Goal: Task Accomplishment & Management: Manage account settings

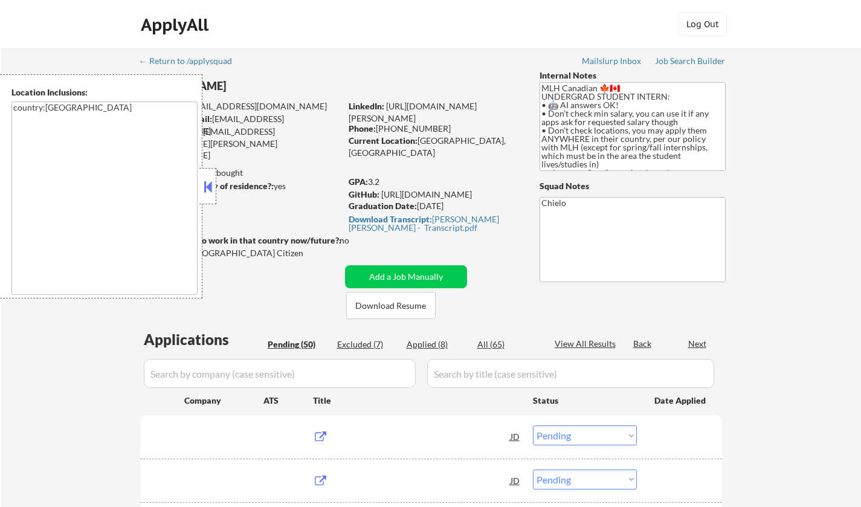
select select ""pending""
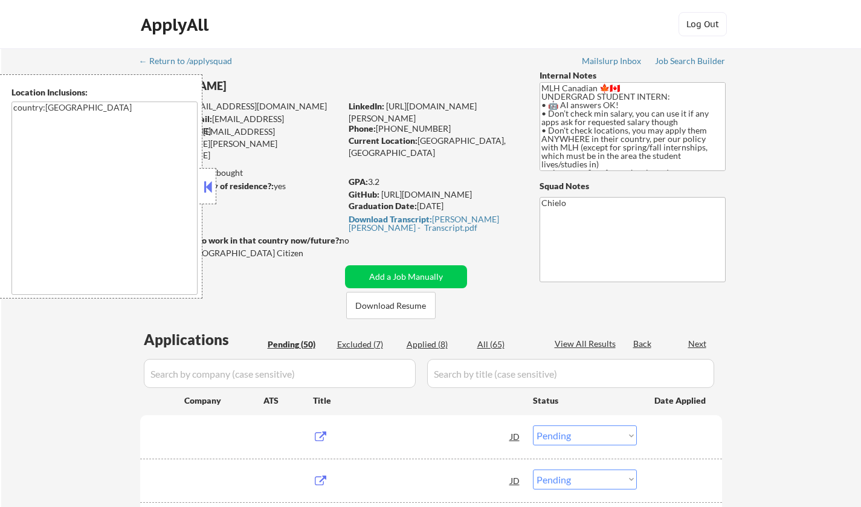
select select ""pending""
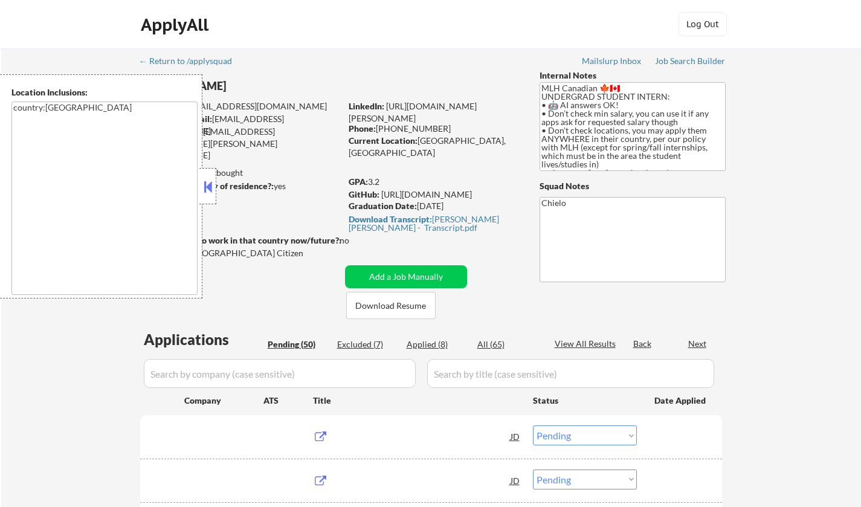
select select ""pending""
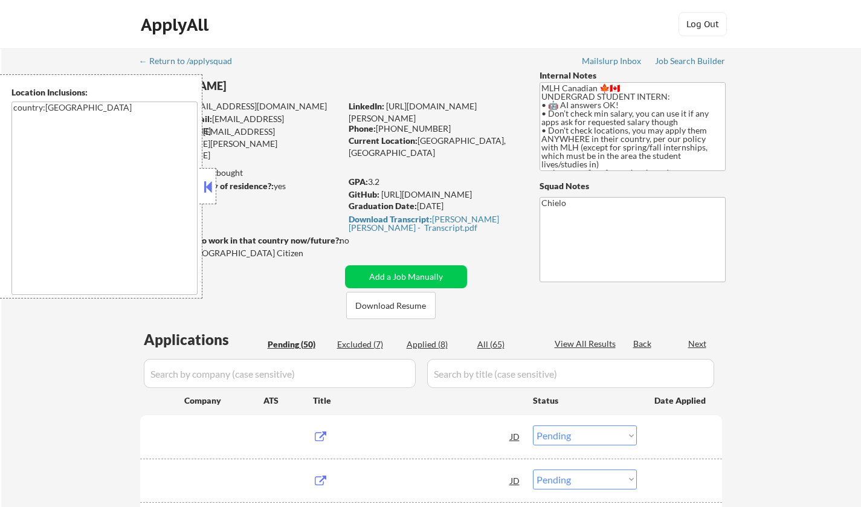
select select ""pending""
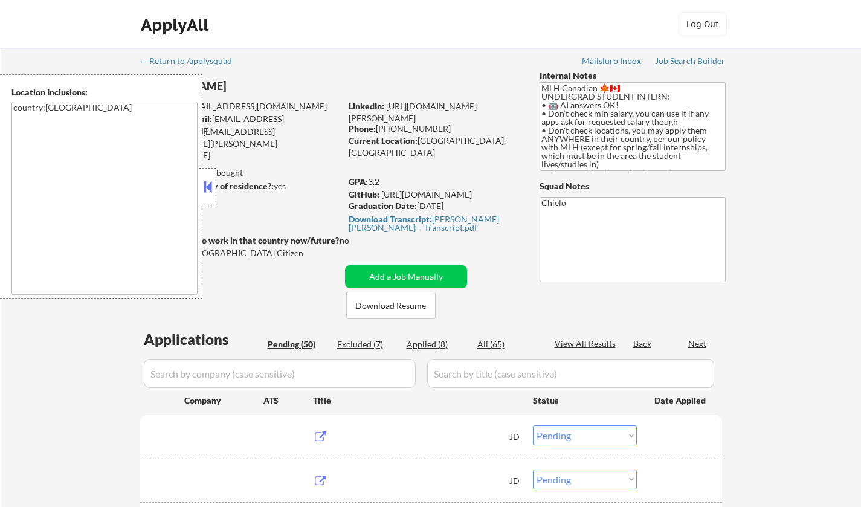
select select ""pending""
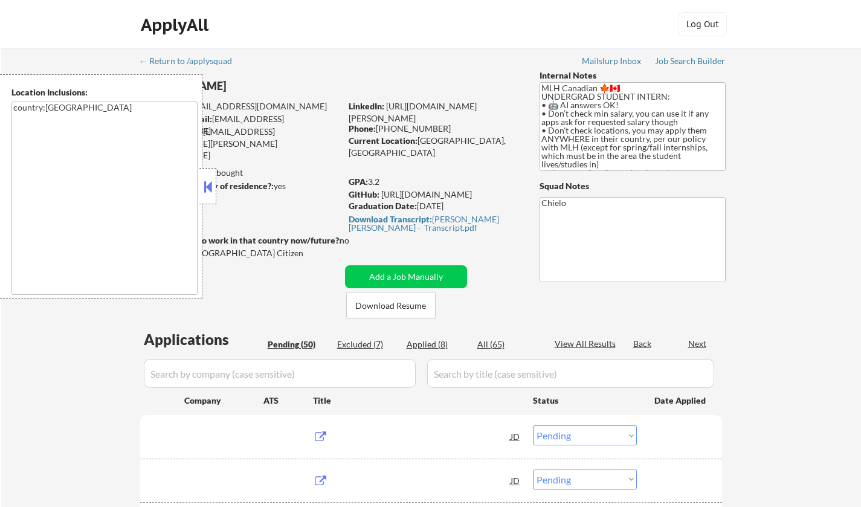
select select ""pending""
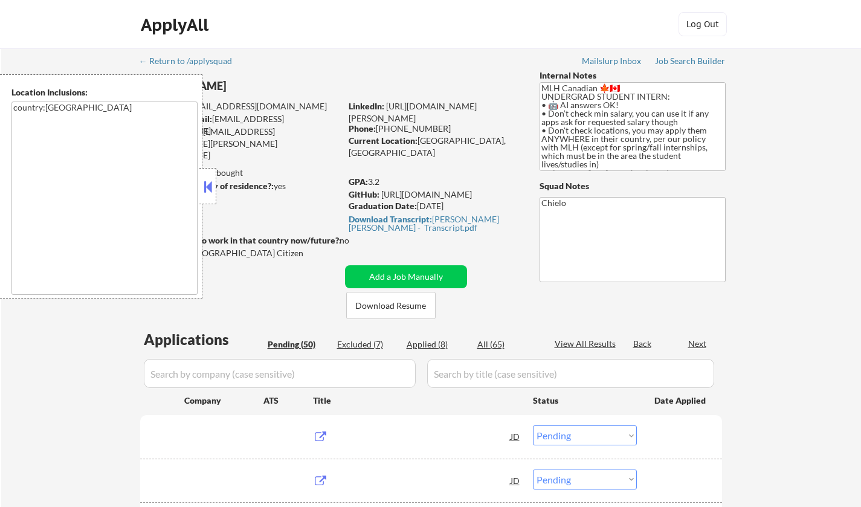
select select ""pending""
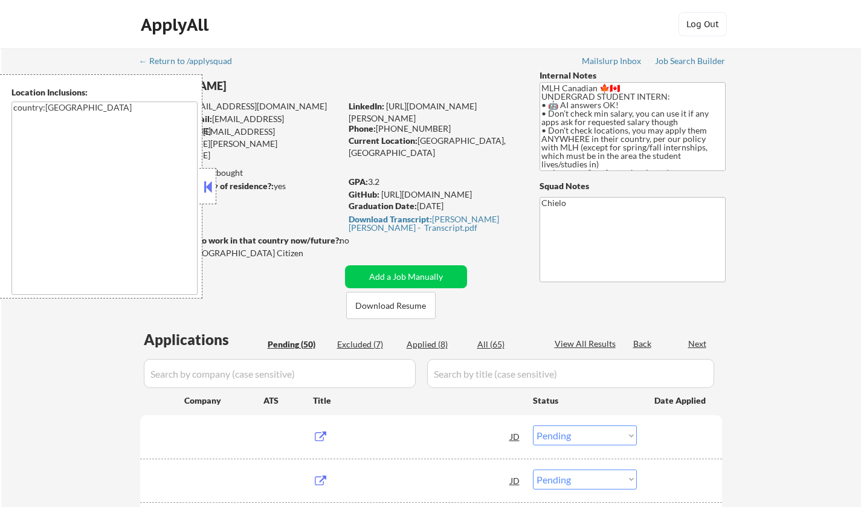
select select ""pending""
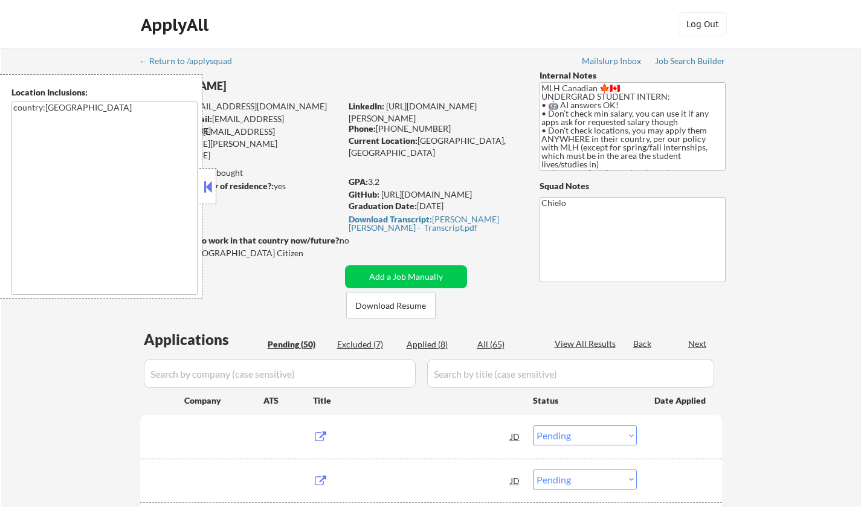
select select ""pending""
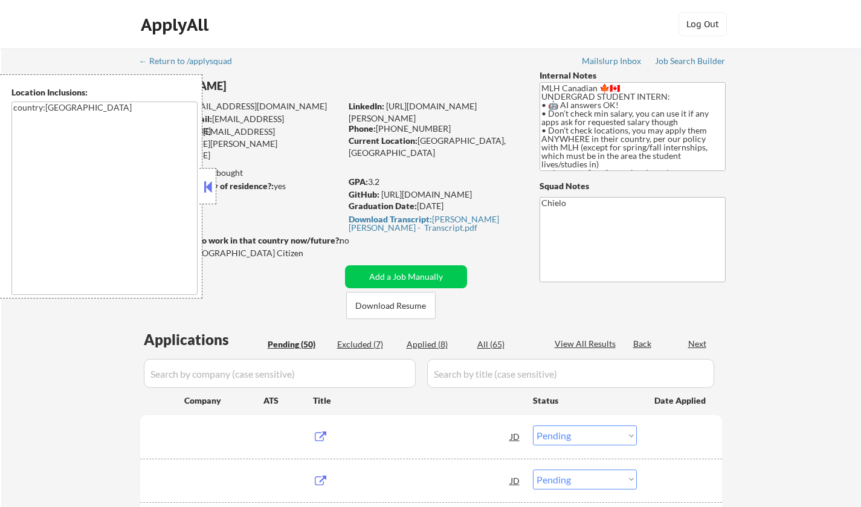
select select ""pending""
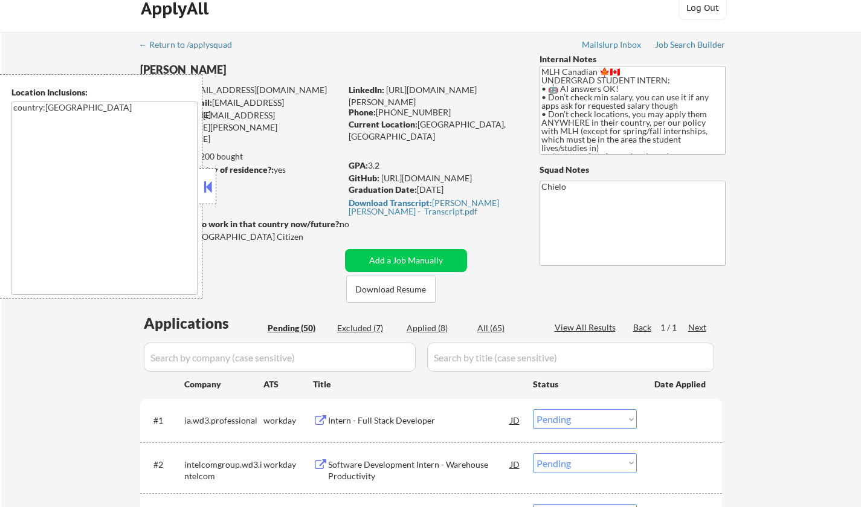
scroll to position [302, 0]
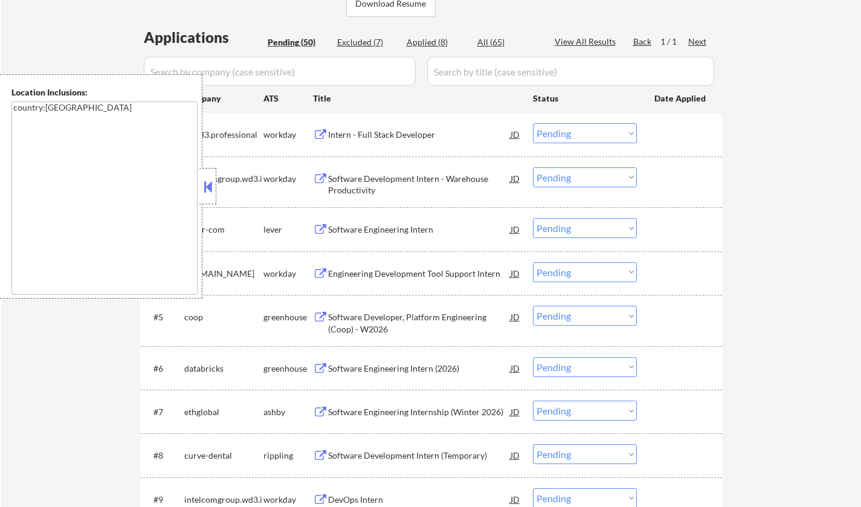
drag, startPoint x: 207, startPoint y: 176, endPoint x: 238, endPoint y: 200, distance: 39.2
click at [207, 177] on div at bounding box center [207, 186] width 17 height 36
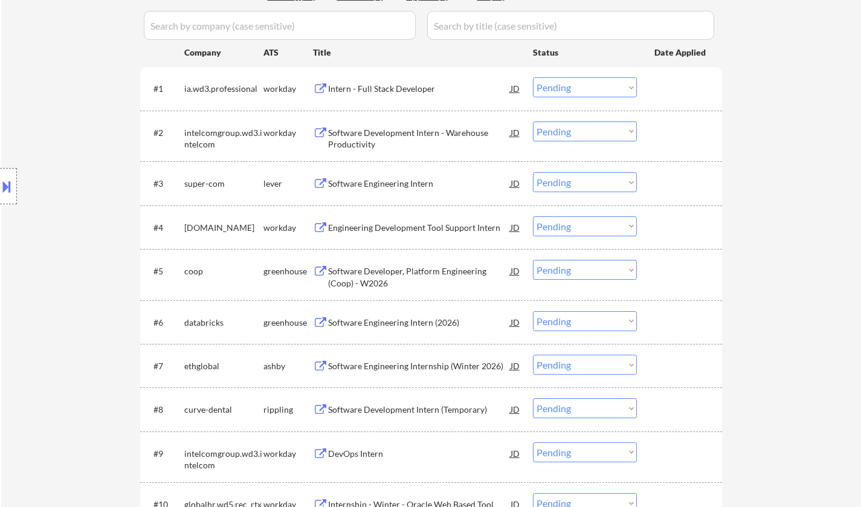
scroll to position [363, 0]
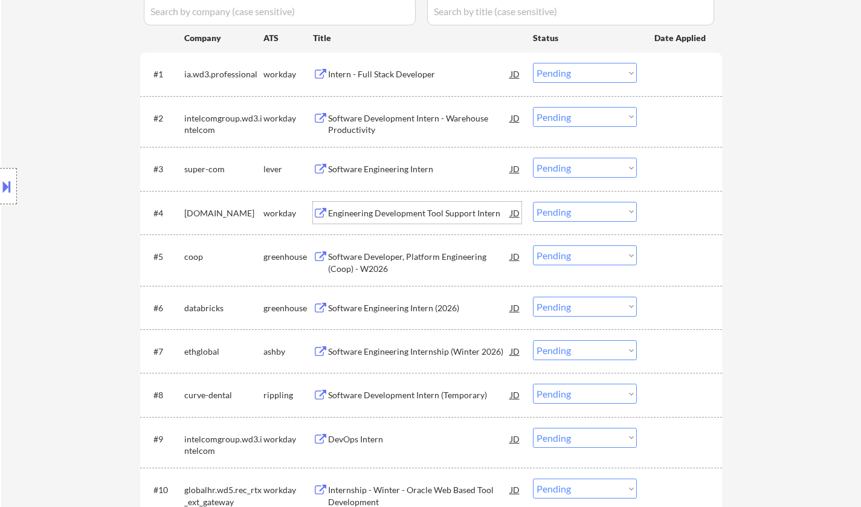
click at [405, 219] on div "Engineering Development Tool Support Intern" at bounding box center [419, 213] width 183 height 22
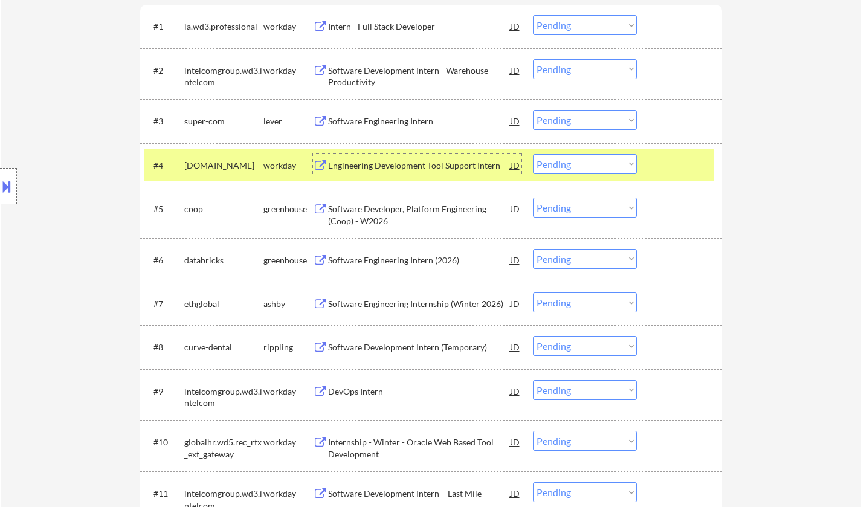
scroll to position [423, 0]
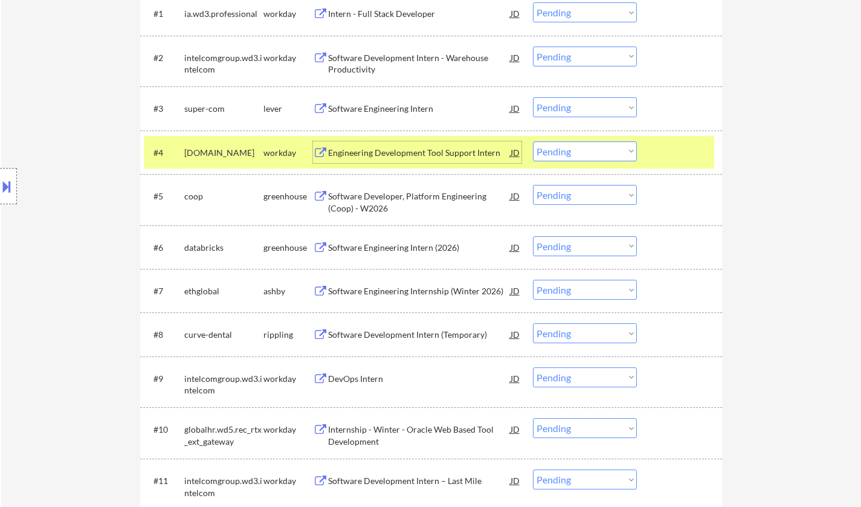
click at [373, 293] on div "Software Engineering Internship (Winter 2026)" at bounding box center [419, 291] width 183 height 12
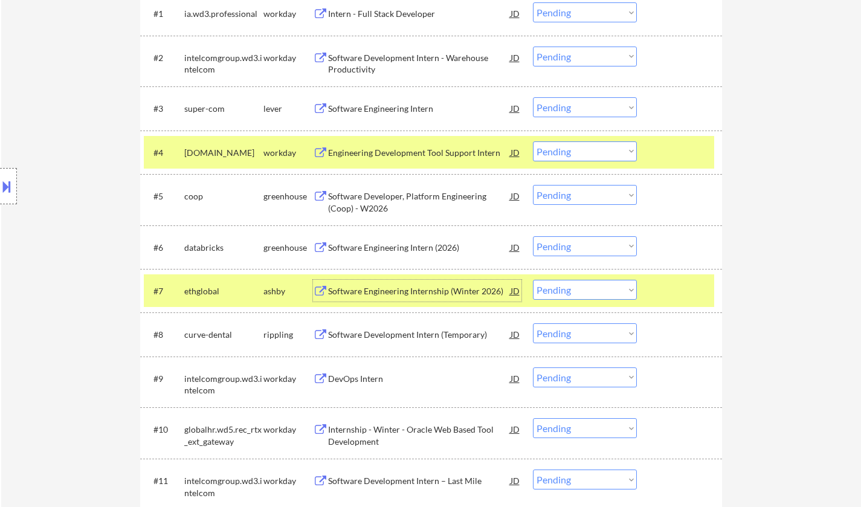
drag, startPoint x: 560, startPoint y: 288, endPoint x: 563, endPoint y: 296, distance: 8.2
click at [560, 288] on select "Choose an option... Pending Applied Excluded (Questions) Excluded (Expired) Exc…" at bounding box center [585, 290] width 104 height 20
click at [533, 280] on select "Choose an option... Pending Applied Excluded (Questions) Excluded (Expired) Exc…" at bounding box center [585, 290] width 104 height 20
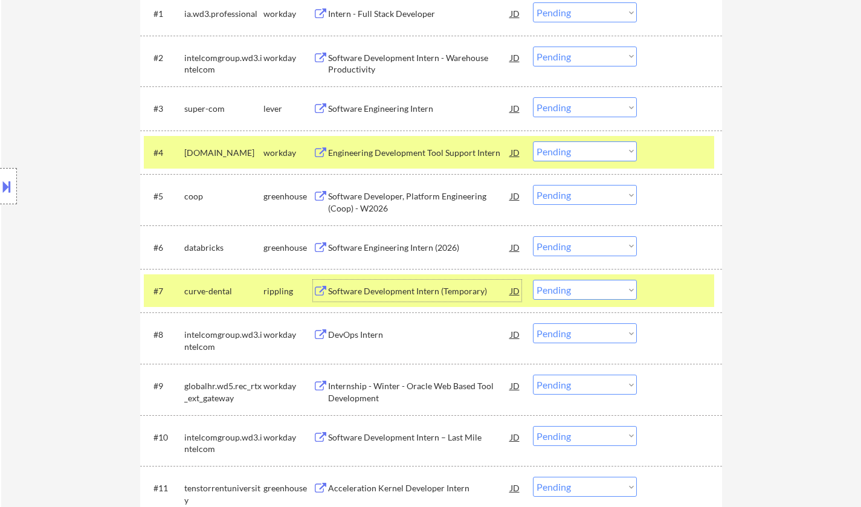
click at [383, 295] on div "Software Development Intern (Temporary)" at bounding box center [419, 291] width 183 height 12
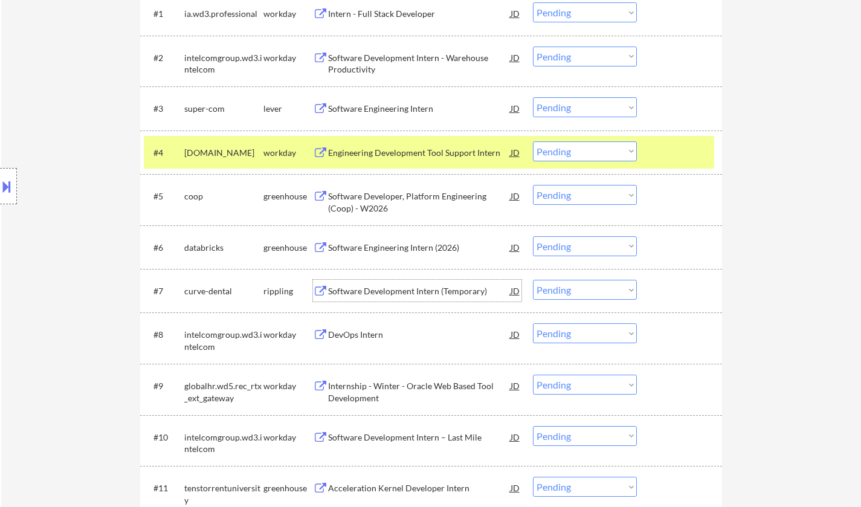
click at [607, 283] on select "Choose an option... Pending Applied Excluded (Questions) Excluded (Expired) Exc…" at bounding box center [585, 290] width 104 height 20
click at [533, 280] on select "Choose an option... Pending Applied Excluded (Questions) Excluded (Expired) Exc…" at bounding box center [585, 290] width 104 height 20
select select ""pending""
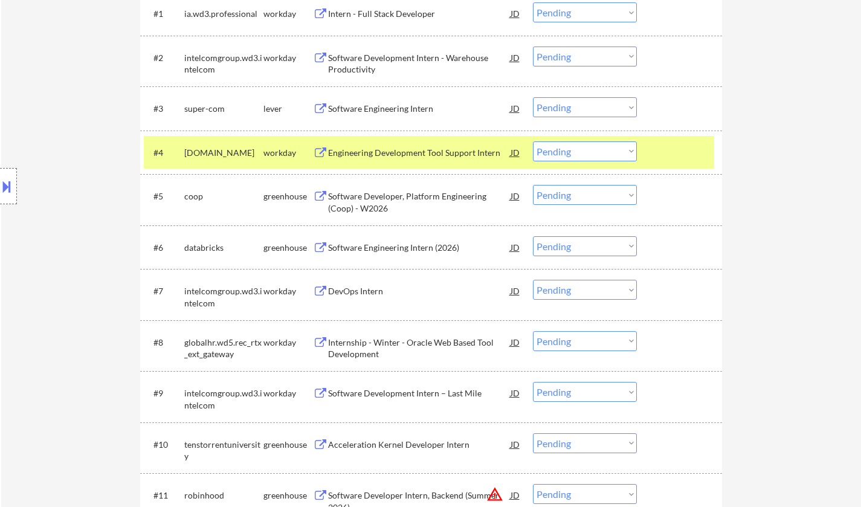
click at [351, 294] on div "DevOps Intern" at bounding box center [419, 291] width 183 height 12
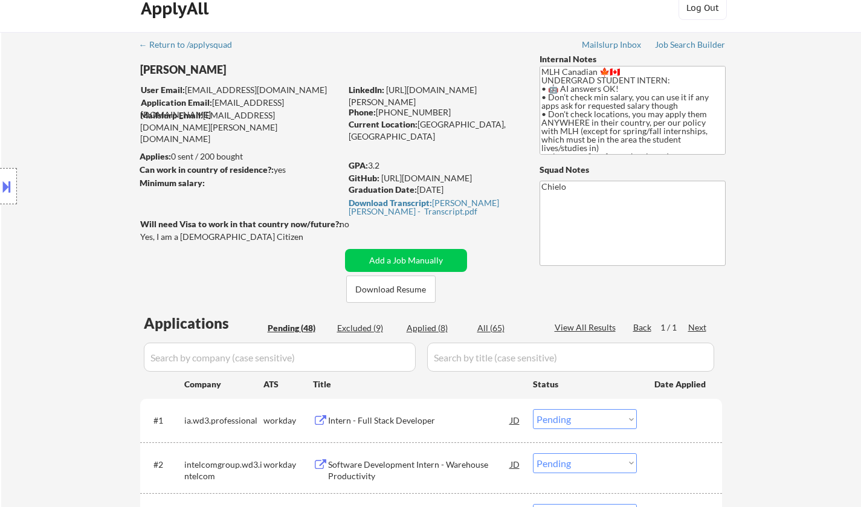
scroll to position [0, 0]
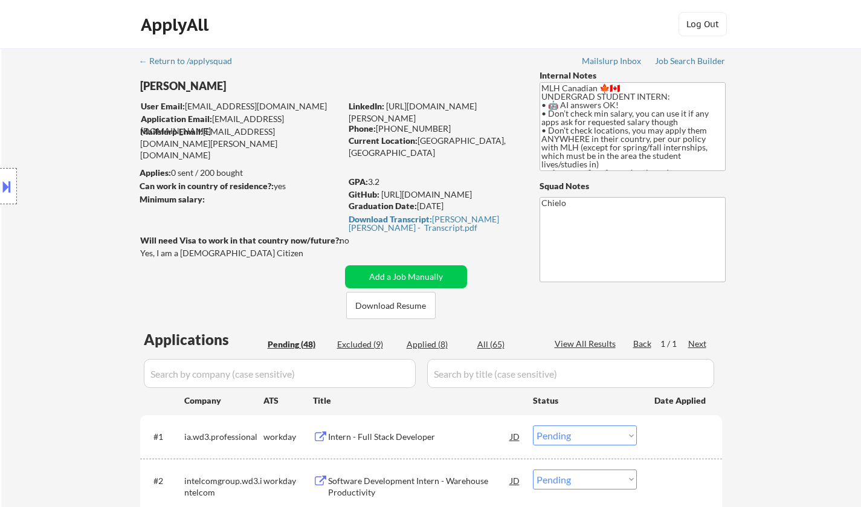
click at [357, 340] on div "Excluded (9)" at bounding box center [367, 345] width 60 height 12
select select ""excluded__bad_match_""
select select ""excluded__expired_""
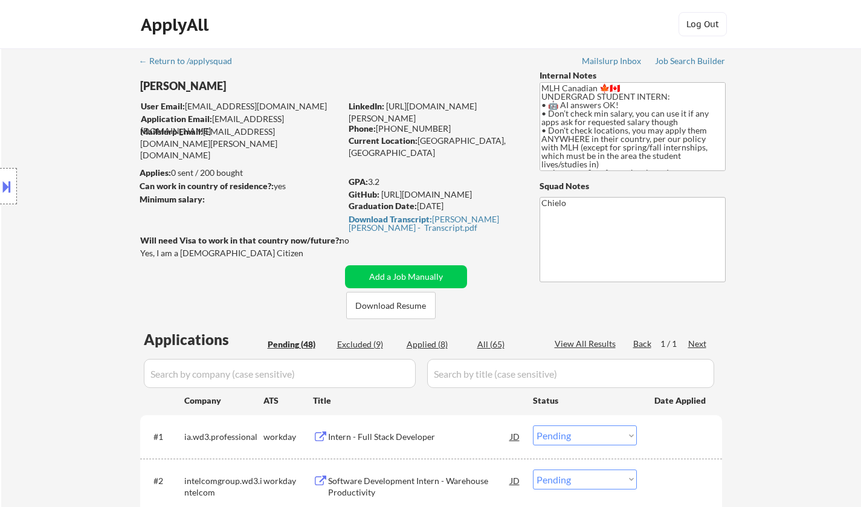
select select ""excluded__other_""
select select ""excluded__expired_""
select select ""excluded__other_""
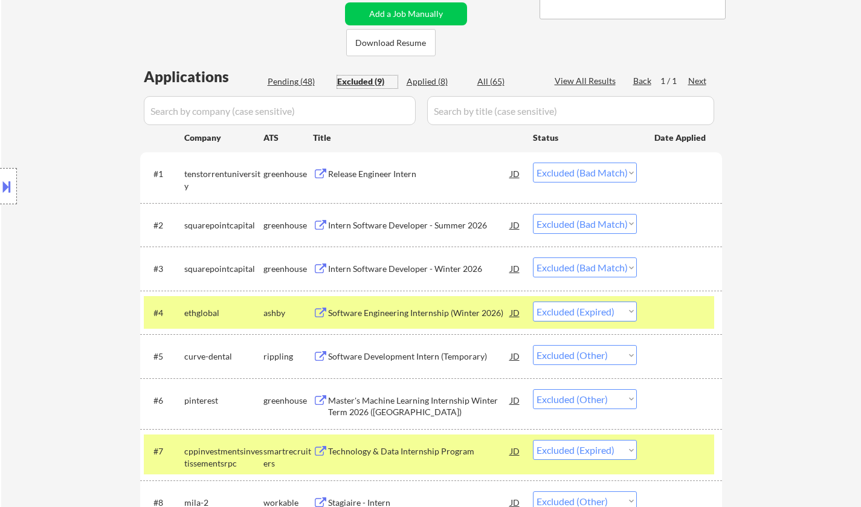
scroll to position [242, 0]
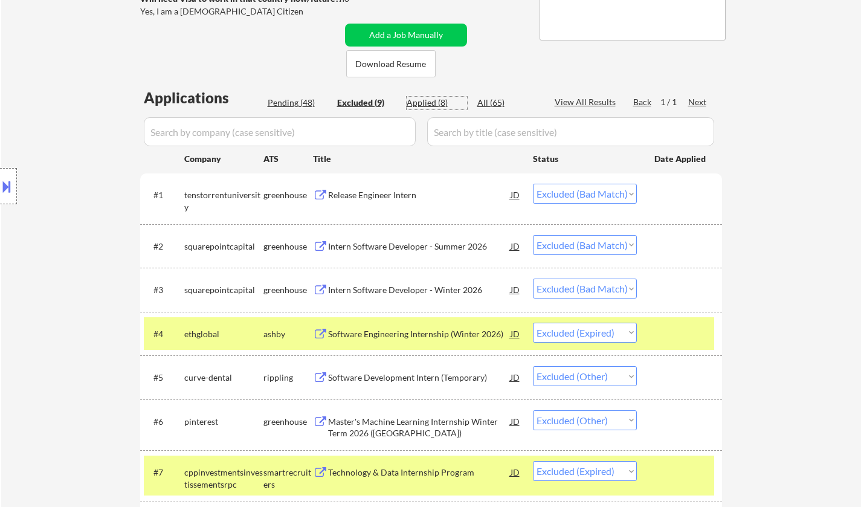
click at [424, 102] on div "Applied (8)" at bounding box center [437, 103] width 60 height 12
select select ""applied""
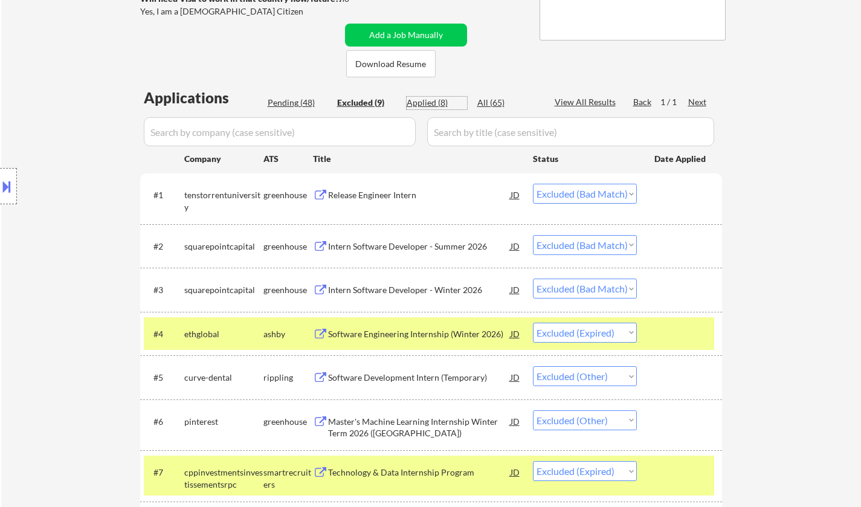
select select ""applied""
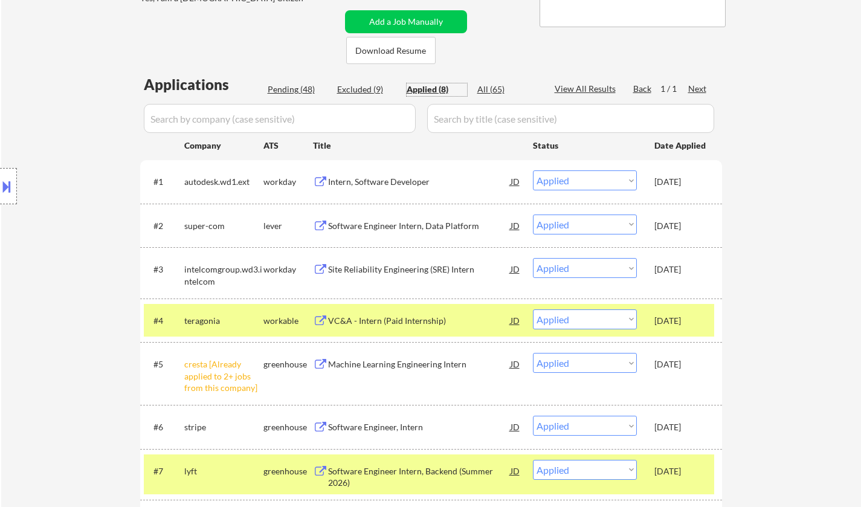
scroll to position [181, 0]
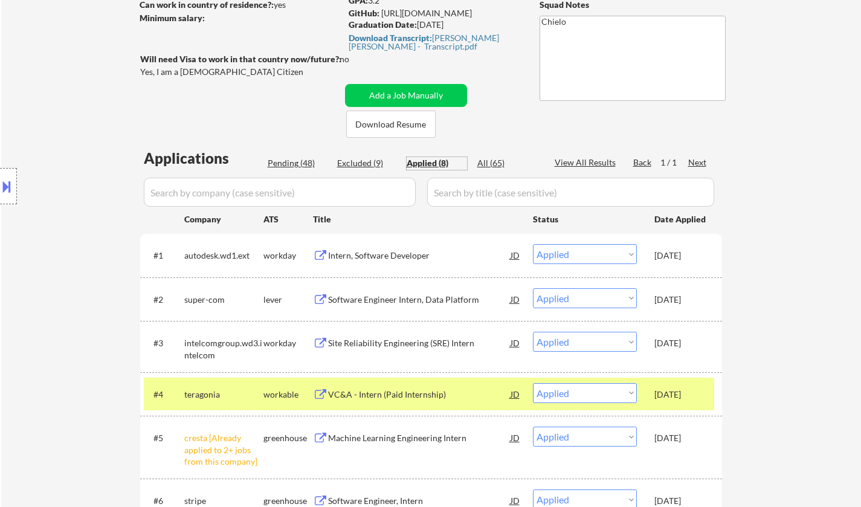
click at [287, 161] on div "Pending (48)" at bounding box center [298, 163] width 60 height 12
select select ""pending""
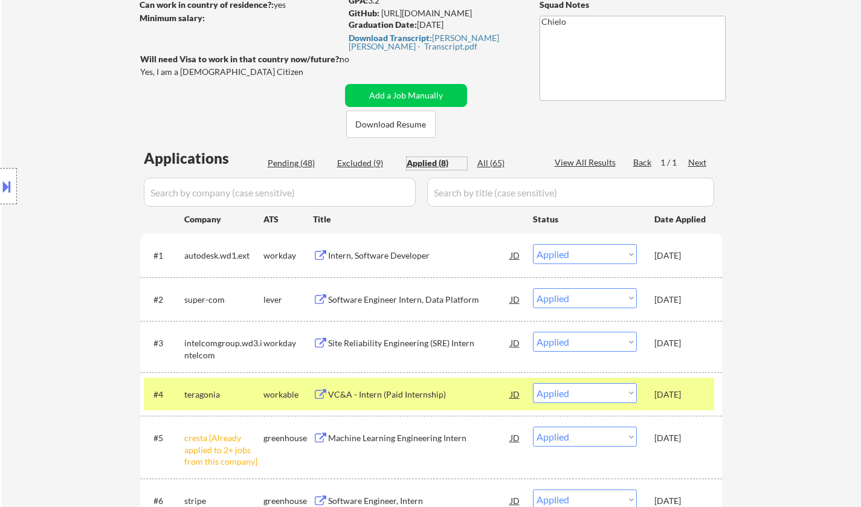
select select ""pending""
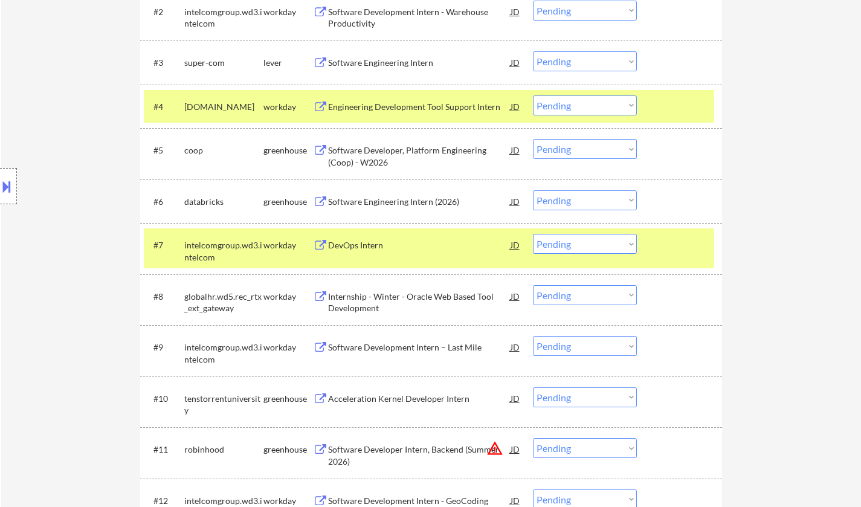
scroll to position [484, 0]
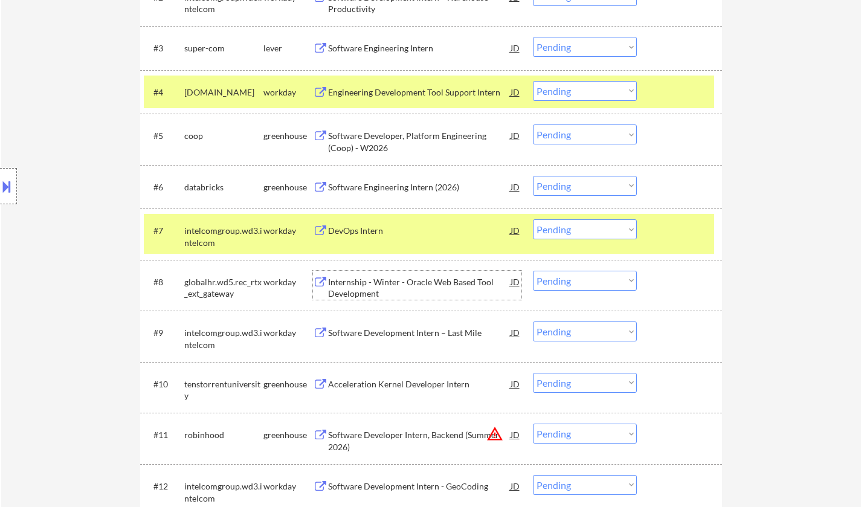
click at [377, 284] on div "Internship - Winter - Oracle Web Based Tool Development" at bounding box center [419, 288] width 183 height 24
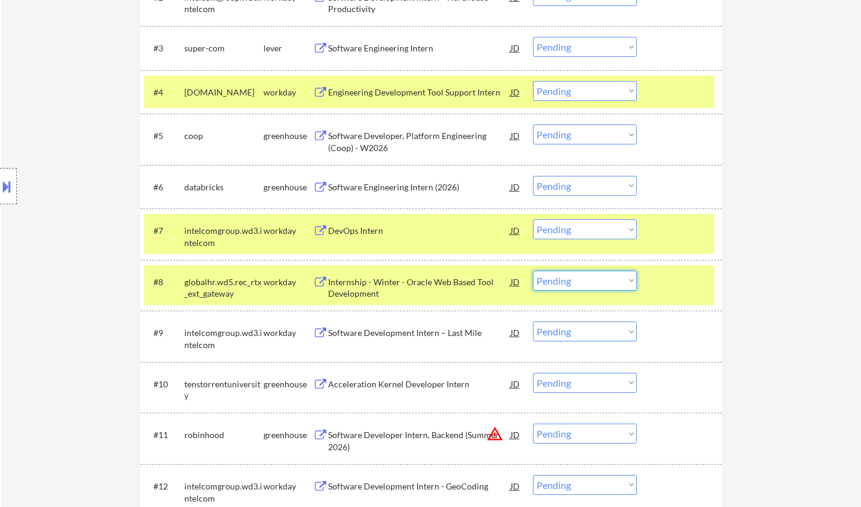
click at [595, 280] on select "Choose an option... Pending Applied Excluded (Questions) Excluded (Expired) Exc…" at bounding box center [585, 281] width 104 height 20
click at [533, 271] on select "Choose an option... Pending Applied Excluded (Questions) Excluded (Expired) Exc…" at bounding box center [585, 281] width 104 height 20
select select ""pending""
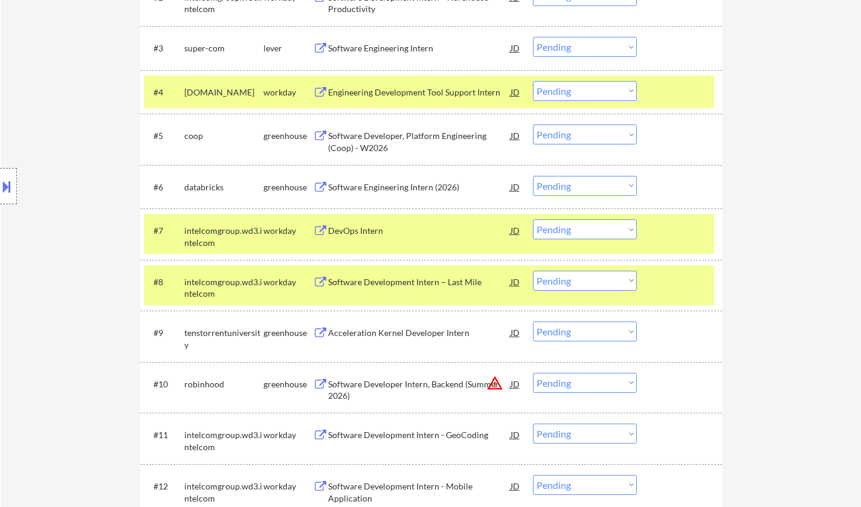
scroll to position [544, 0]
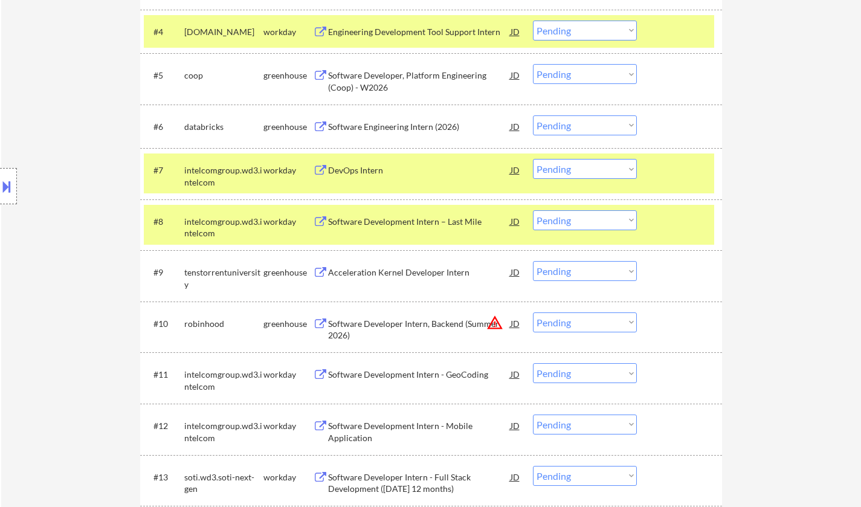
click at [383, 271] on div "Acceleration Kernel Developer Intern" at bounding box center [419, 273] width 183 height 12
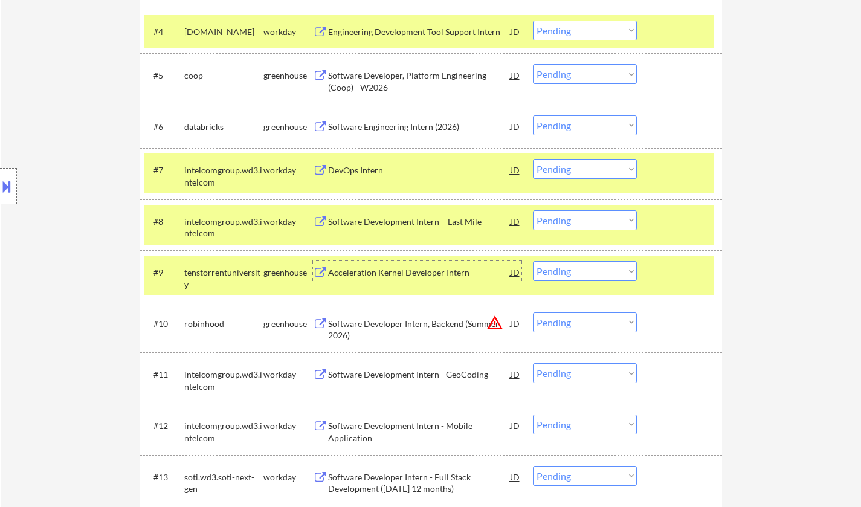
click at [569, 278] on select "Choose an option... Pending Applied Excluded (Questions) Excluded (Expired) Exc…" at bounding box center [585, 271] width 104 height 20
click at [533, 261] on select "Choose an option... Pending Applied Excluded (Questions) Excluded (Expired) Exc…" at bounding box center [585, 271] width 104 height 20
select select ""pending""
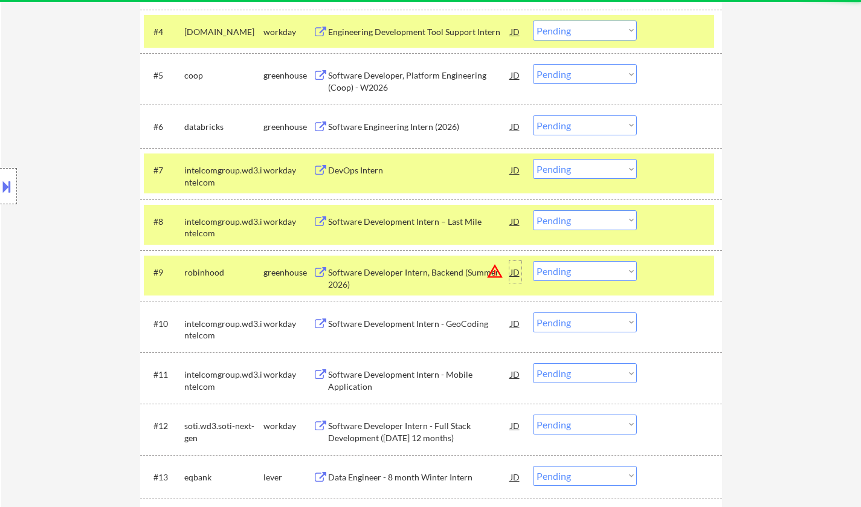
click at [516, 268] on div "JD" at bounding box center [516, 272] width 12 height 22
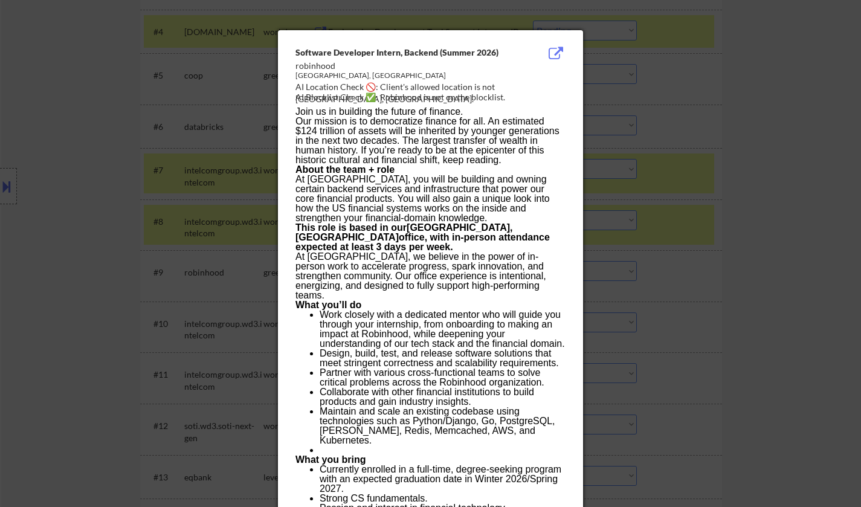
click at [718, 321] on div at bounding box center [430, 253] width 861 height 507
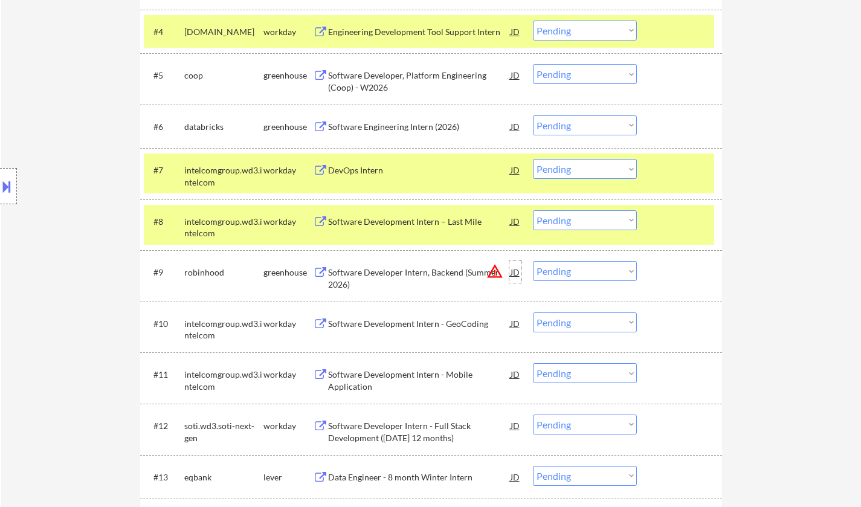
click at [514, 273] on div "JD" at bounding box center [516, 272] width 12 height 22
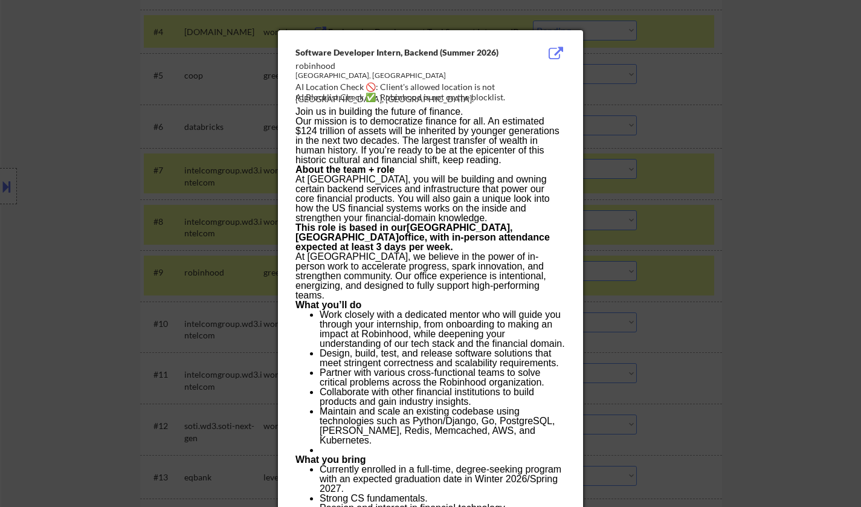
click at [740, 300] on div at bounding box center [430, 253] width 861 height 507
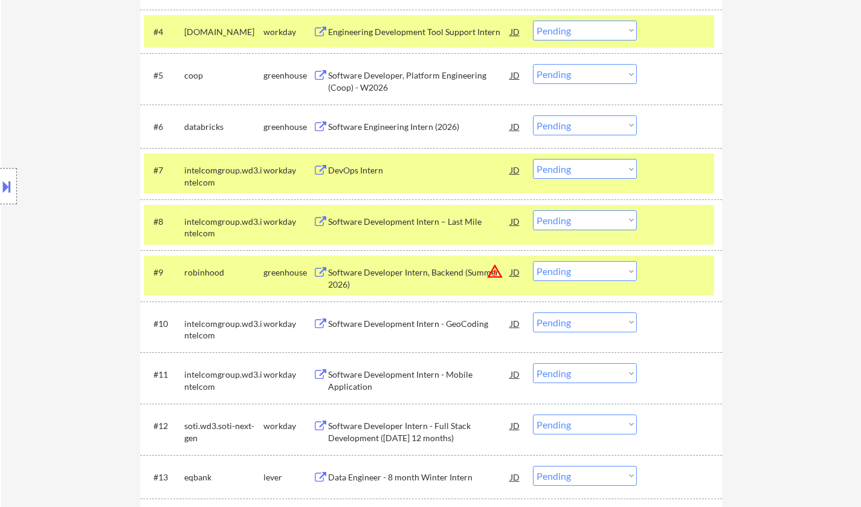
click at [398, 281] on div "Software Developer Intern, Backend (Summer 2026)" at bounding box center [419, 279] width 183 height 24
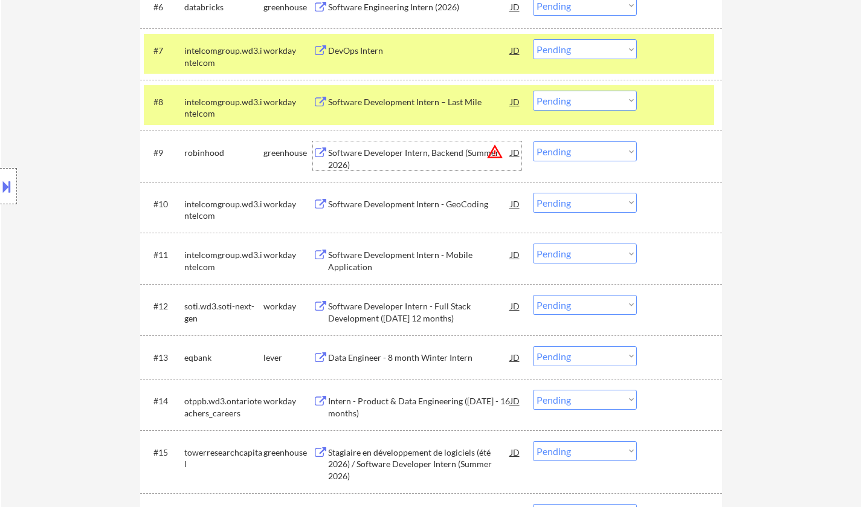
scroll to position [665, 0]
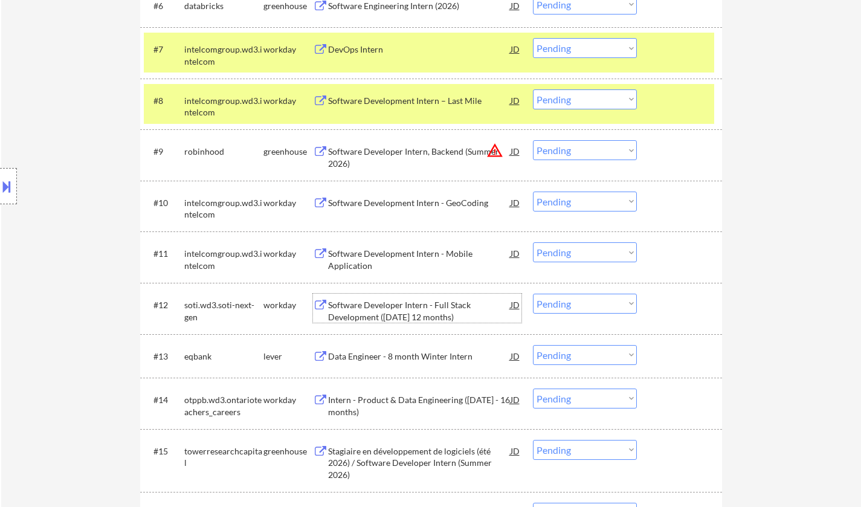
click at [392, 310] on div "Software Developer Intern - Full Stack Development (January 2026 12 months)" at bounding box center [419, 311] width 183 height 24
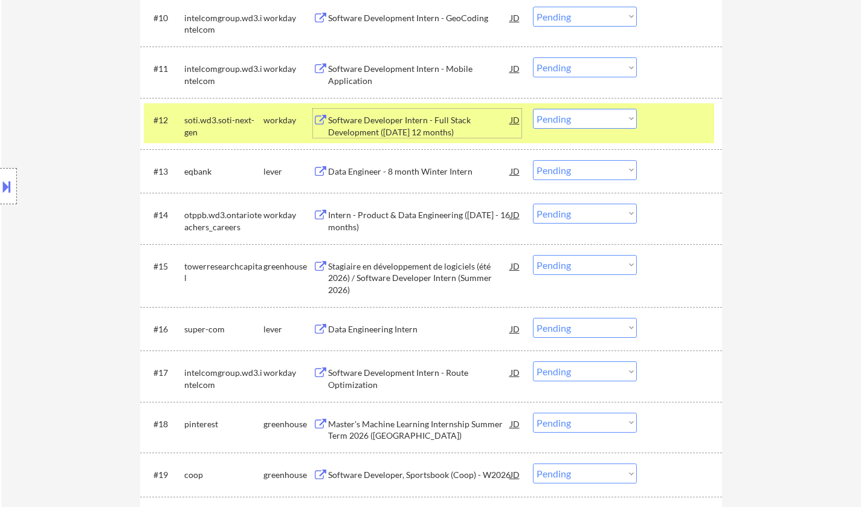
scroll to position [786, 0]
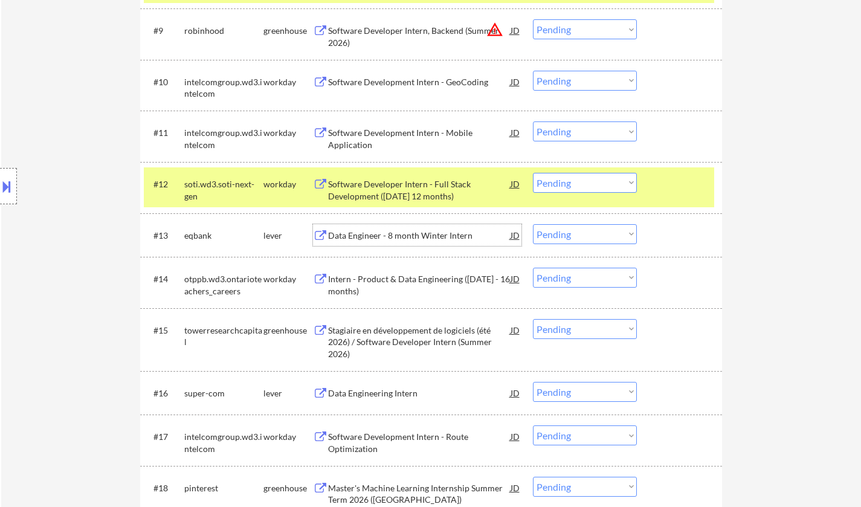
click at [360, 235] on div "Data Engineer - 8 month Winter Intern" at bounding box center [419, 236] width 183 height 12
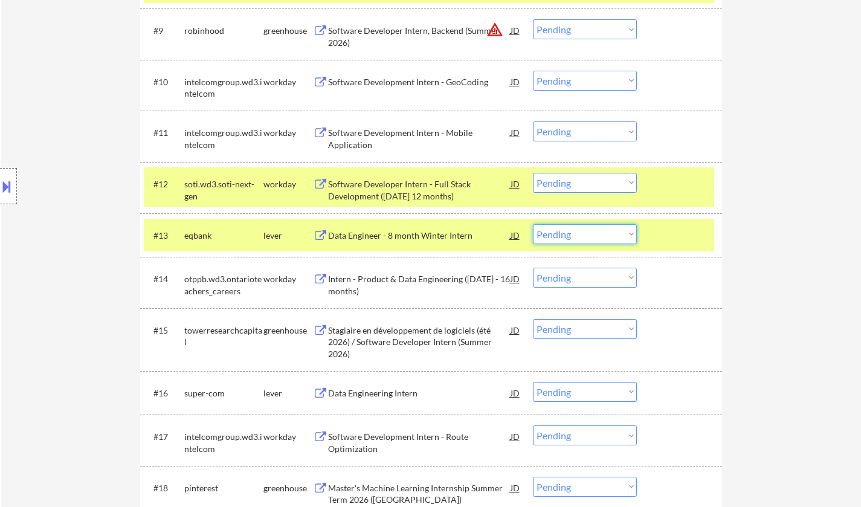
click at [571, 230] on select "Choose an option... Pending Applied Excluded (Questions) Excluded (Expired) Exc…" at bounding box center [585, 234] width 104 height 20
click at [533, 224] on select "Choose an option... Pending Applied Excluded (Questions) Excluded (Expired) Exc…" at bounding box center [585, 234] width 104 height 20
select select ""pending""
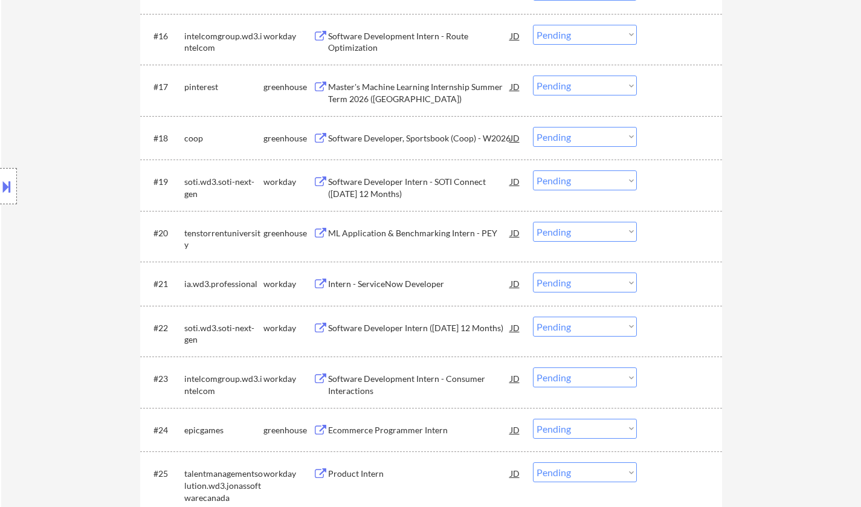
scroll to position [1149, 0]
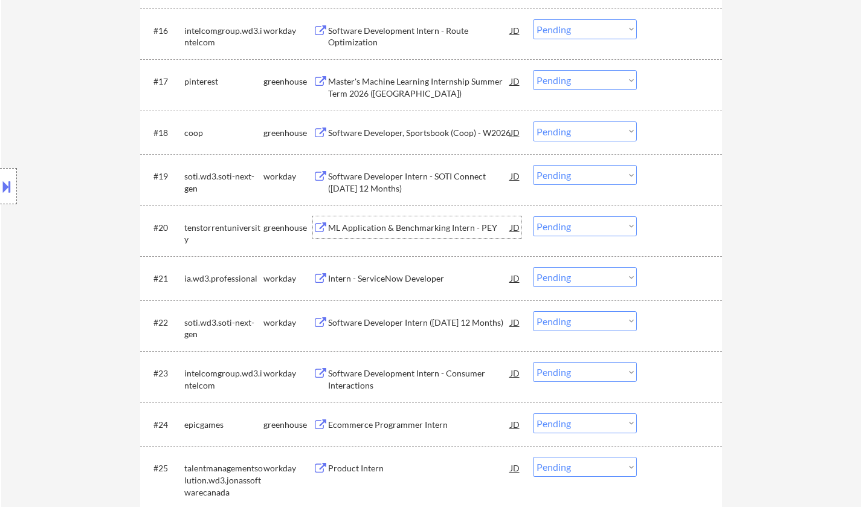
click at [409, 228] on div "ML Application & Benchmarking Intern - PEY" at bounding box center [419, 228] width 183 height 12
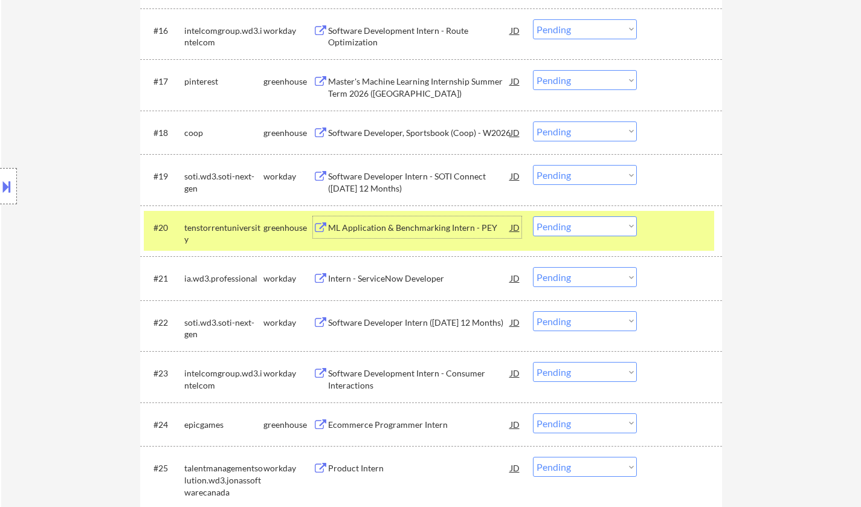
scroll to position [1209, 0]
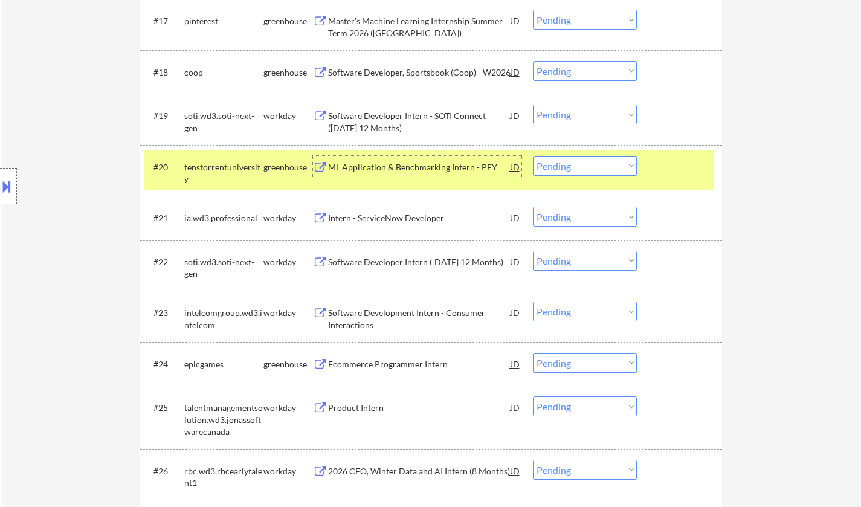
click at [384, 215] on div "Intern - ServiceNow Developer" at bounding box center [419, 218] width 183 height 12
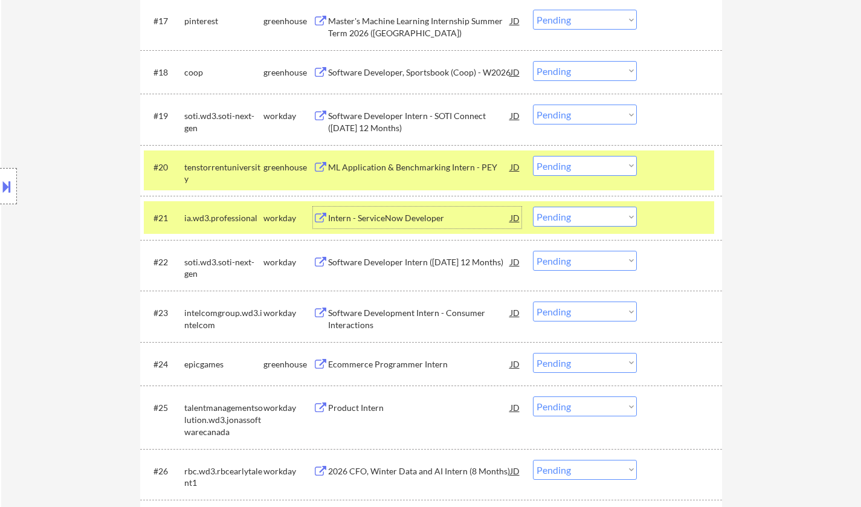
click at [388, 225] on div "Intern - ServiceNow Developer" at bounding box center [419, 218] width 183 height 22
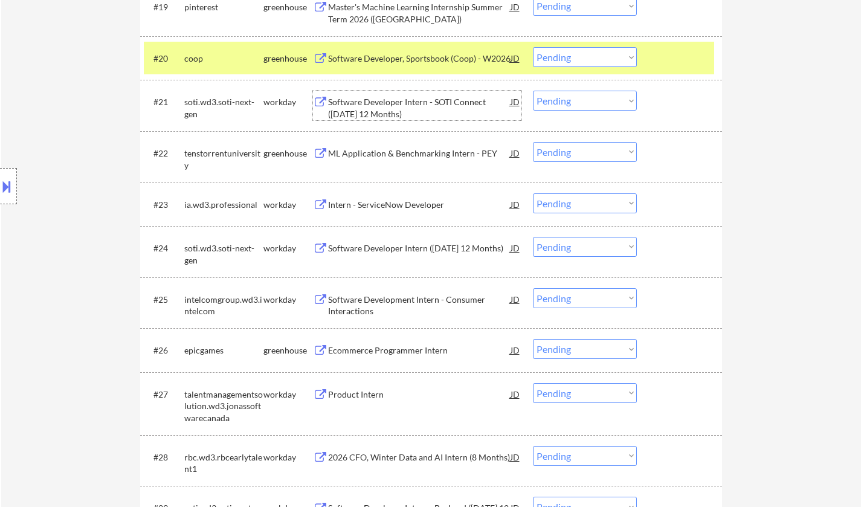
scroll to position [1330, 0]
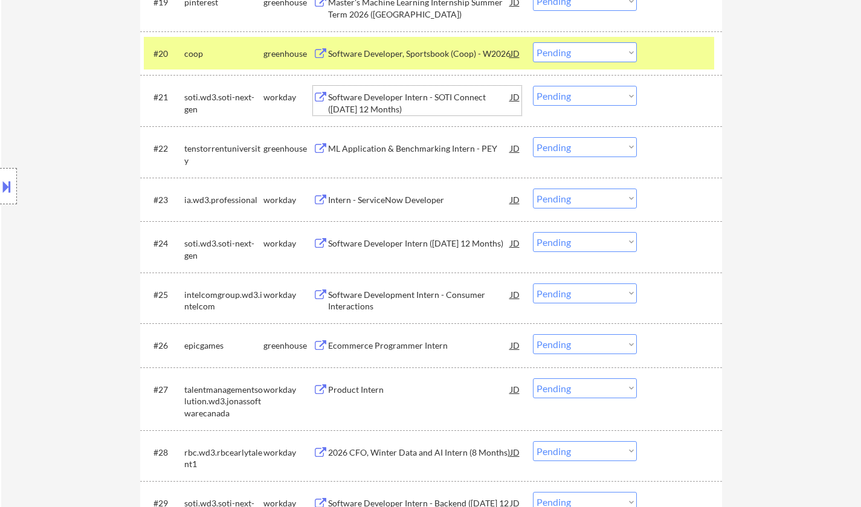
drag, startPoint x: 569, startPoint y: 191, endPoint x: 574, endPoint y: 195, distance: 6.4
click at [569, 191] on select "Choose an option... Pending Applied Excluded (Questions) Excluded (Expired) Exc…" at bounding box center [585, 199] width 104 height 20
click at [533, 189] on select "Choose an option... Pending Applied Excluded (Questions) Excluded (Expired) Exc…" at bounding box center [585, 199] width 104 height 20
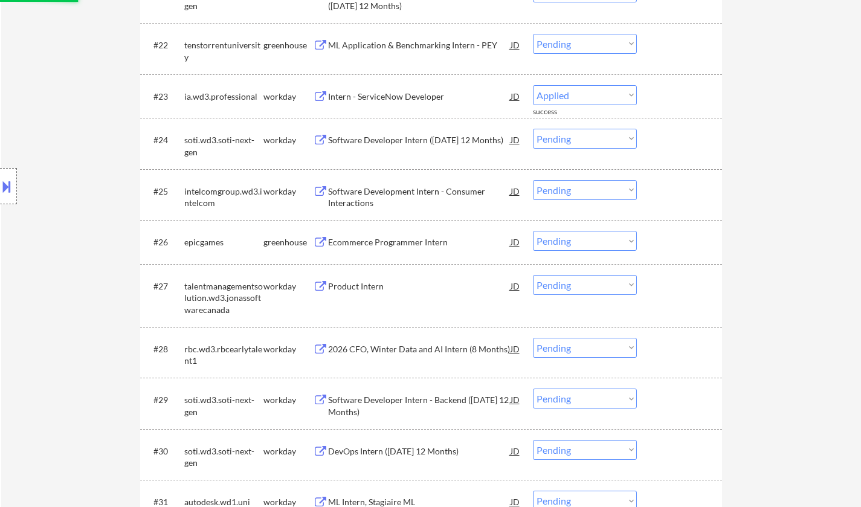
scroll to position [1511, 0]
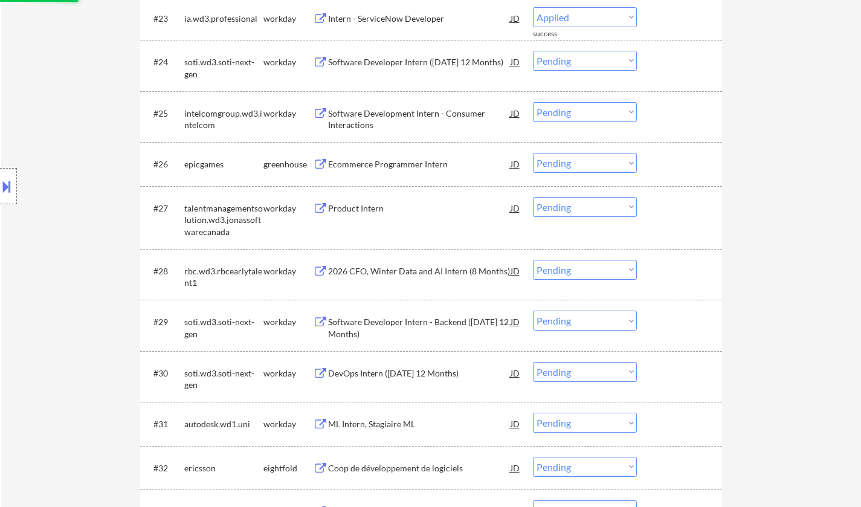
select select ""pending""
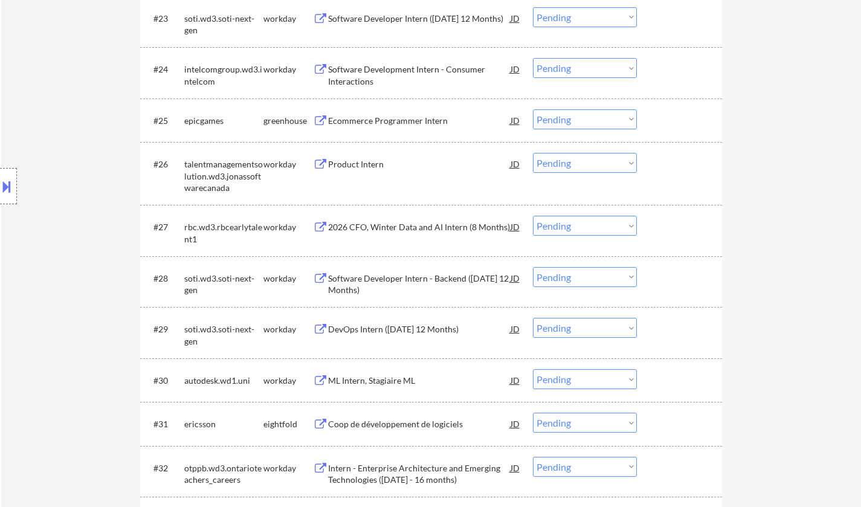
click at [363, 160] on div "Product Intern" at bounding box center [419, 164] width 183 height 12
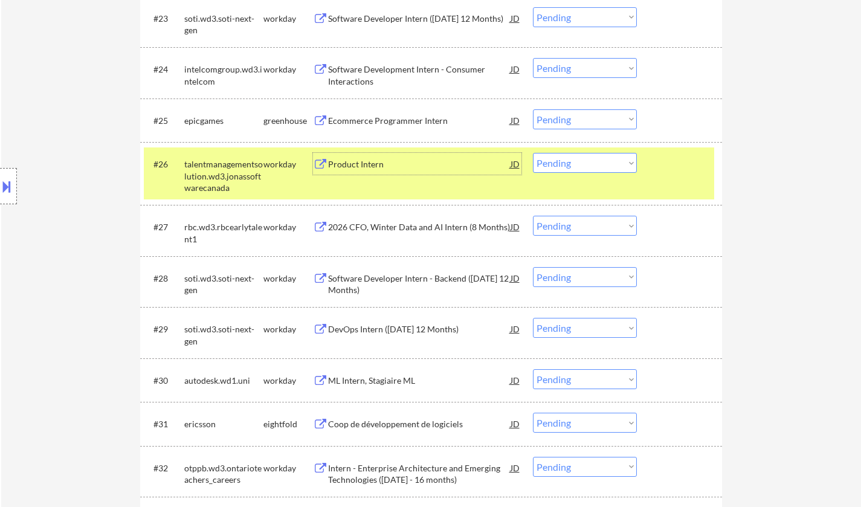
drag, startPoint x: 567, startPoint y: 157, endPoint x: 585, endPoint y: 169, distance: 22.1
click at [568, 157] on select "Choose an option... Pending Applied Excluded (Questions) Excluded (Expired) Exc…" at bounding box center [585, 163] width 104 height 20
click at [533, 153] on select "Choose an option... Pending Applied Excluded (Questions) Excluded (Expired) Exc…" at bounding box center [585, 163] width 104 height 20
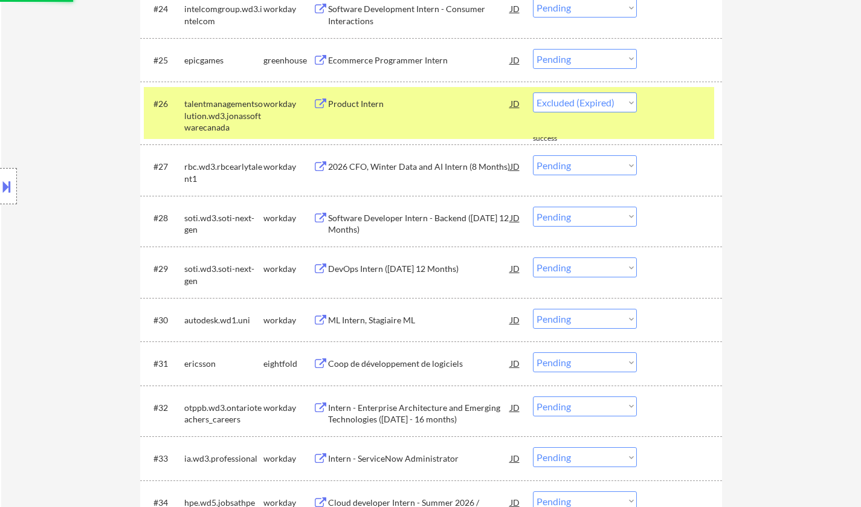
select select ""pending""
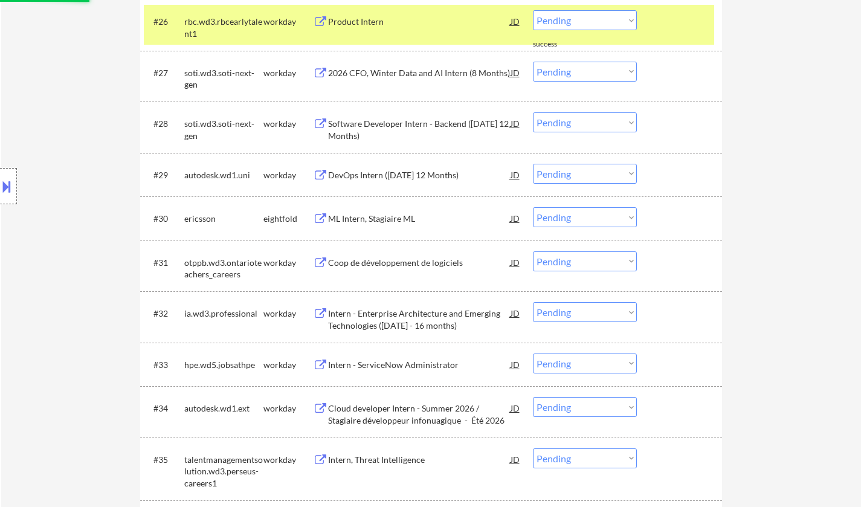
scroll to position [1693, 0]
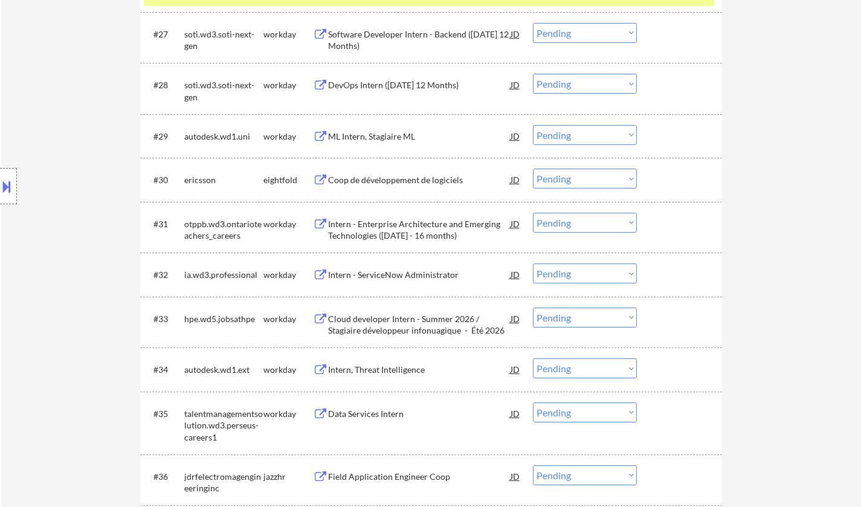
click at [389, 179] on div "Coop de développement de logiciels" at bounding box center [419, 180] width 183 height 12
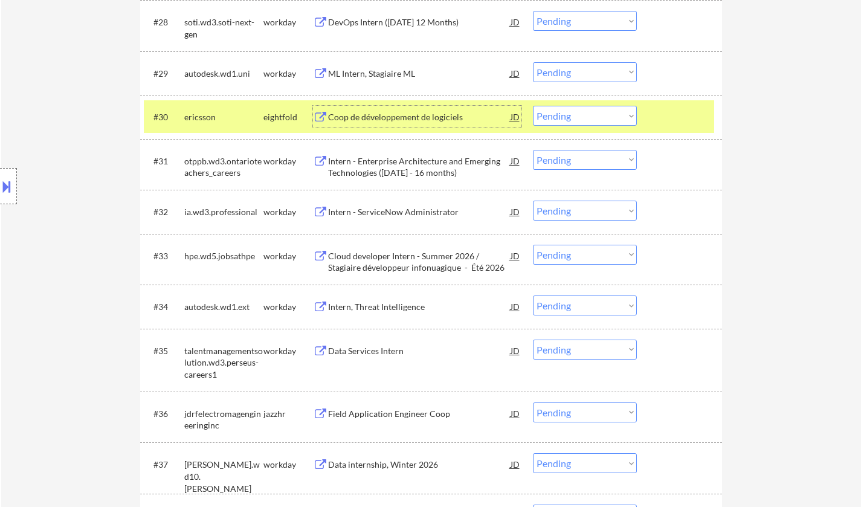
scroll to position [1813, 0]
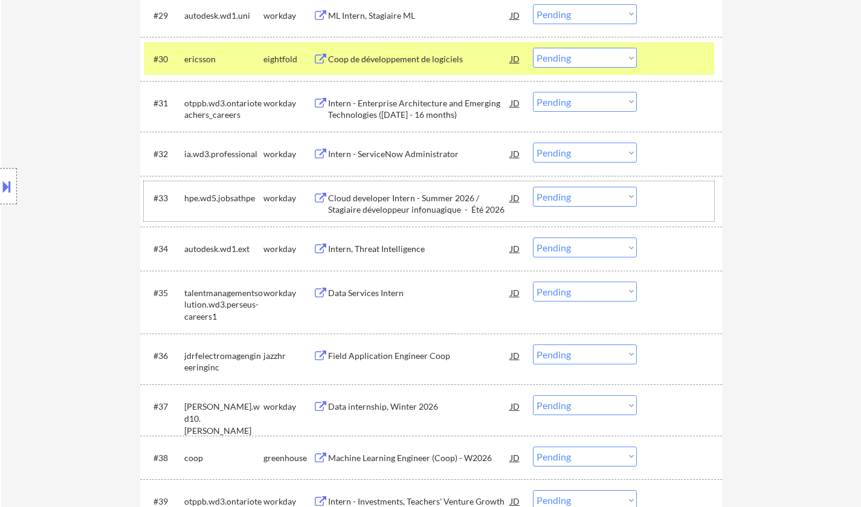
click at [378, 186] on div "#33 hpe.wd5.jobsathpe workday Cloud developer Intern - Summer 2026 / Stagiaire …" at bounding box center [429, 201] width 571 height 40
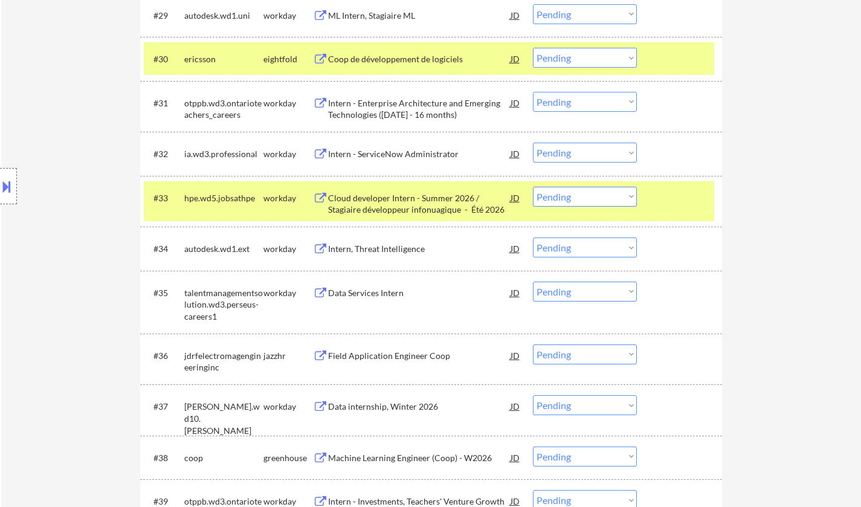
click at [405, 204] on div "Cloud developer Intern - Summer 2026 / Stagiaire développeur infonuagique - Été…" at bounding box center [419, 204] width 183 height 24
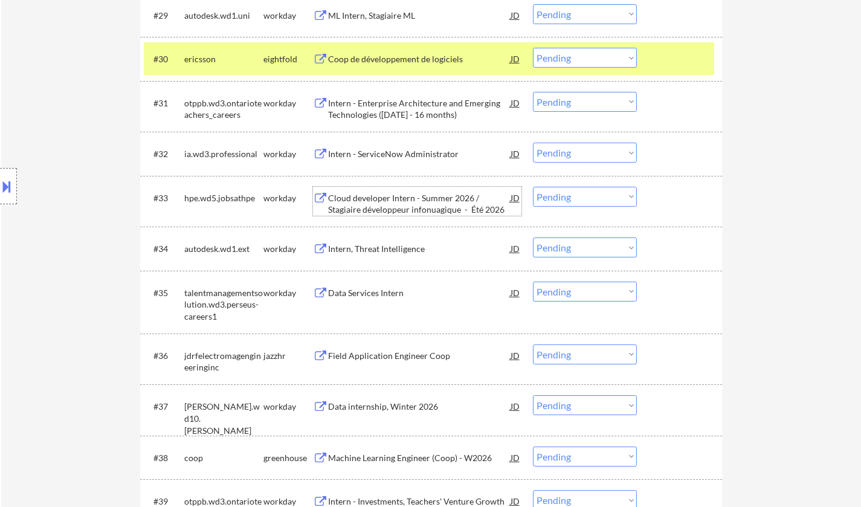
click at [583, 193] on select "Choose an option... Pending Applied Excluded (Questions) Excluded (Expired) Exc…" at bounding box center [585, 197] width 104 height 20
click at [533, 187] on select "Choose an option... Pending Applied Excluded (Questions) Excluded (Expired) Exc…" at bounding box center [585, 197] width 104 height 20
select select ""pending""
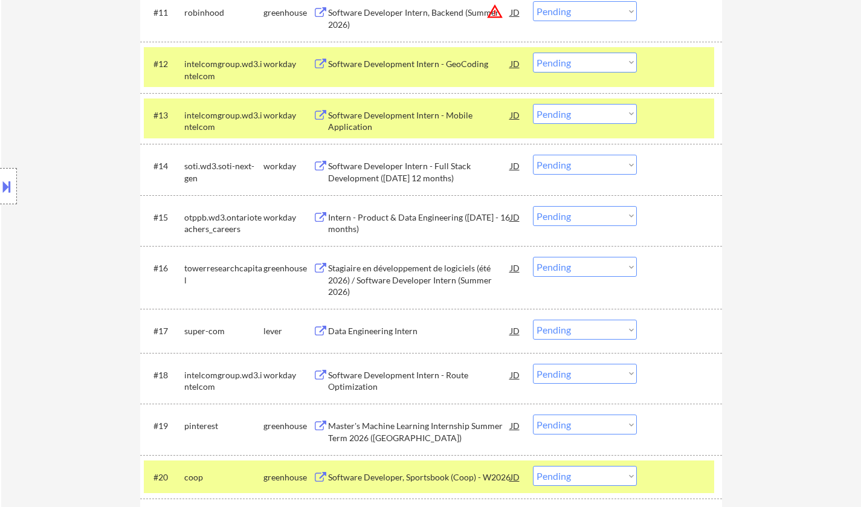
scroll to position [967, 0]
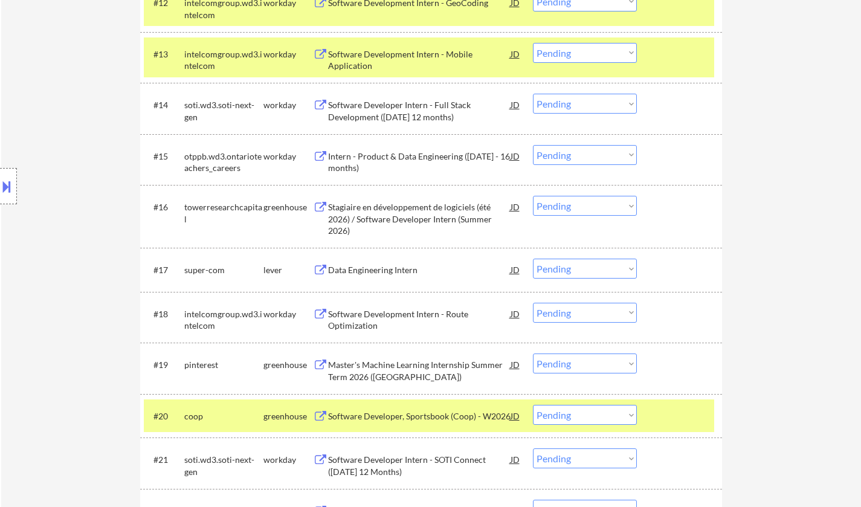
click at [398, 211] on div "Stagiaire en développement de logiciels (été 2026) / Software Developer Intern …" at bounding box center [419, 219] width 183 height 36
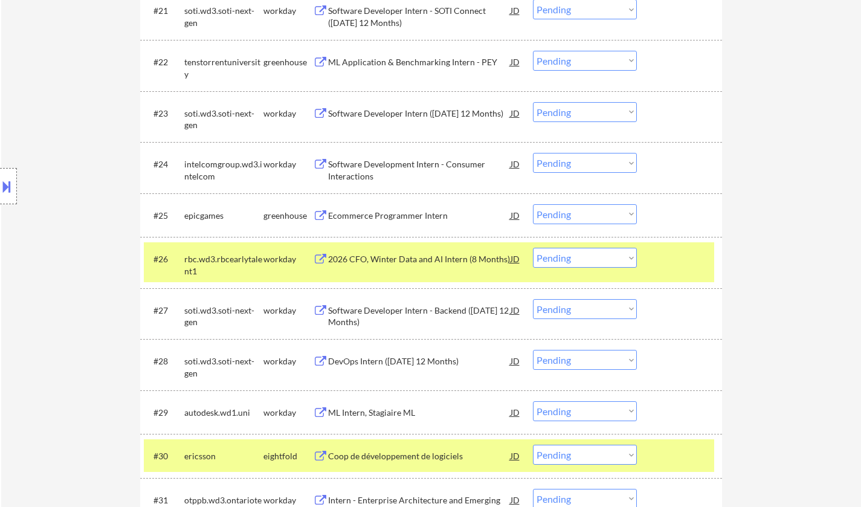
scroll to position [1451, 0]
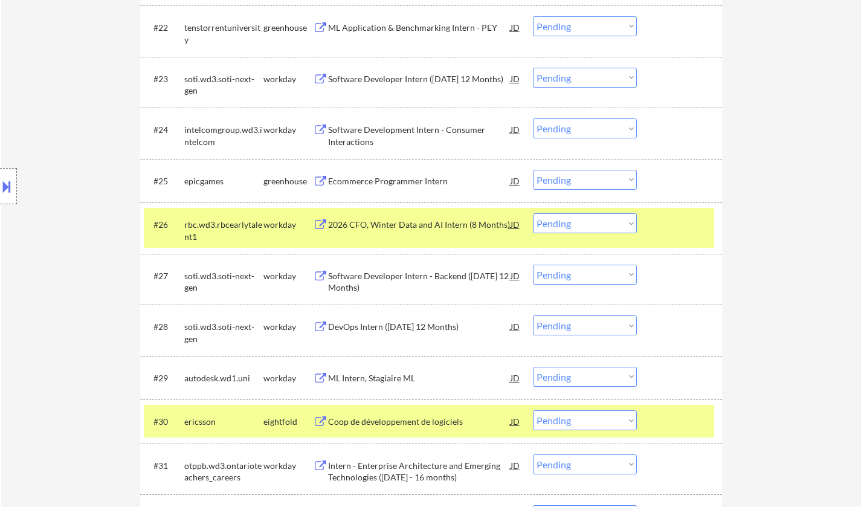
click at [404, 175] on div "Ecommerce Programmer Intern" at bounding box center [419, 181] width 183 height 12
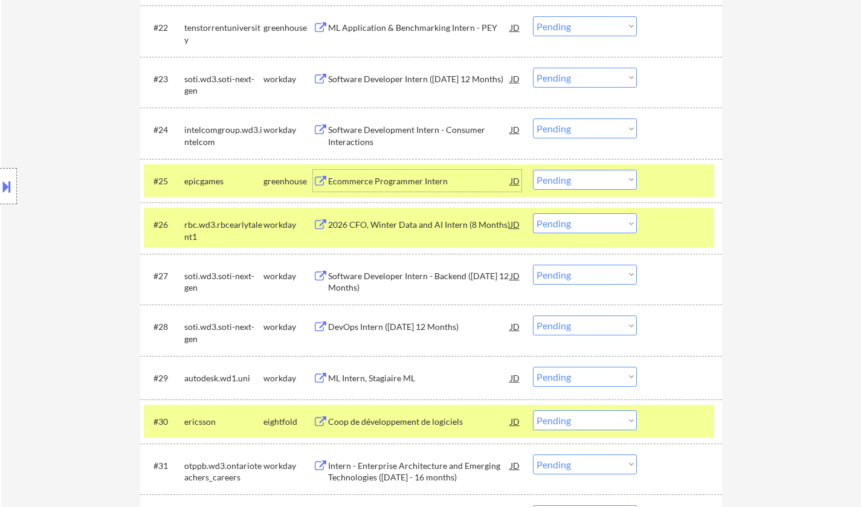
click at [591, 177] on select "Choose an option... Pending Applied Excluded (Questions) Excluded (Expired) Exc…" at bounding box center [585, 180] width 104 height 20
click at [533, 170] on select "Choose an option... Pending Applied Excluded (Questions) Excluded (Expired) Exc…" at bounding box center [585, 180] width 104 height 20
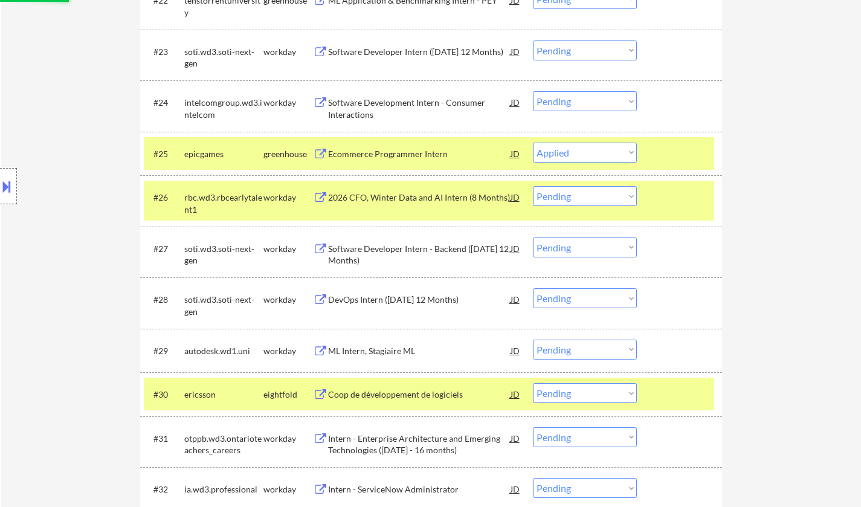
scroll to position [1511, 0]
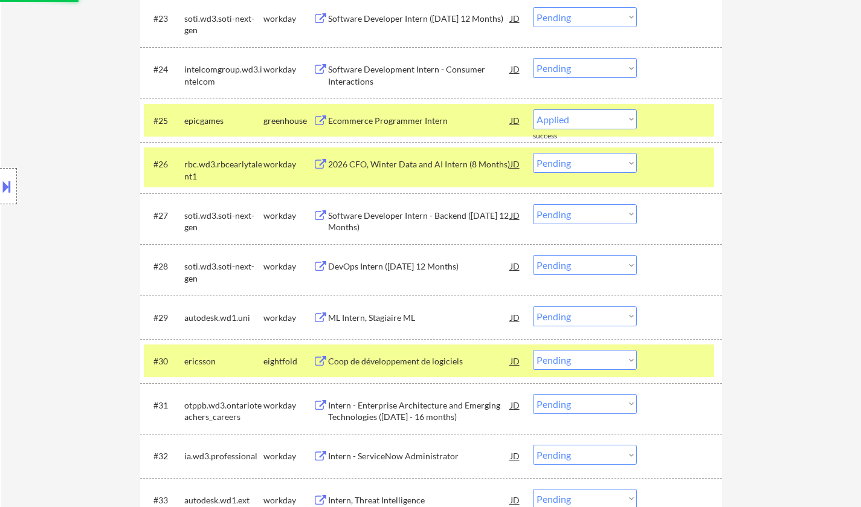
select select ""pending""
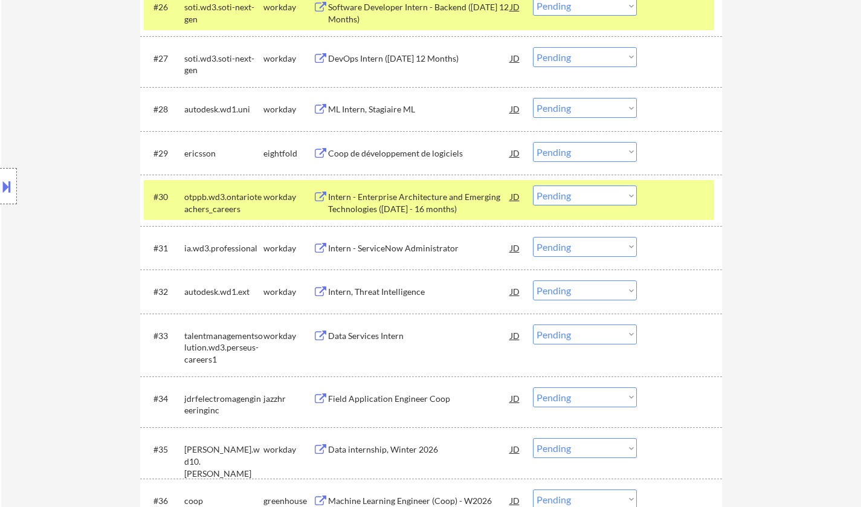
scroll to position [1753, 0]
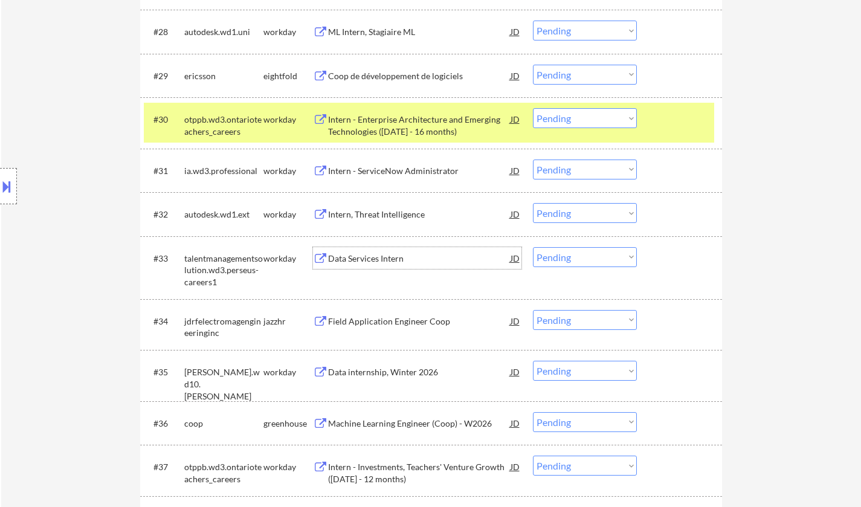
click at [383, 262] on div "Data Services Intern" at bounding box center [419, 259] width 183 height 12
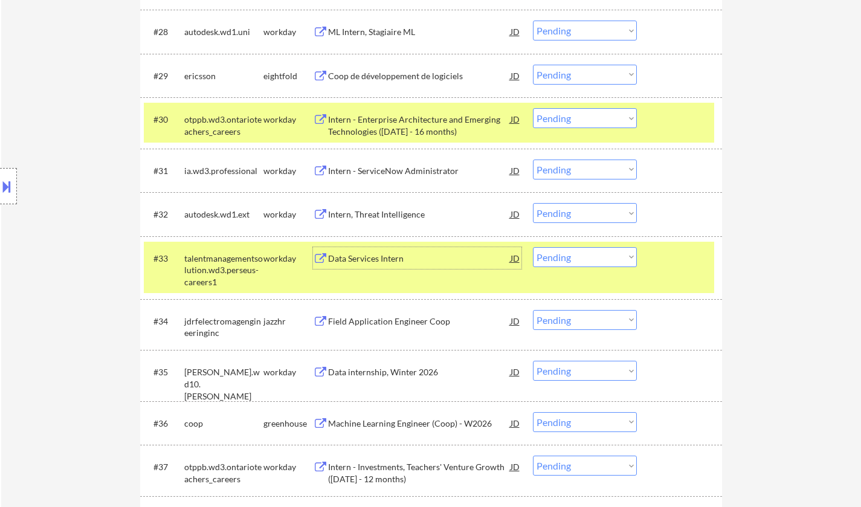
click at [403, 258] on div "Data Services Intern" at bounding box center [419, 259] width 183 height 12
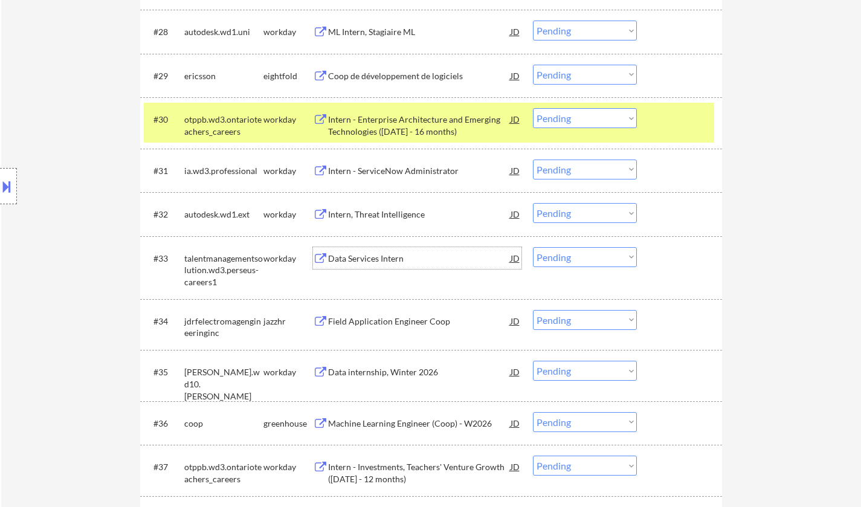
click at [554, 258] on select "Choose an option... Pending Applied Excluded (Questions) Excluded (Expired) Exc…" at bounding box center [585, 257] width 104 height 20
click at [533, 247] on select "Choose an option... Pending Applied Excluded (Questions) Excluded (Expired) Exc…" at bounding box center [585, 257] width 104 height 20
select select ""pending""
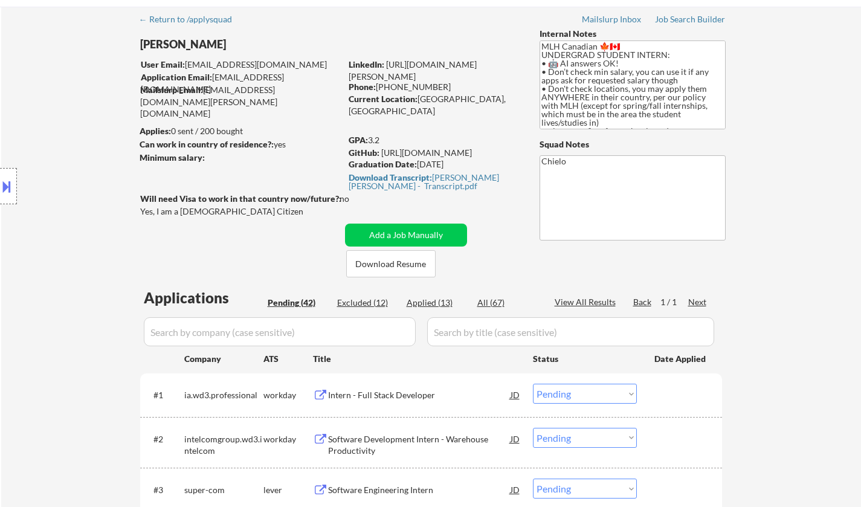
scroll to position [0, 0]
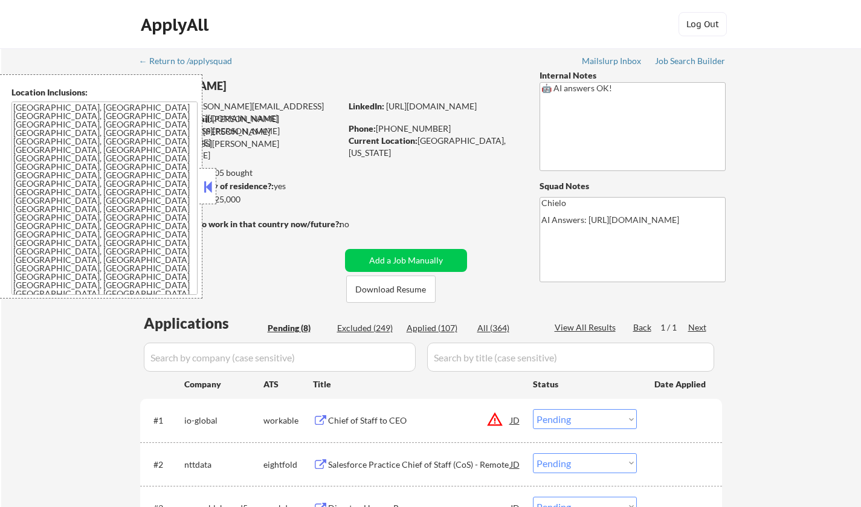
select select ""pending""
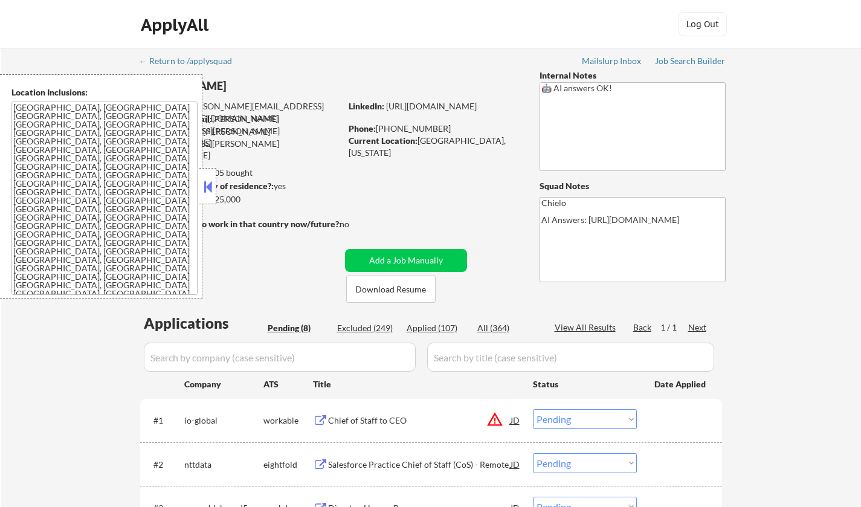
select select ""pending""
click at [208, 187] on button at bounding box center [207, 187] width 13 height 18
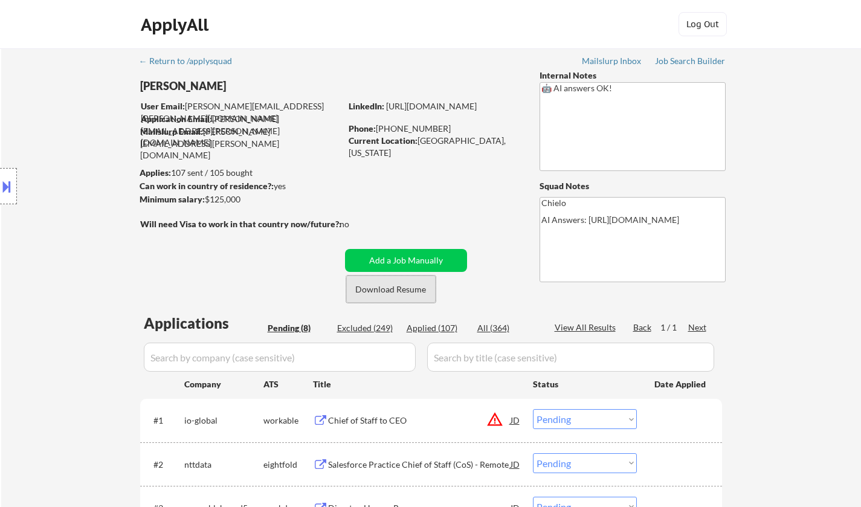
click at [385, 291] on button "Download Resume" at bounding box center [390, 289] width 89 height 27
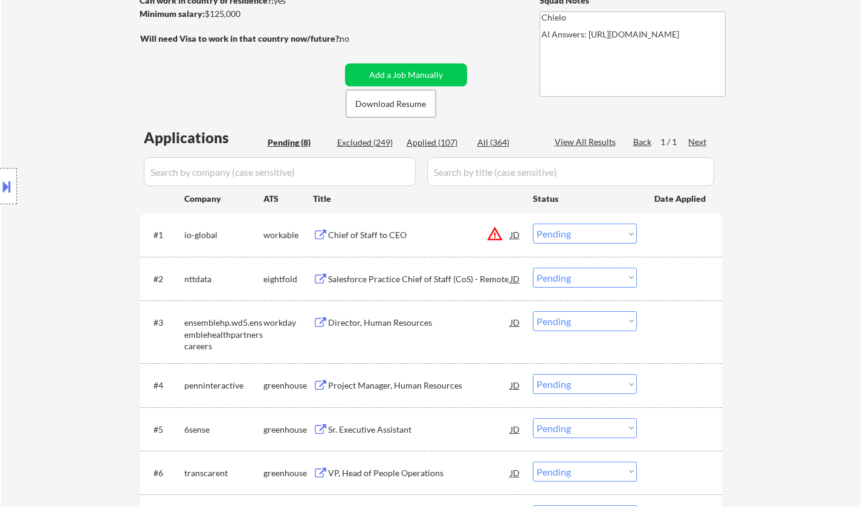
scroll to position [242, 0]
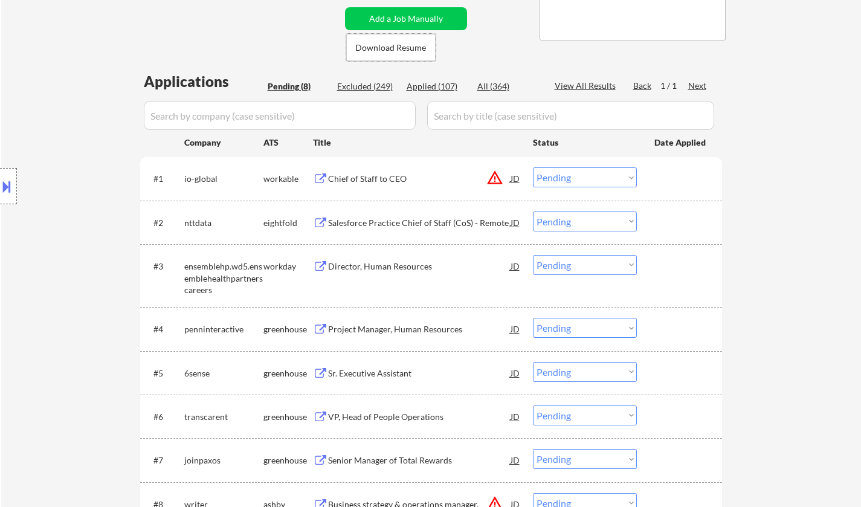
click at [514, 178] on div "JD" at bounding box center [516, 178] width 12 height 22
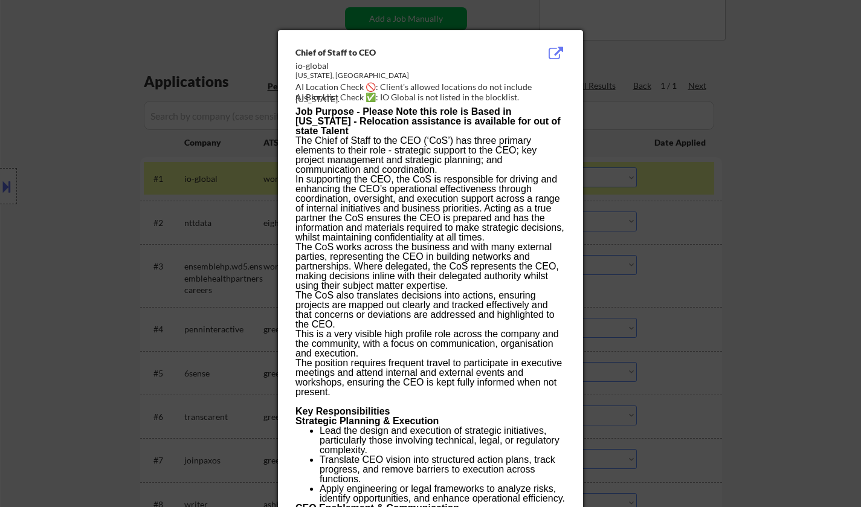
click at [723, 290] on div at bounding box center [430, 253] width 861 height 507
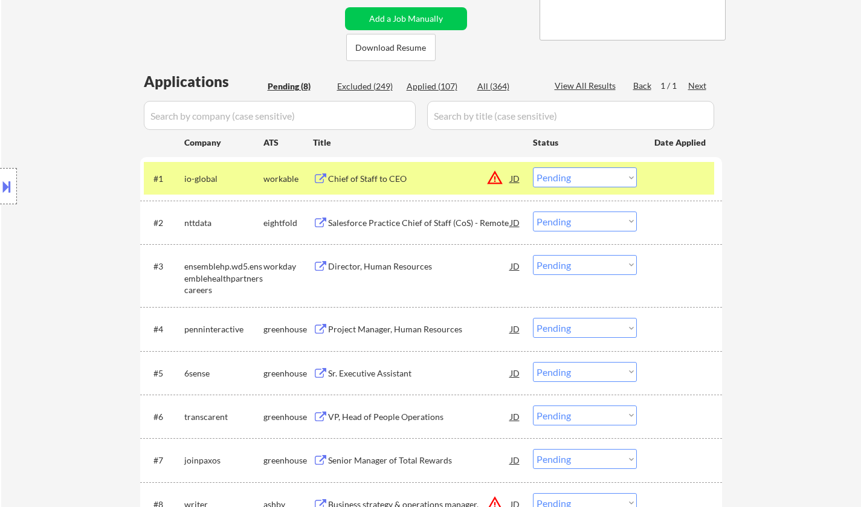
click at [1, 173] on div at bounding box center [8, 186] width 17 height 36
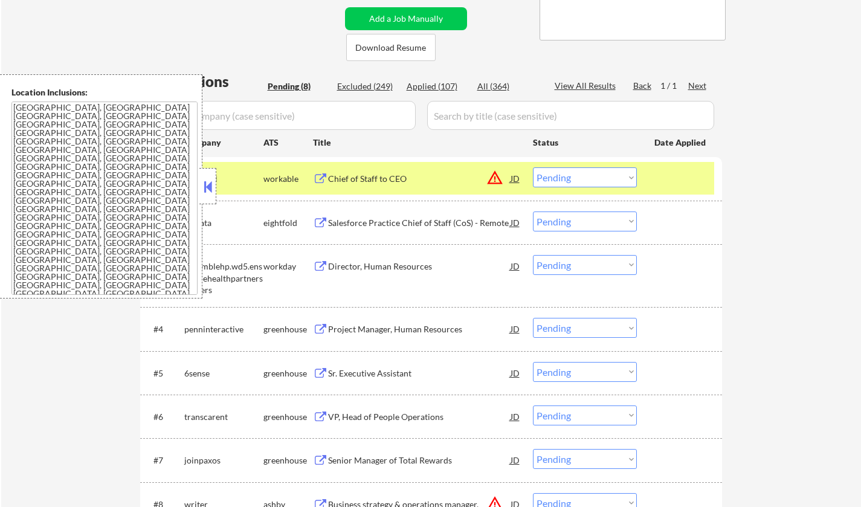
click at [576, 174] on select "Choose an option... Pending Applied Excluded (Questions) Excluded (Expired) Exc…" at bounding box center [585, 177] width 104 height 20
click at [533, 167] on select "Choose an option... Pending Applied Excluded (Questions) Excluded (Expired) Exc…" at bounding box center [585, 177] width 104 height 20
select select ""pending""
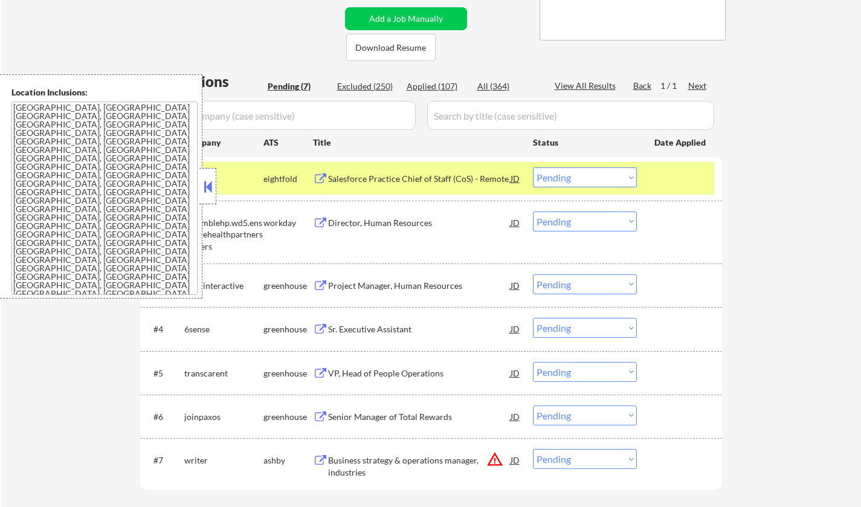
click at [207, 190] on button at bounding box center [207, 187] width 13 height 18
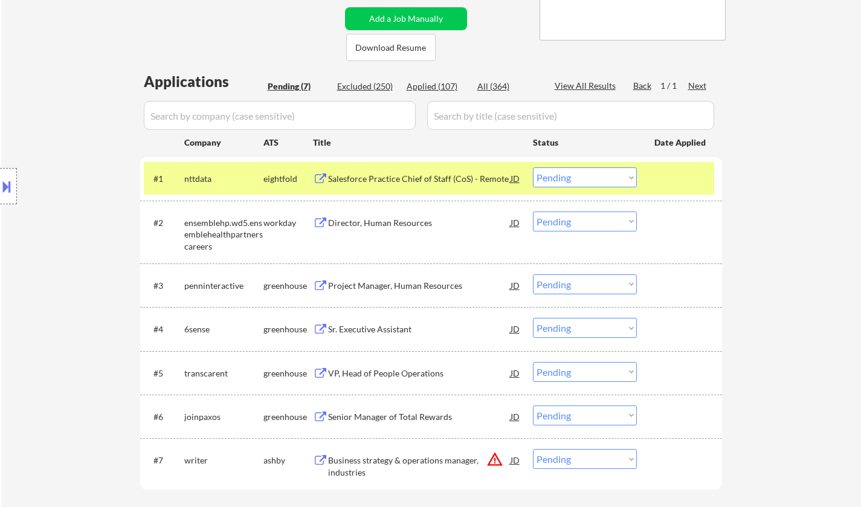
click at [416, 289] on div "Project Manager, Human Resources" at bounding box center [419, 286] width 183 height 12
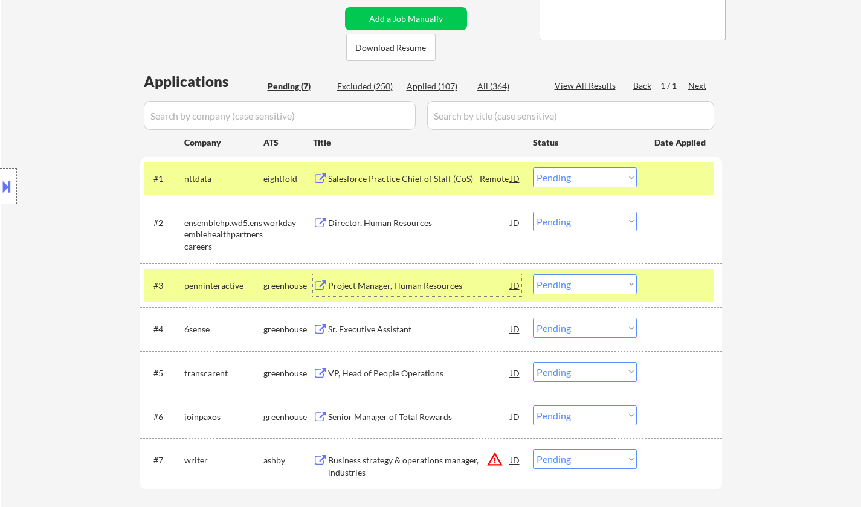
drag, startPoint x: 580, startPoint y: 280, endPoint x: 586, endPoint y: 290, distance: 10.9
click at [580, 280] on select "Choose an option... Pending Applied Excluded (Questions) Excluded (Expired) Exc…" at bounding box center [585, 284] width 104 height 20
click at [533, 274] on select "Choose an option... Pending Applied Excluded (Questions) Excluded (Expired) Exc…" at bounding box center [585, 284] width 104 height 20
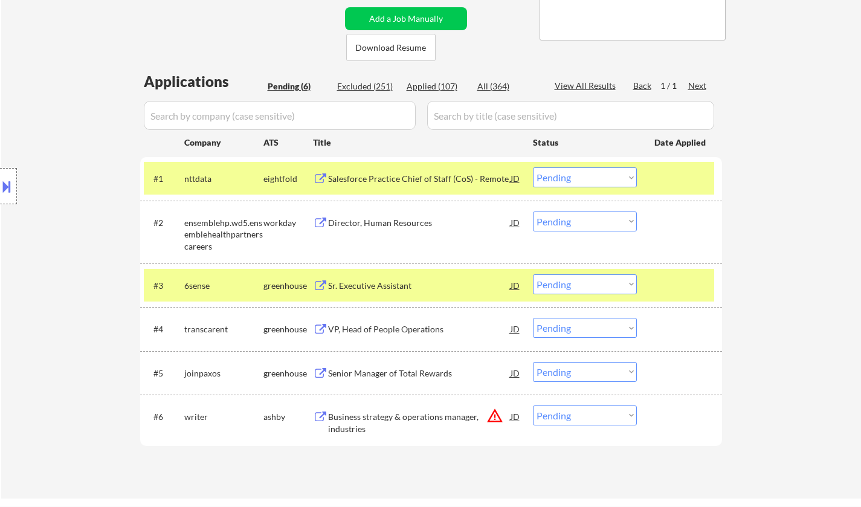
click at [377, 283] on div "Sr. Executive Assistant" at bounding box center [419, 286] width 183 height 12
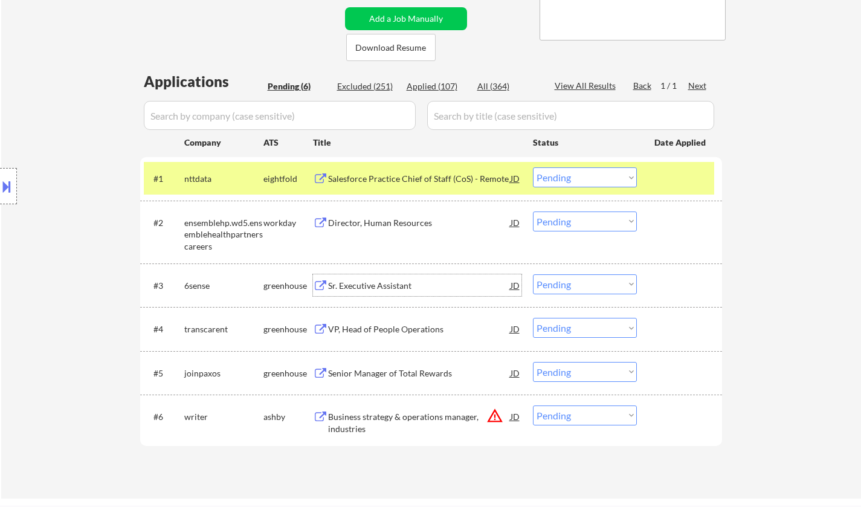
click at [573, 288] on select "Choose an option... Pending Applied Excluded (Questions) Excluded (Expired) Exc…" at bounding box center [585, 284] width 104 height 20
click at [533, 274] on select "Choose an option... Pending Applied Excluded (Questions) Excluded (Expired) Exc…" at bounding box center [585, 284] width 104 height 20
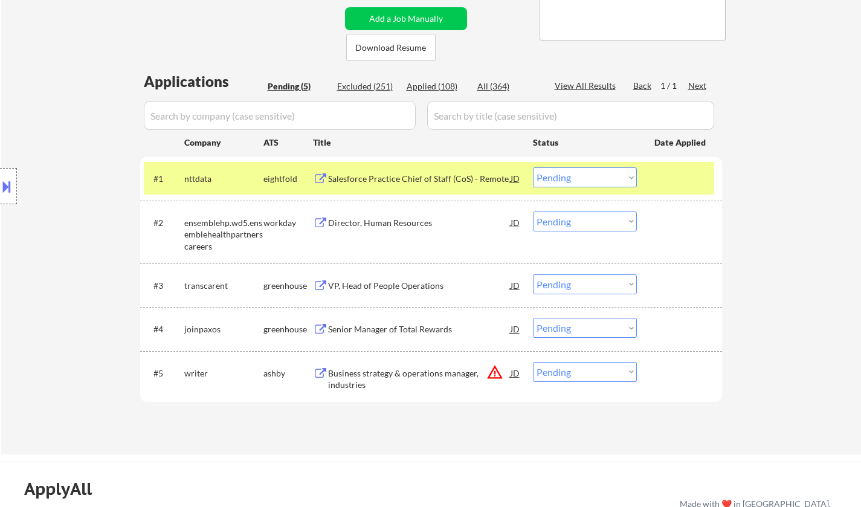
click at [397, 287] on div "VP, Head of People Operations" at bounding box center [419, 286] width 183 height 12
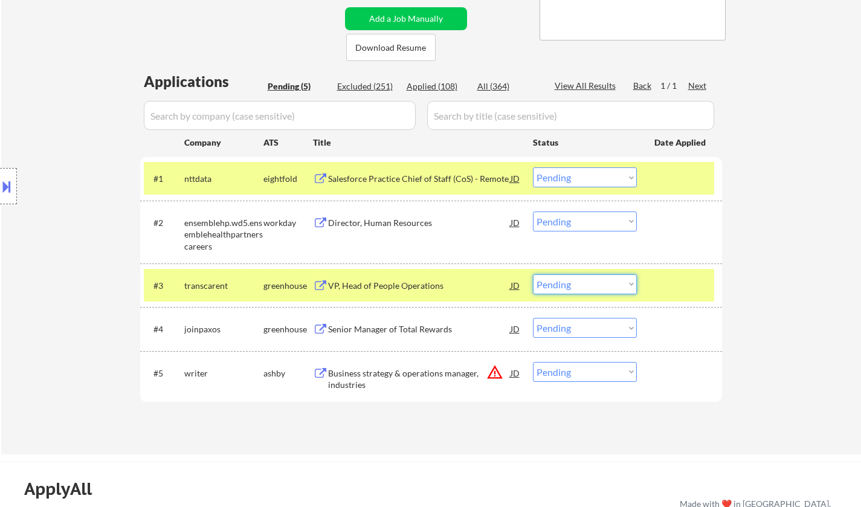
click at [597, 287] on select "Choose an option... Pending Applied Excluded (Questions) Excluded (Expired) Exc…" at bounding box center [585, 284] width 104 height 20
click at [533, 274] on select "Choose an option... Pending Applied Excluded (Questions) Excluded (Expired) Exc…" at bounding box center [585, 284] width 104 height 20
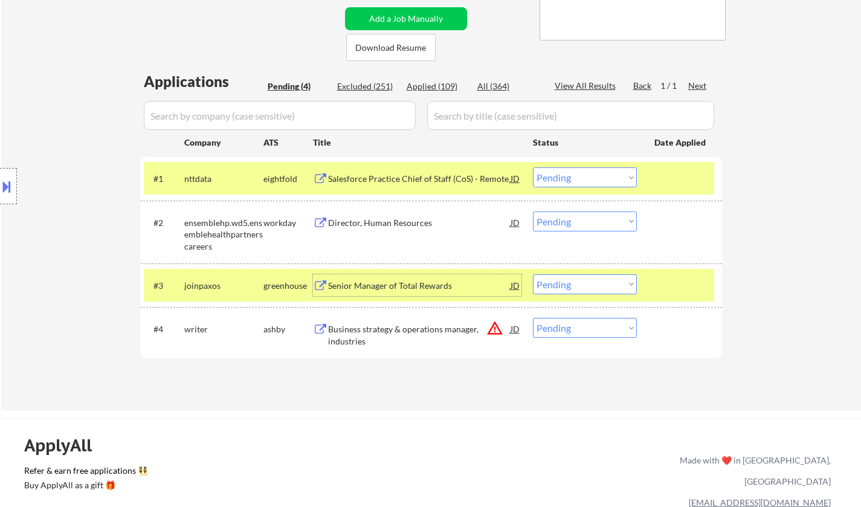
click at [401, 288] on div "Senior Manager of Total Rewards" at bounding box center [419, 286] width 183 height 12
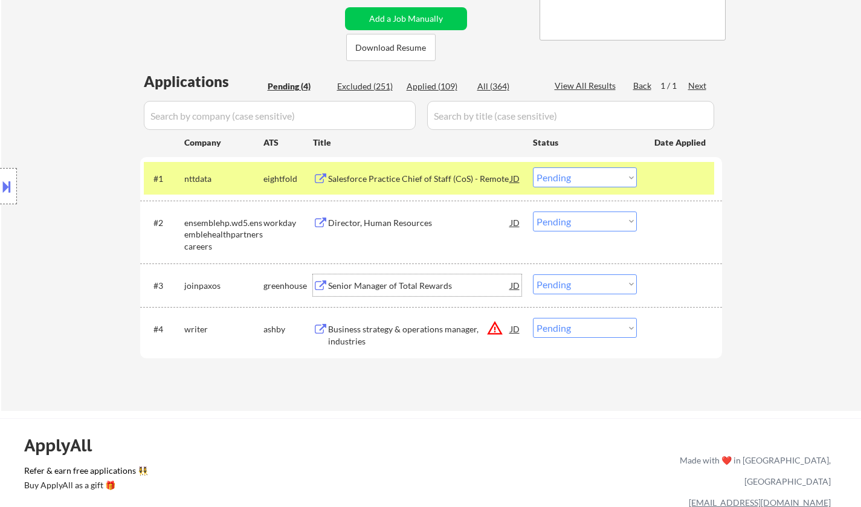
click at [515, 285] on div "JD" at bounding box center [516, 285] width 12 height 22
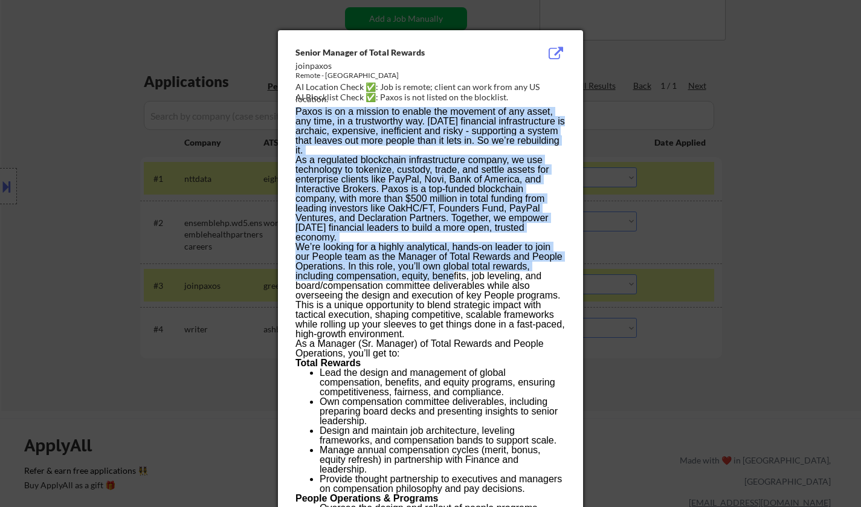
drag, startPoint x: 291, startPoint y: 46, endPoint x: 414, endPoint y: 141, distance: 156.0
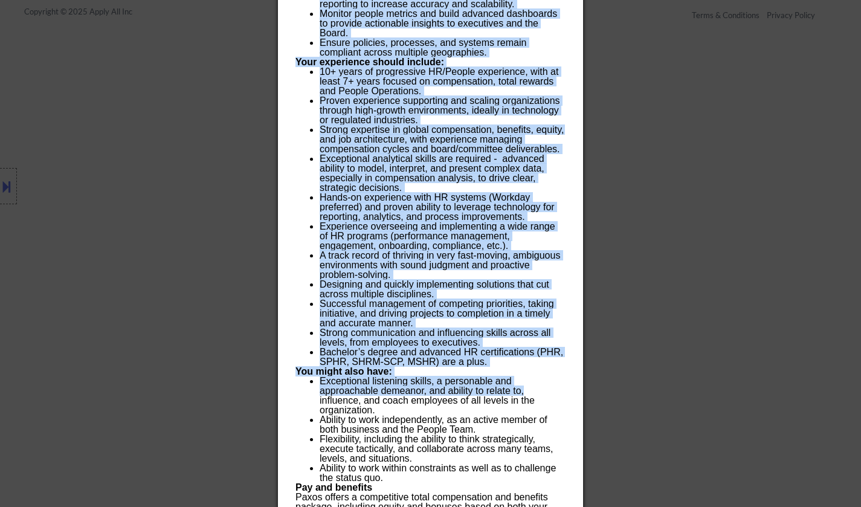
scroll to position [898, 0]
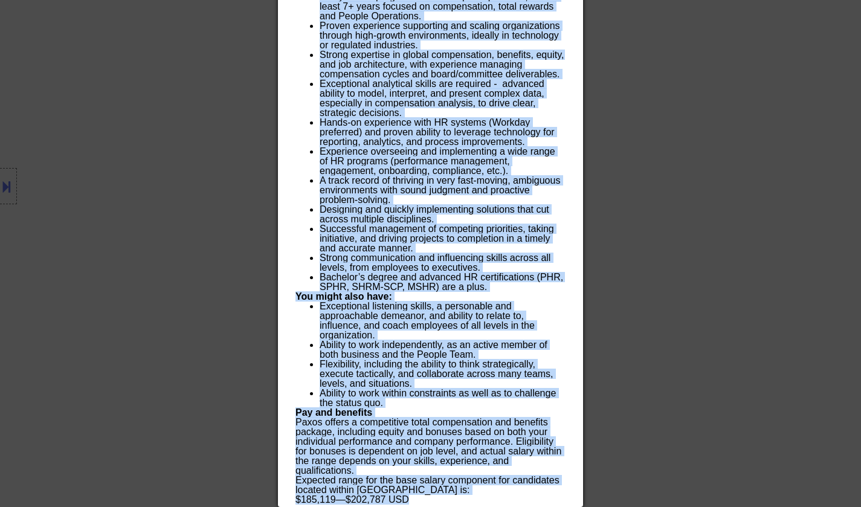
drag, startPoint x: 296, startPoint y: 53, endPoint x: 404, endPoint y: 455, distance: 415.9
copy div "Senior Manager of Total Rewards joinpaxos Remote - United States AI Location Ch…"
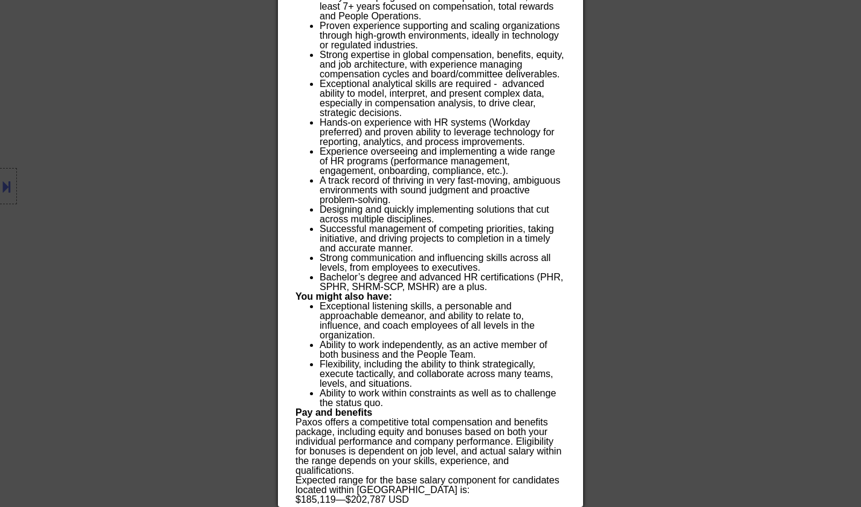
click at [184, 131] on div at bounding box center [430, 253] width 861 height 507
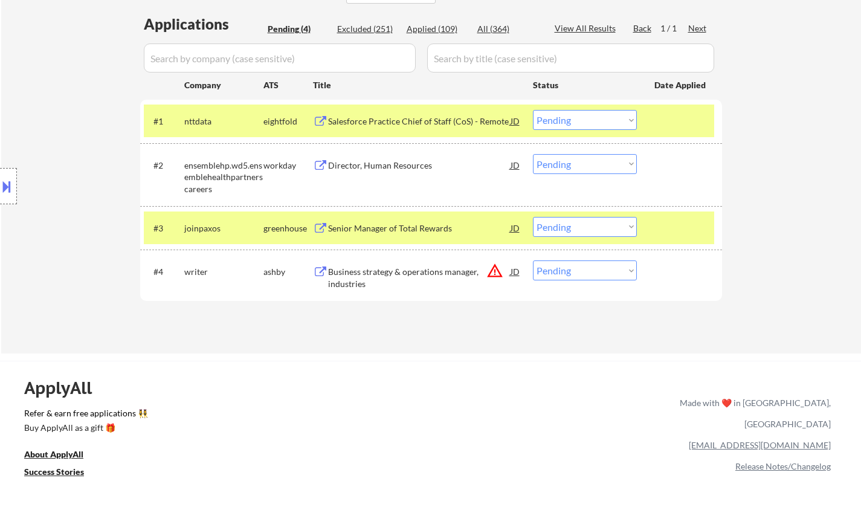
scroll to position [221, 0]
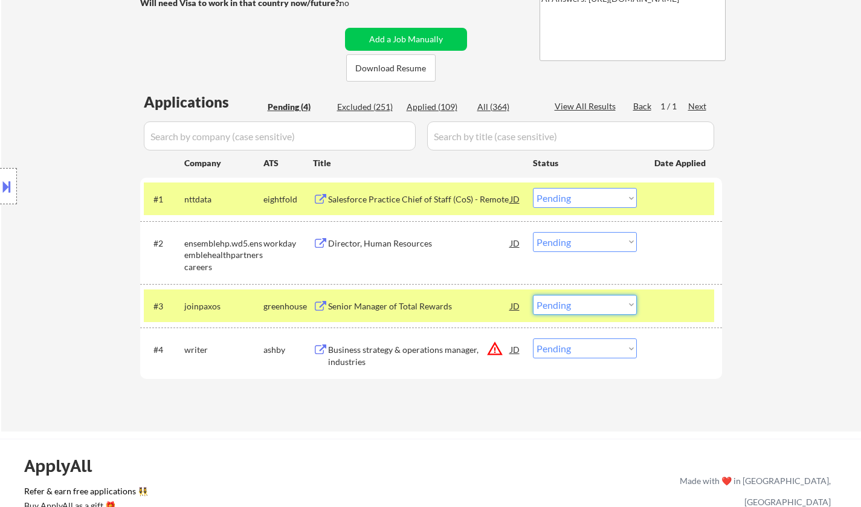
click at [607, 307] on select "Choose an option... Pending Applied Excluded (Questions) Excluded (Expired) Exc…" at bounding box center [585, 305] width 104 height 20
click at [533, 295] on select "Choose an option... Pending Applied Excluded (Questions) Excluded (Expired) Exc…" at bounding box center [585, 305] width 104 height 20
select select ""pending""
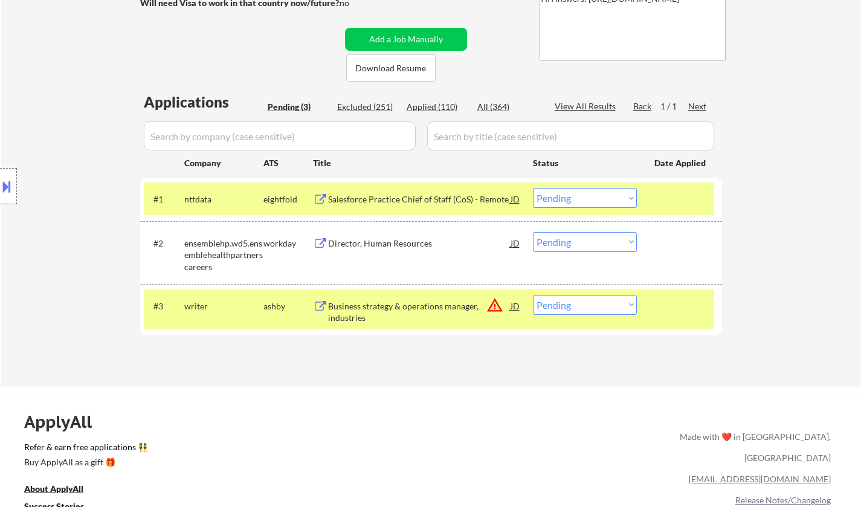
click at [380, 244] on div "Director, Human Resources" at bounding box center [419, 244] width 183 height 12
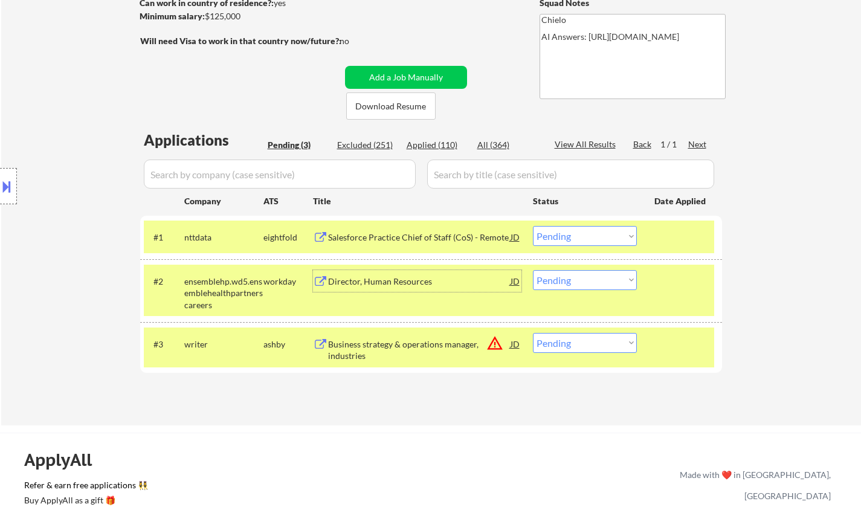
scroll to position [242, 0]
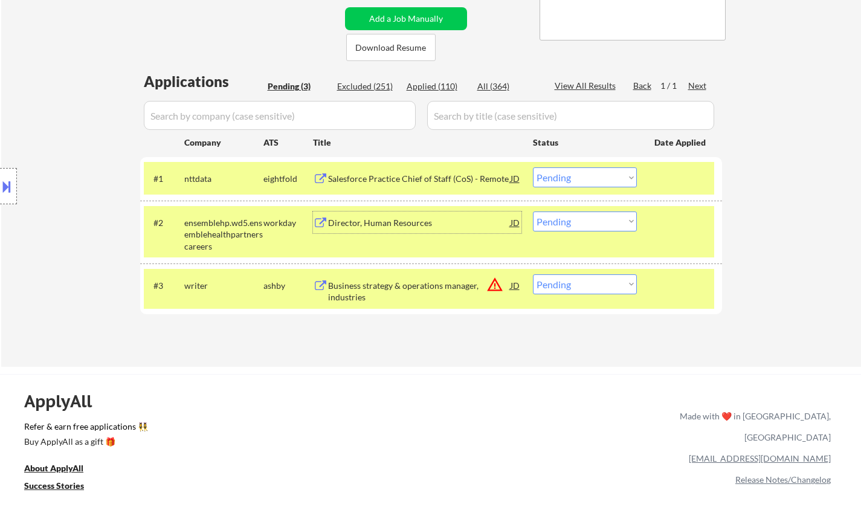
drag, startPoint x: 572, startPoint y: 218, endPoint x: 577, endPoint y: 228, distance: 11.9
click at [572, 218] on select "Choose an option... Pending Applied Excluded (Questions) Excluded (Expired) Exc…" at bounding box center [585, 222] width 104 height 20
click at [533, 212] on select "Choose an option... Pending Applied Excluded (Questions) Excluded (Expired) Exc…" at bounding box center [585, 222] width 104 height 20
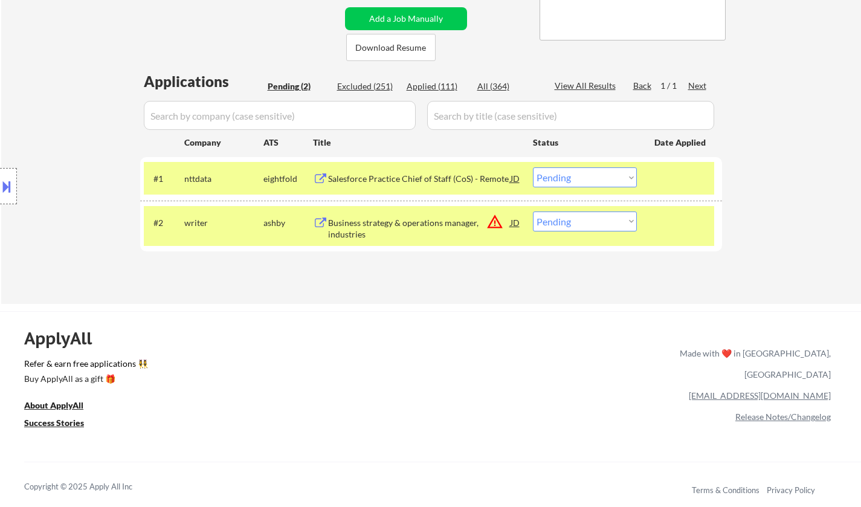
click at [516, 222] on div "JD" at bounding box center [516, 223] width 12 height 22
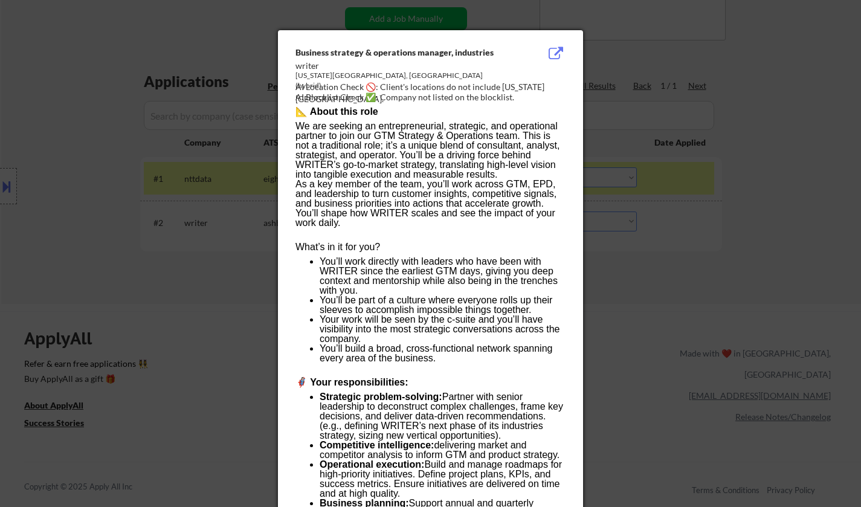
click at [663, 322] on div at bounding box center [430, 253] width 861 height 507
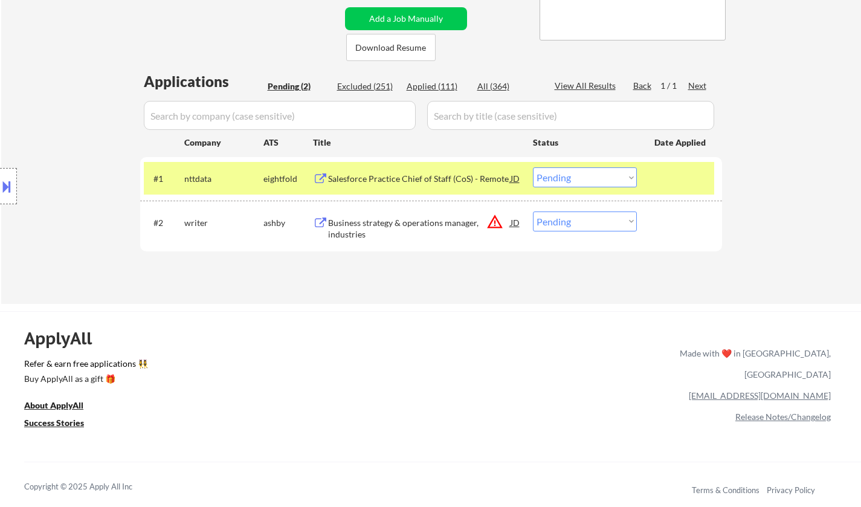
drag, startPoint x: 609, startPoint y: 215, endPoint x: 612, endPoint y: 222, distance: 7.6
click at [609, 215] on select "Choose an option... Pending Applied Excluded (Questions) Excluded (Expired) Exc…" at bounding box center [585, 222] width 104 height 20
select select ""excluded__location_""
click at [533, 212] on select "Choose an option... Pending Applied Excluded (Questions) Excluded (Expired) Exc…" at bounding box center [585, 222] width 104 height 20
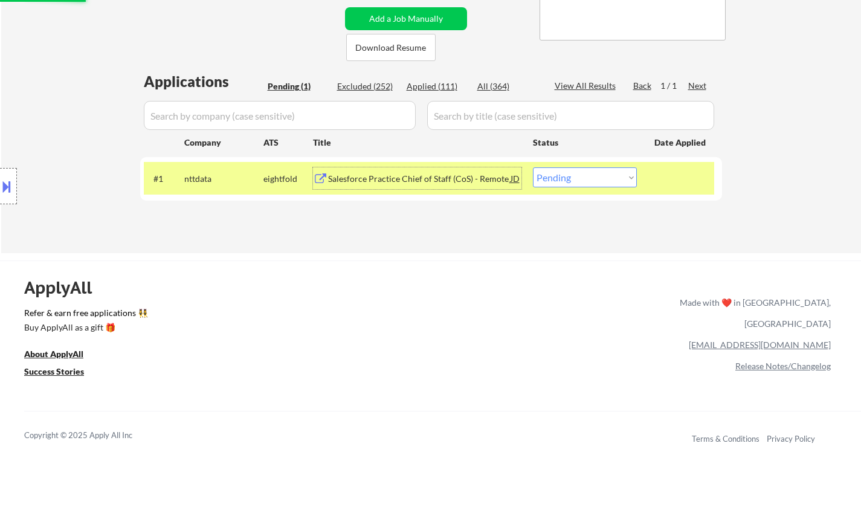
click at [408, 181] on div "Salesforce Practice Chief of Staff (CoS) - Remote" at bounding box center [419, 179] width 183 height 12
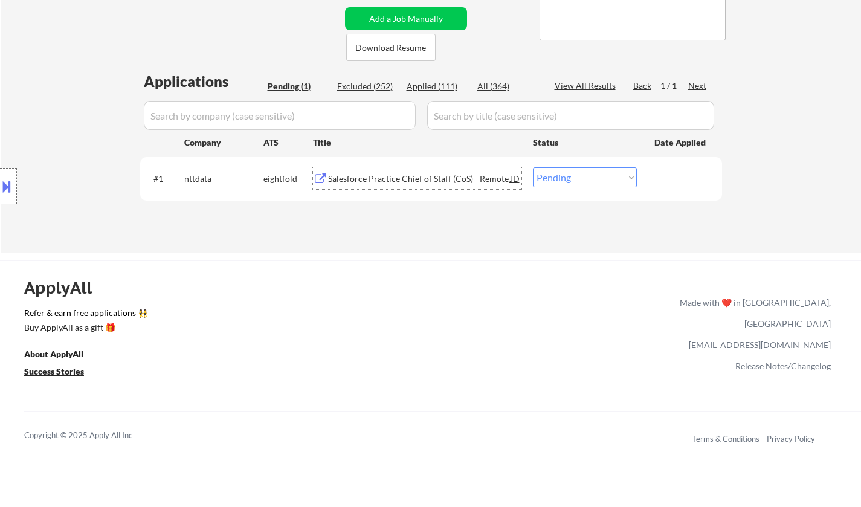
drag, startPoint x: 578, startPoint y: 176, endPoint x: 582, endPoint y: 186, distance: 10.3
click at [578, 176] on select "Choose an option... Pending Applied Excluded (Questions) Excluded (Expired) Exc…" at bounding box center [585, 177] width 104 height 20
select select ""applied""
click at [533, 167] on select "Choose an option... Pending Applied Excluded (Questions) Excluded (Expired) Exc…" at bounding box center [585, 177] width 104 height 20
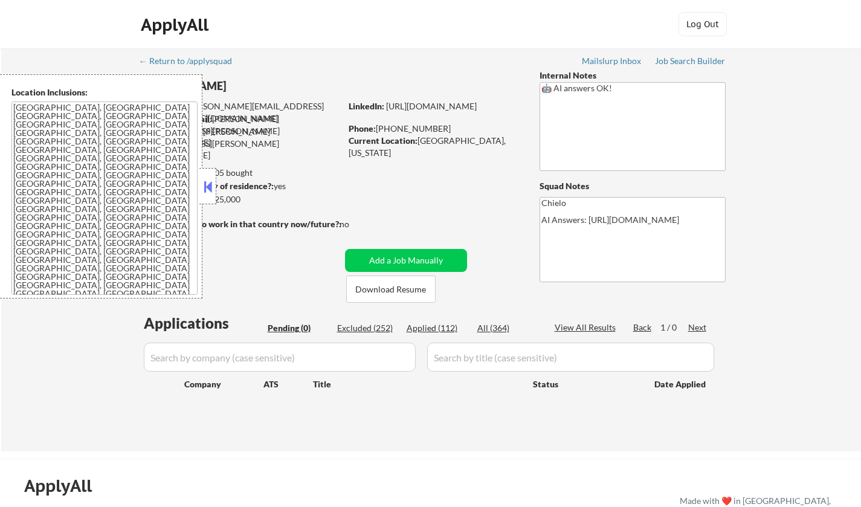
click at [208, 184] on button at bounding box center [207, 187] width 13 height 18
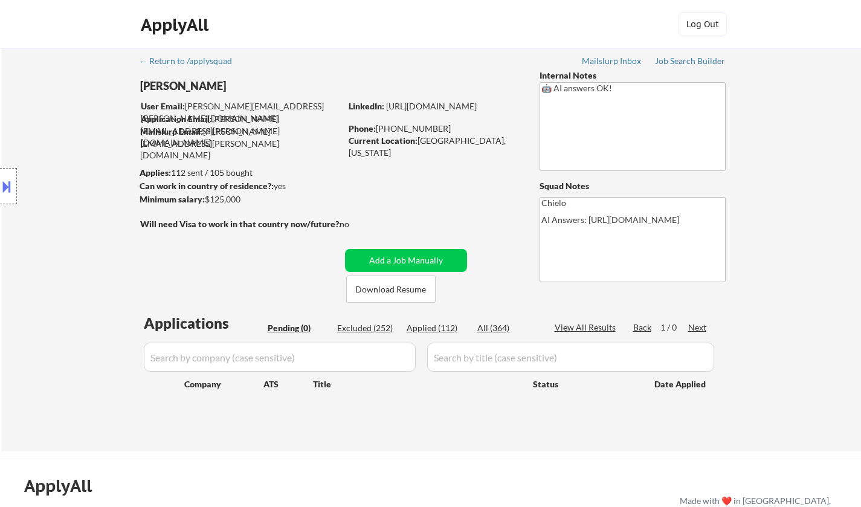
click at [435, 326] on div "Applied (112)" at bounding box center [437, 328] width 60 height 12
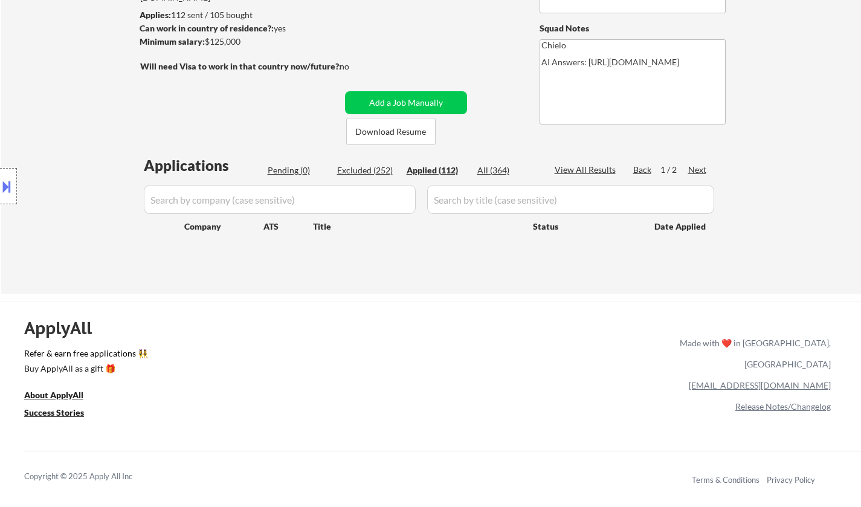
scroll to position [121, 0]
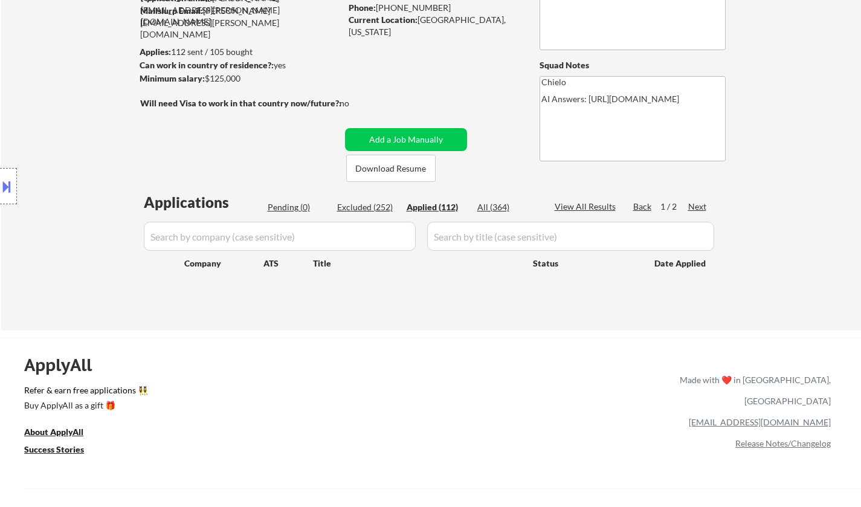
select select ""applied""
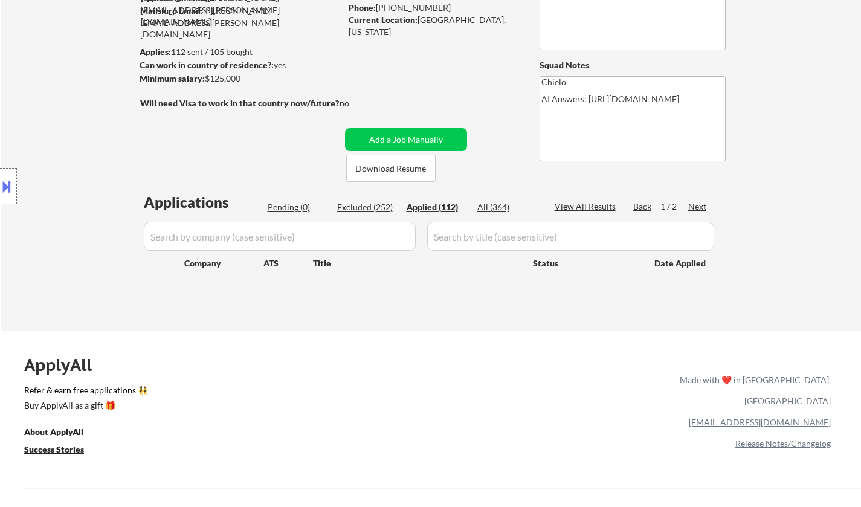
select select ""applied""
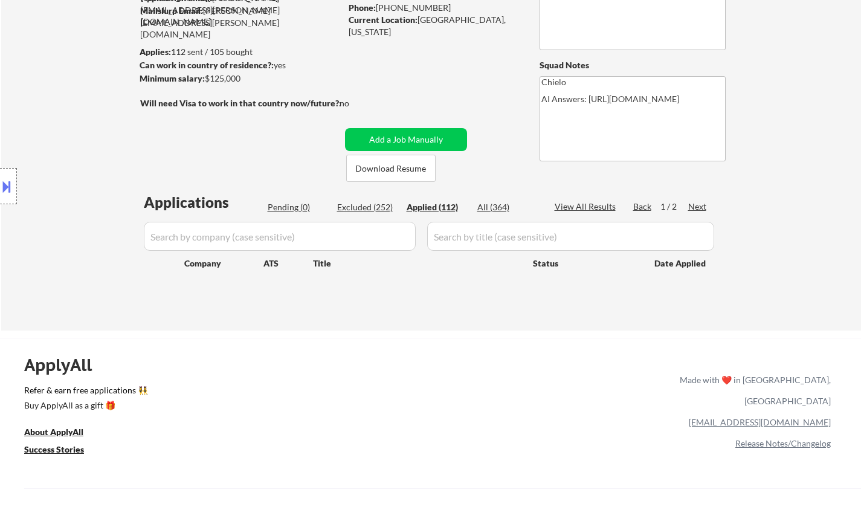
select select ""applied""
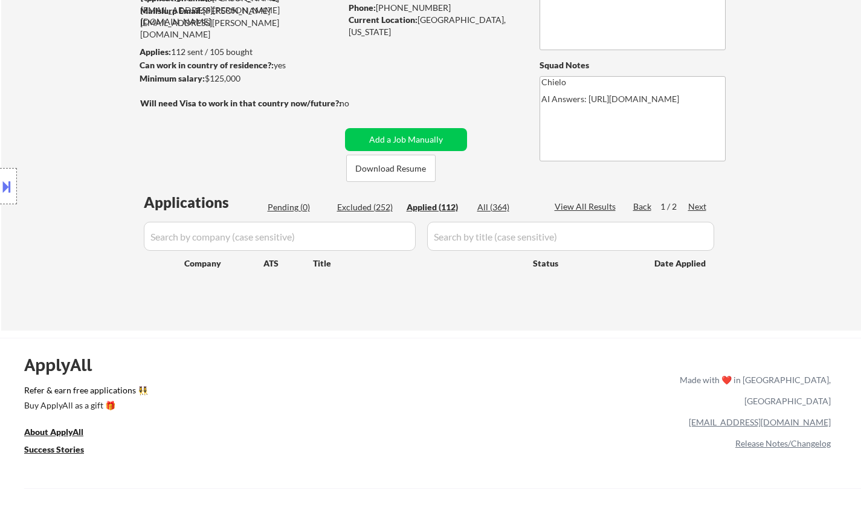
select select ""applied""
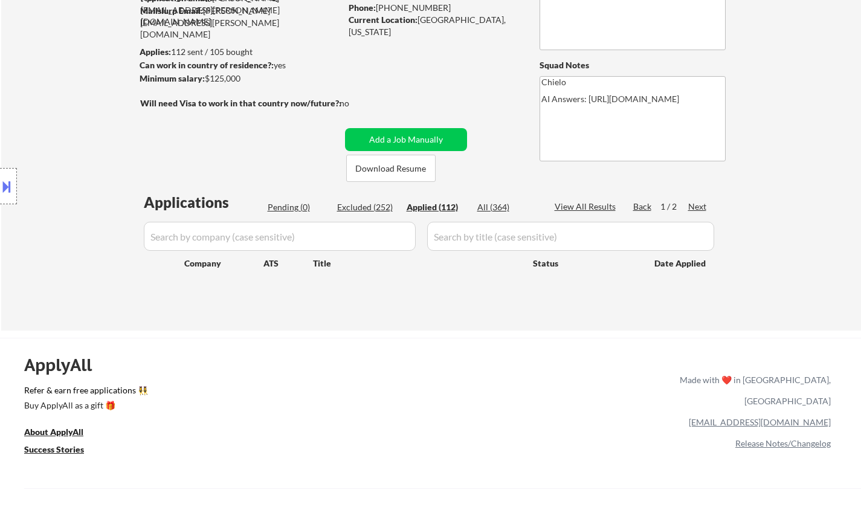
select select ""applied""
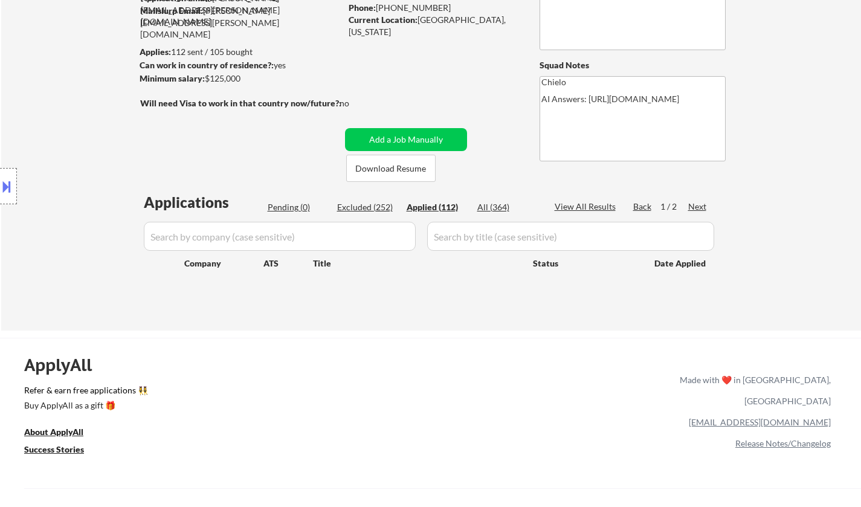
select select ""applied""
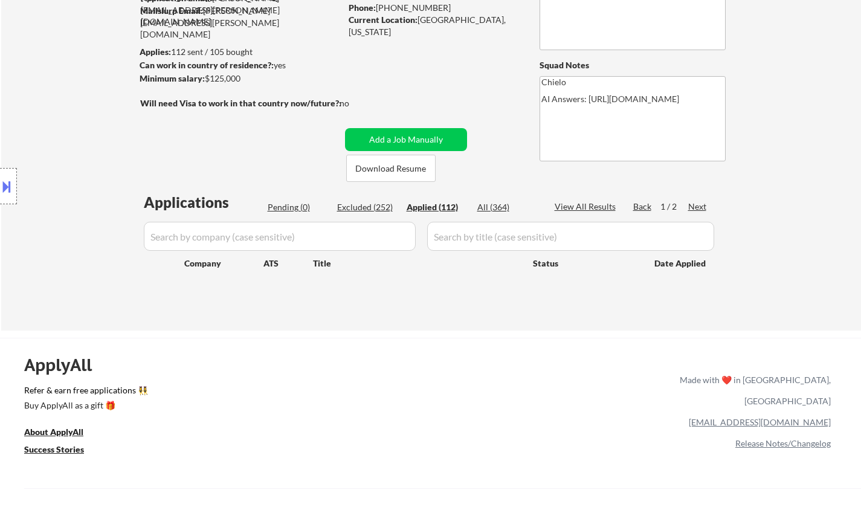
select select ""applied""
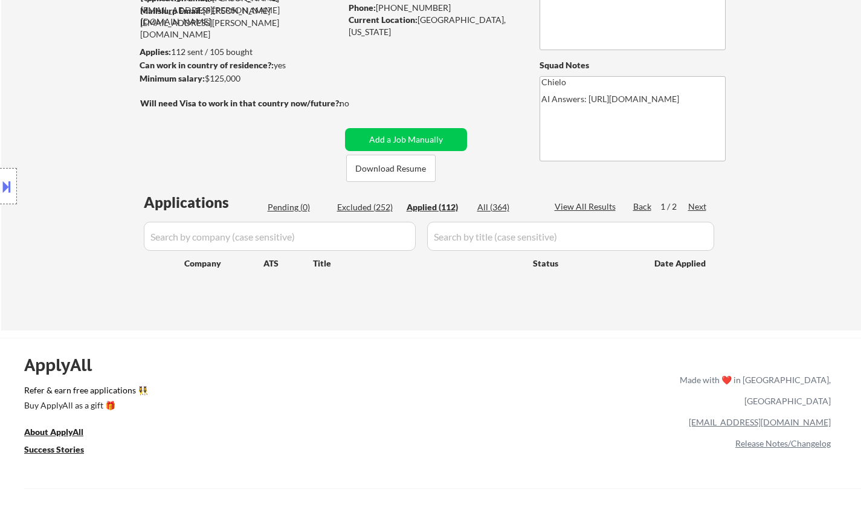
select select ""applied""
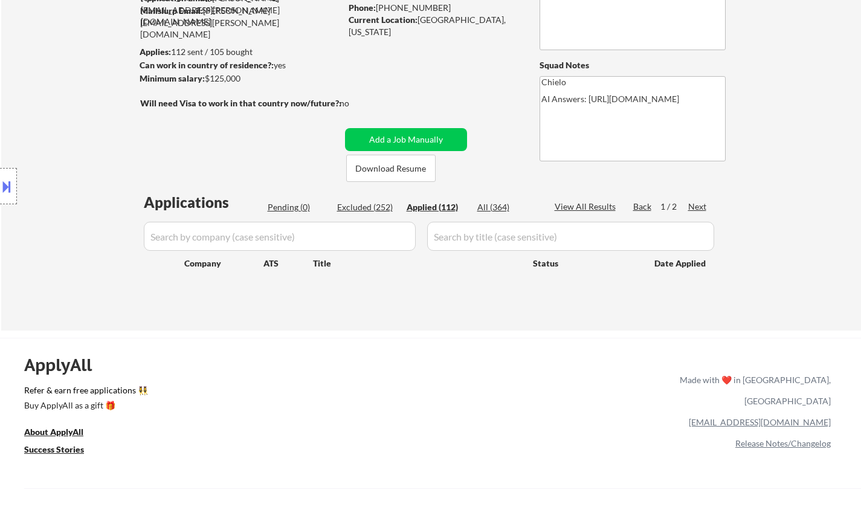
select select ""applied""
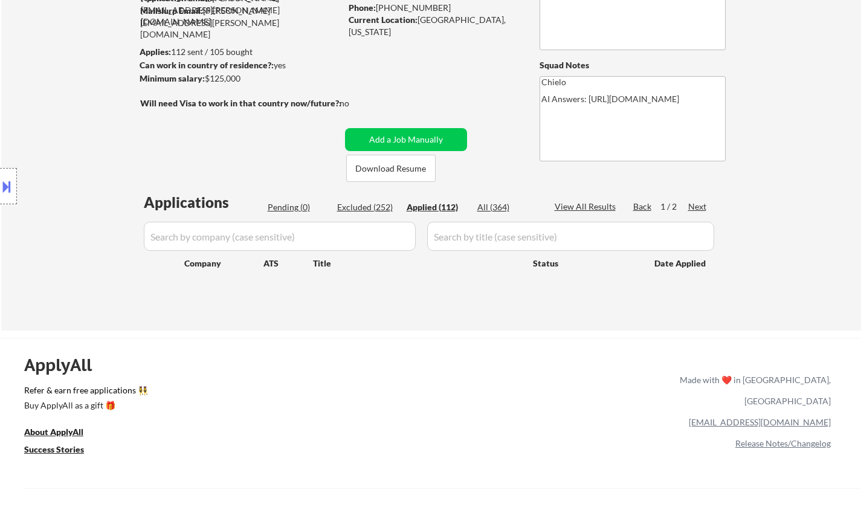
select select ""applied""
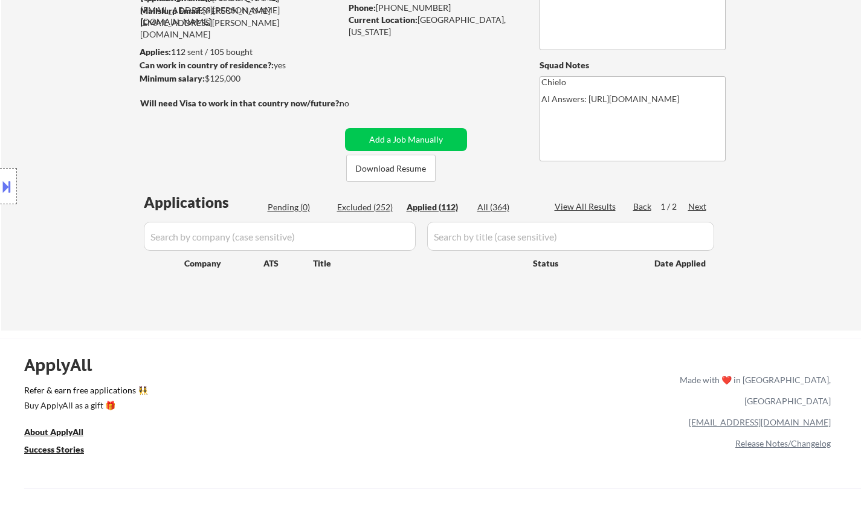
select select ""applied""
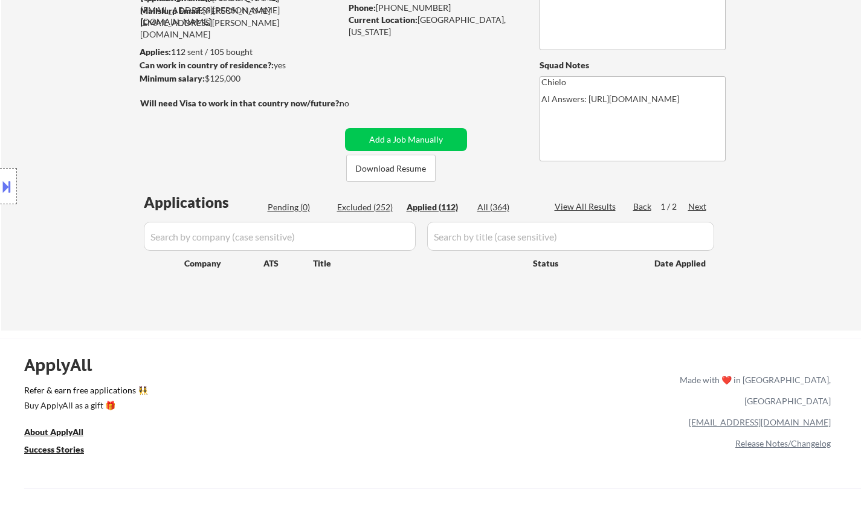
select select ""applied""
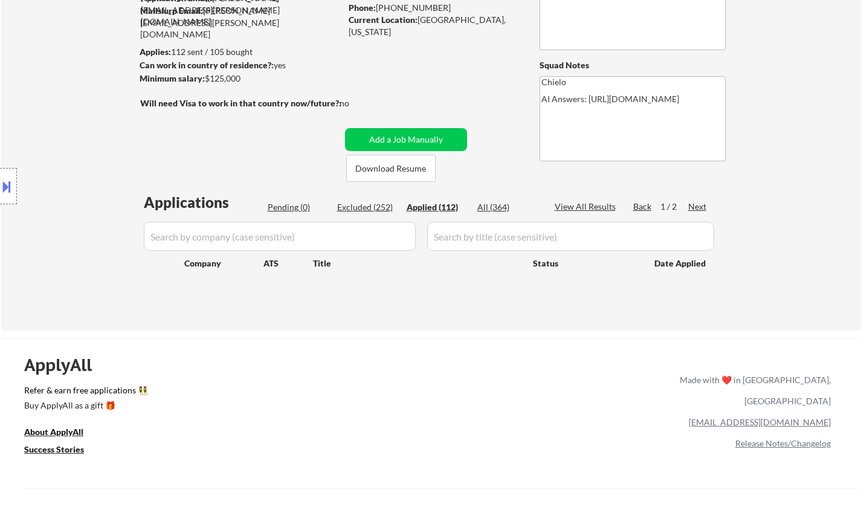
select select ""applied""
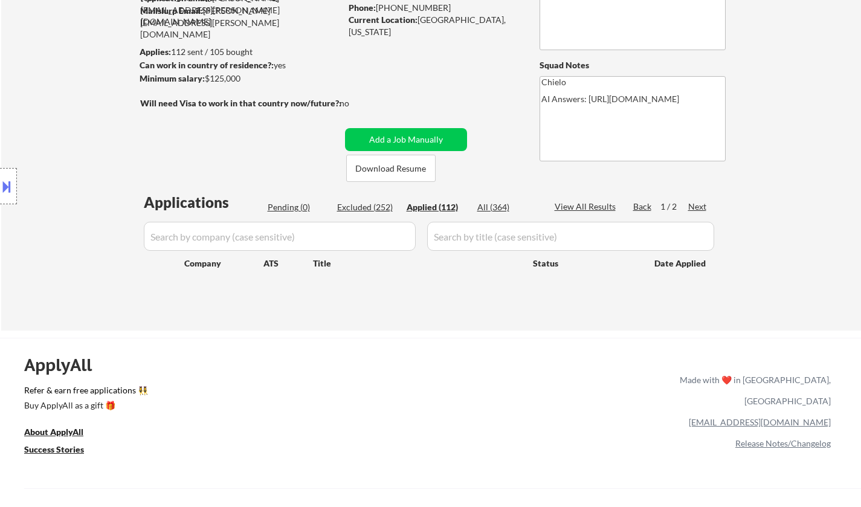
select select ""applied""
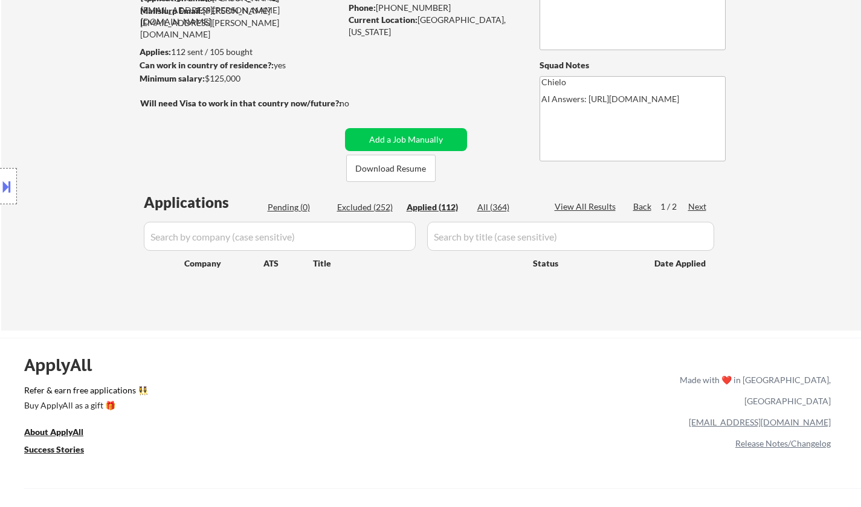
select select ""applied""
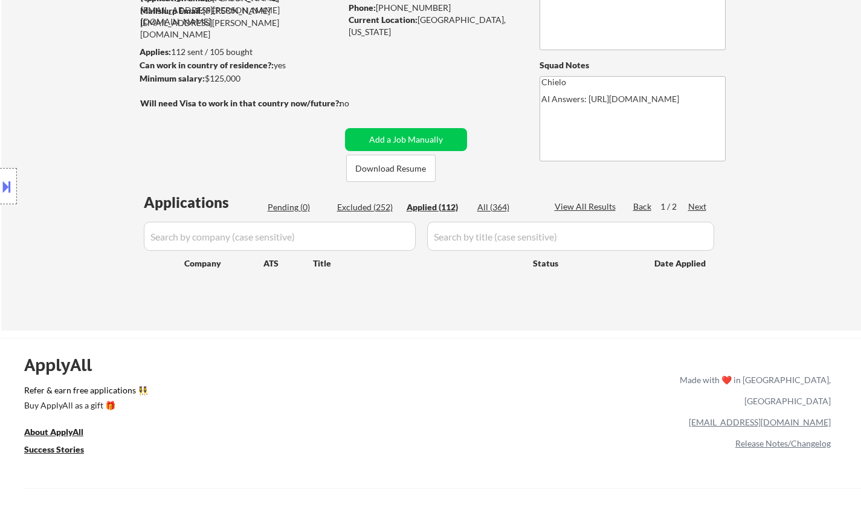
select select ""applied""
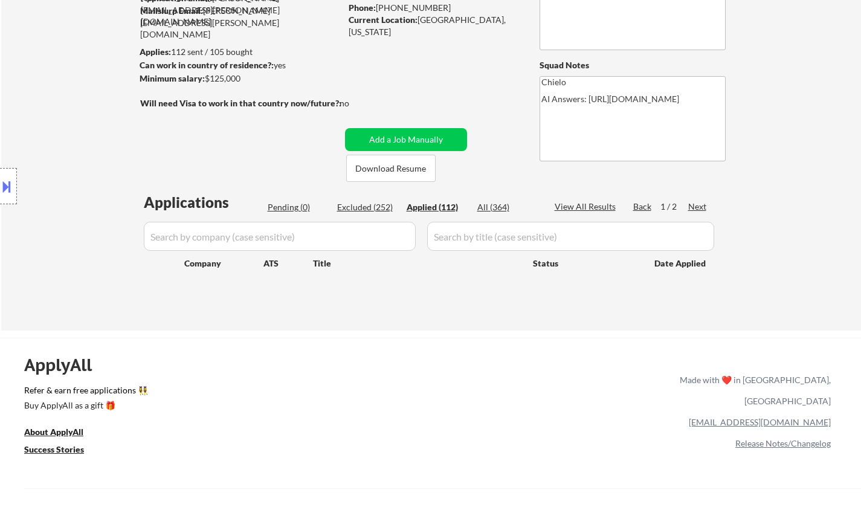
select select ""applied""
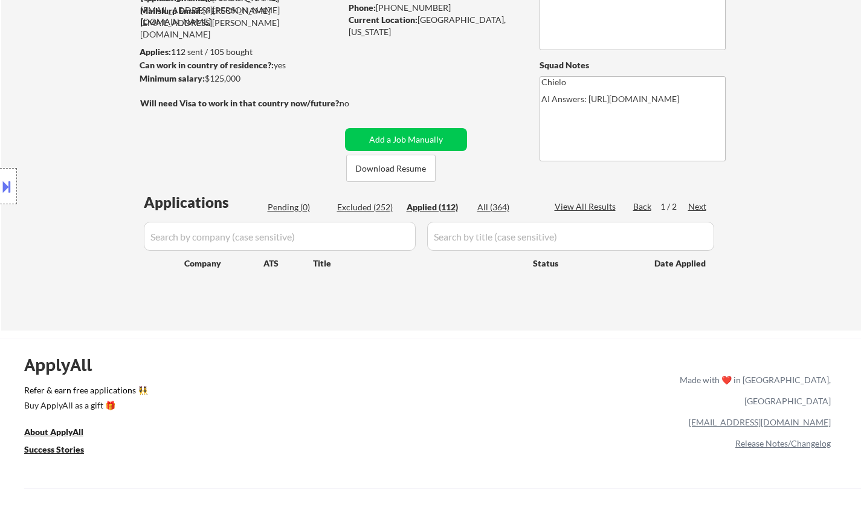
select select ""applied""
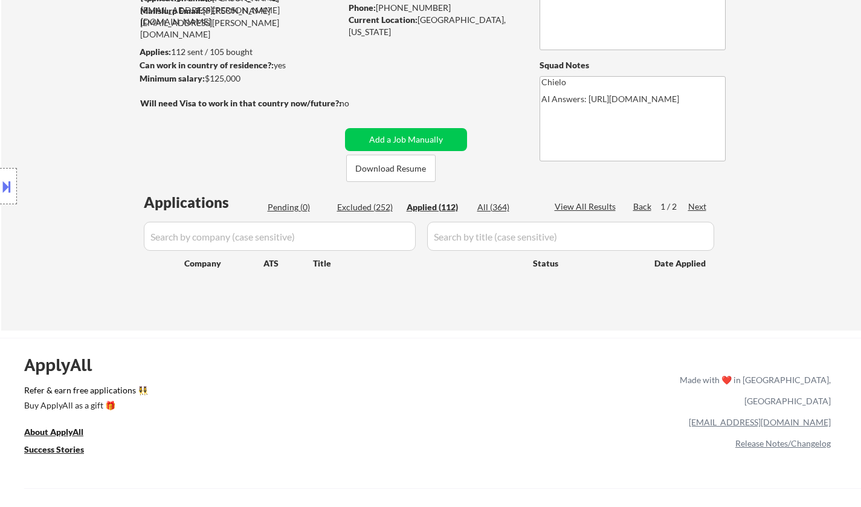
select select ""applied""
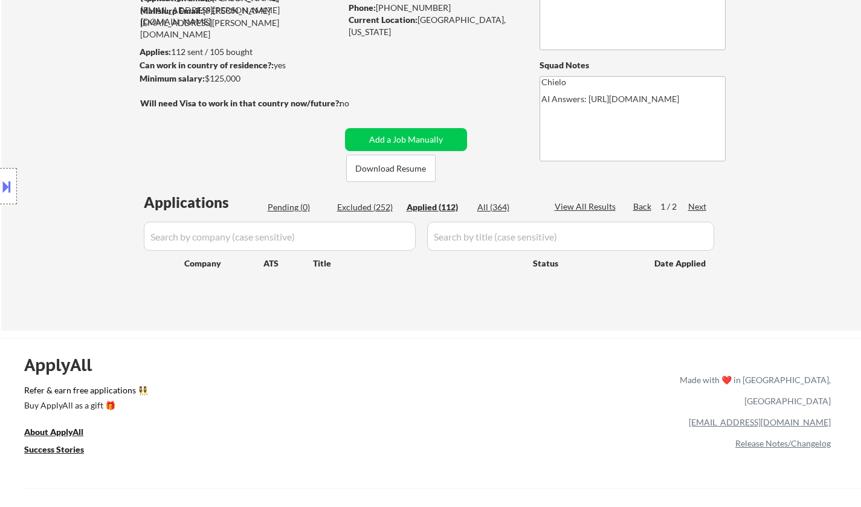
select select ""applied""
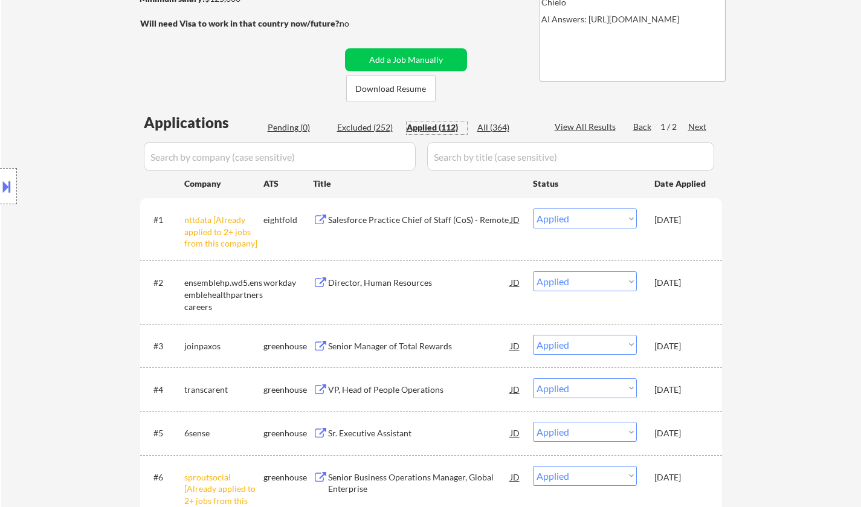
scroll to position [302, 0]
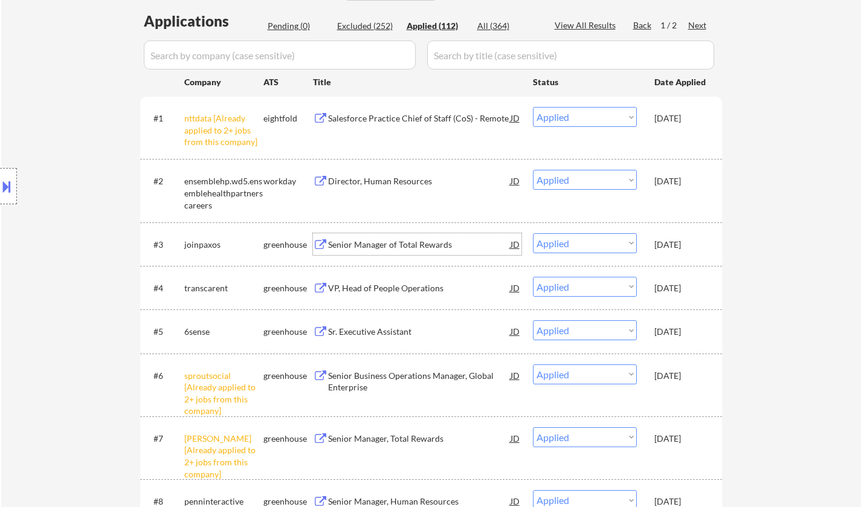
click at [398, 239] on div "Senior Manager of Total Rewards" at bounding box center [419, 245] width 183 height 12
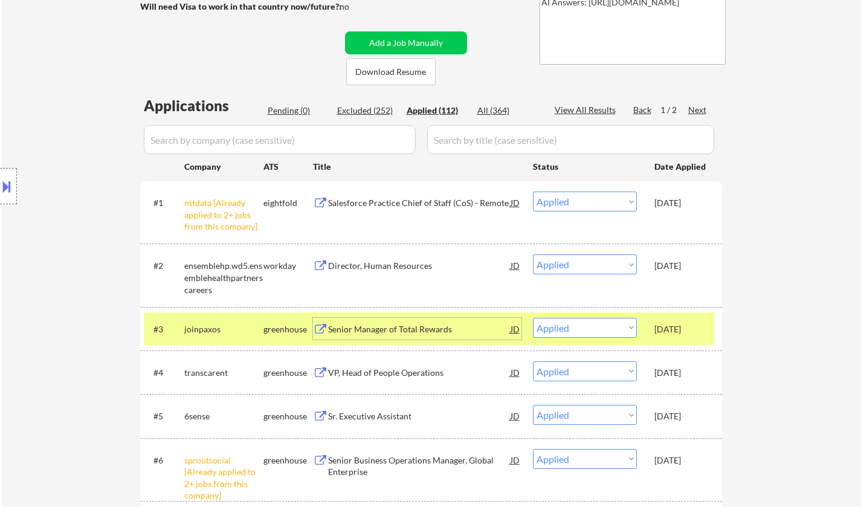
scroll to position [181, 0]
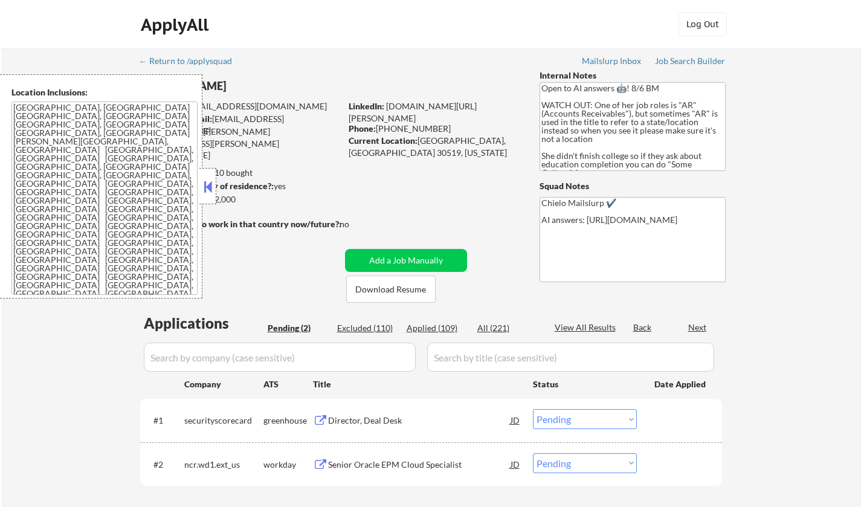
select select ""pending""
click at [206, 187] on button at bounding box center [207, 187] width 13 height 18
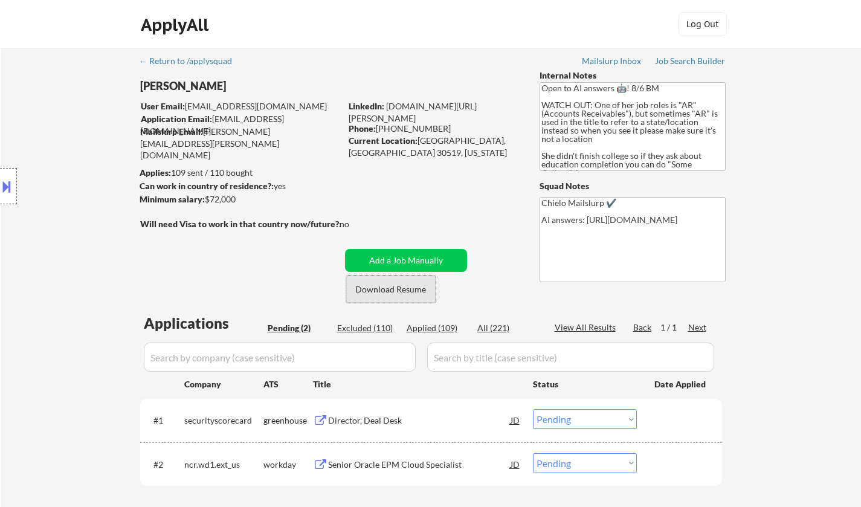
click at [376, 287] on button "Download Resume" at bounding box center [390, 289] width 89 height 27
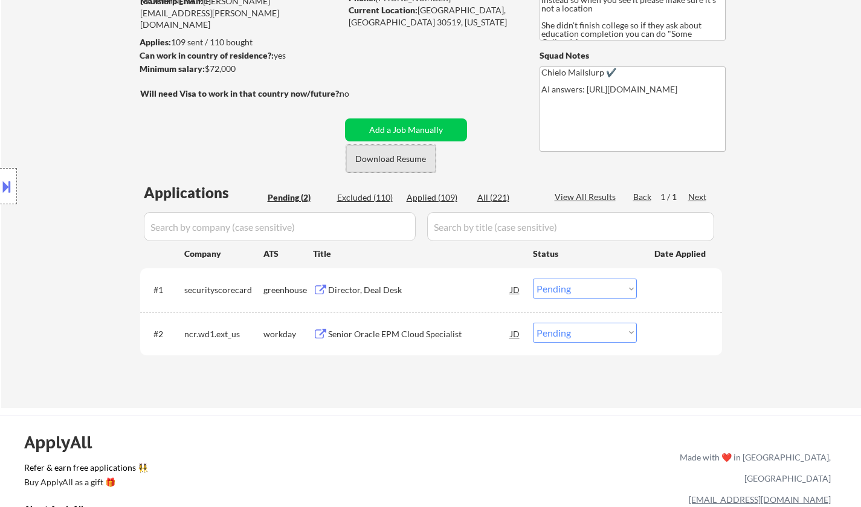
scroll to position [181, 0]
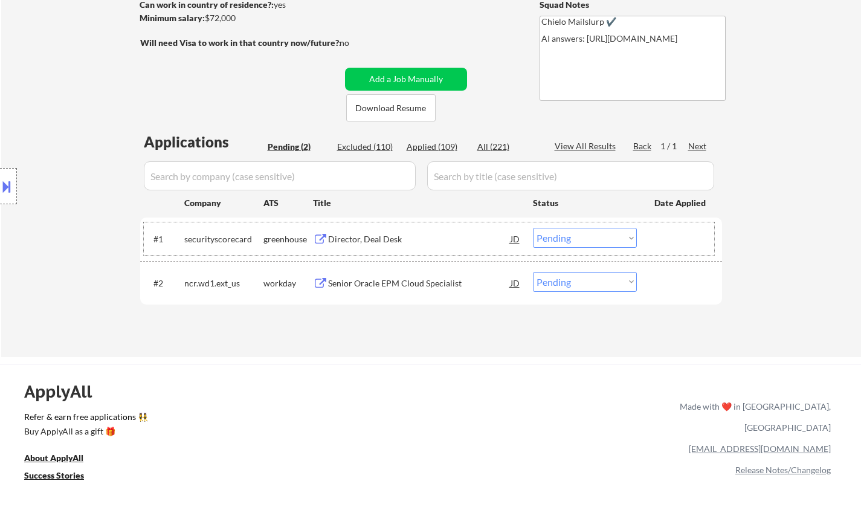
click at [368, 227] on div "#1 securityscorecard greenhouse Director, Deal Desk JD Choose an option... Pend…" at bounding box center [429, 238] width 571 height 33
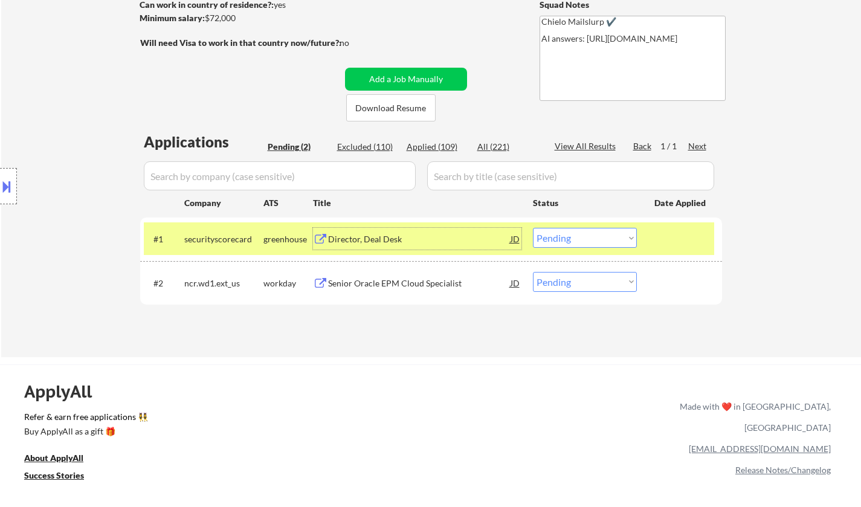
click at [368, 233] on div "Director, Deal Desk" at bounding box center [419, 239] width 183 height 12
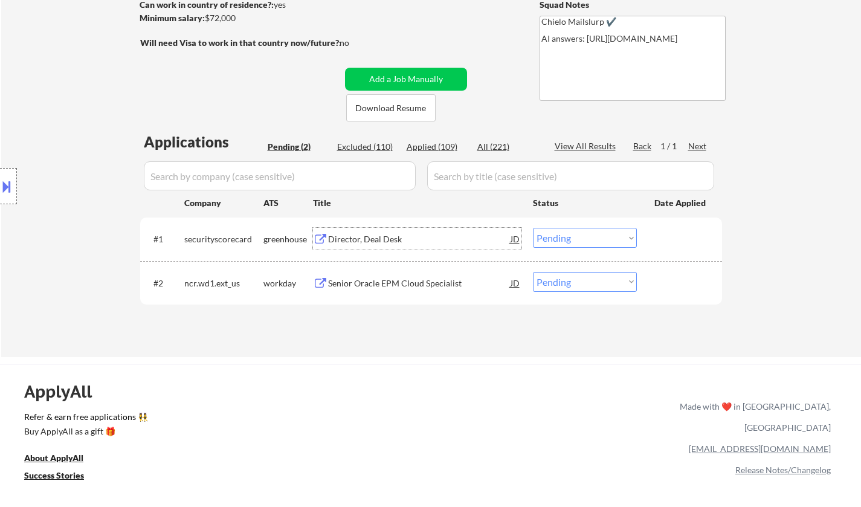
click at [7, 182] on button at bounding box center [6, 187] width 13 height 20
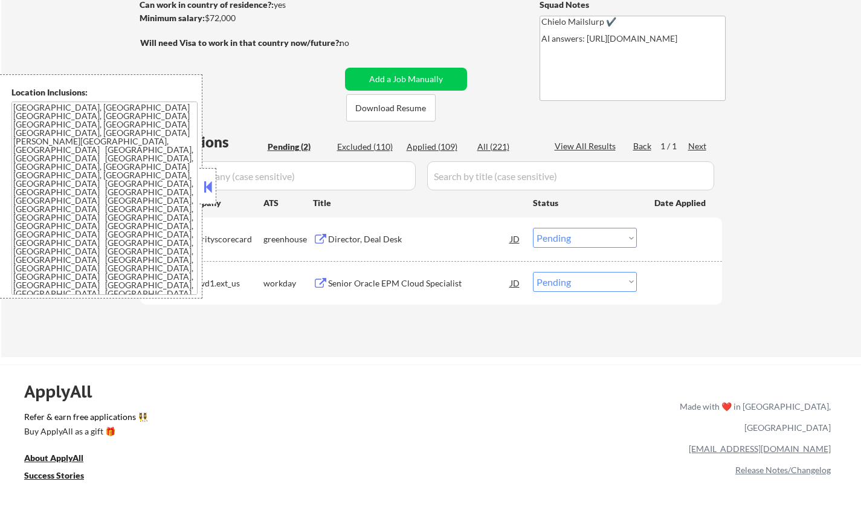
drag, startPoint x: 210, startPoint y: 193, endPoint x: 214, endPoint y: 3, distance: 189.9
click at [210, 192] on button at bounding box center [207, 187] width 13 height 18
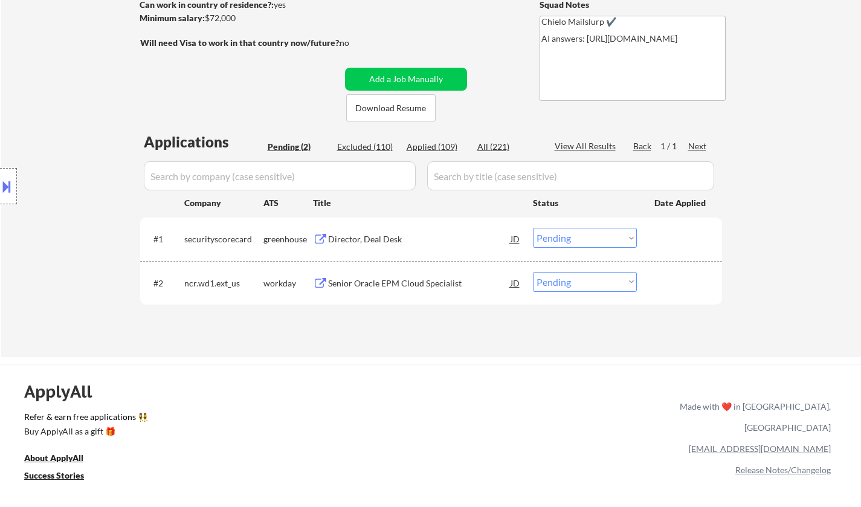
click at [574, 232] on select "Choose an option... Pending Applied Excluded (Questions) Excluded (Expired) Exc…" at bounding box center [585, 238] width 104 height 20
click at [533, 228] on select "Choose an option... Pending Applied Excluded (Questions) Excluded (Expired) Exc…" at bounding box center [585, 238] width 104 height 20
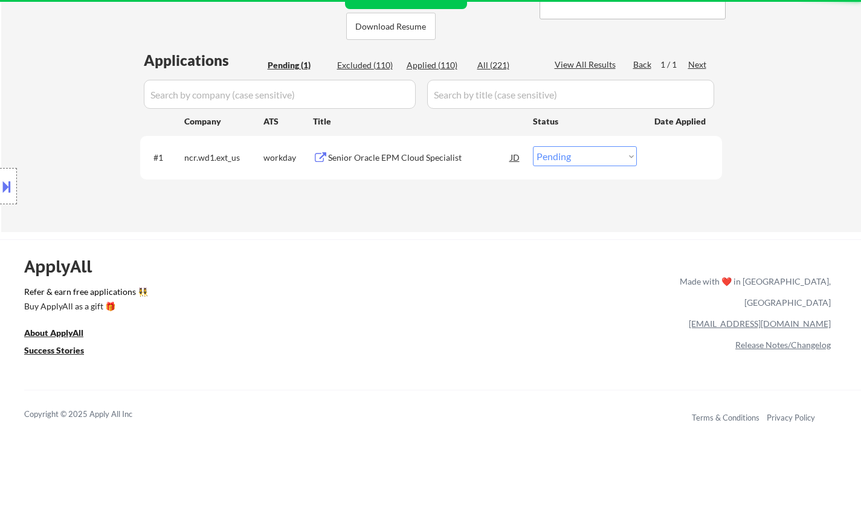
scroll to position [302, 0]
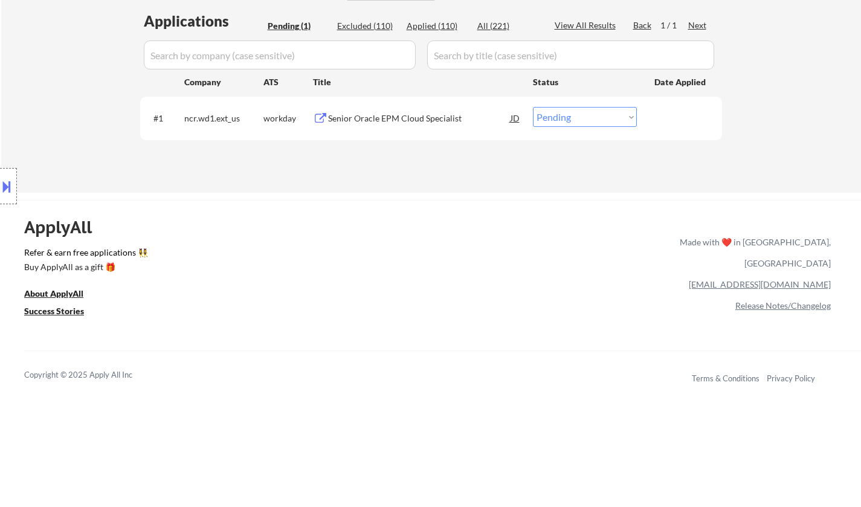
click at [390, 112] on div "Senior Oracle EPM Cloud Specialist" at bounding box center [419, 118] width 183 height 12
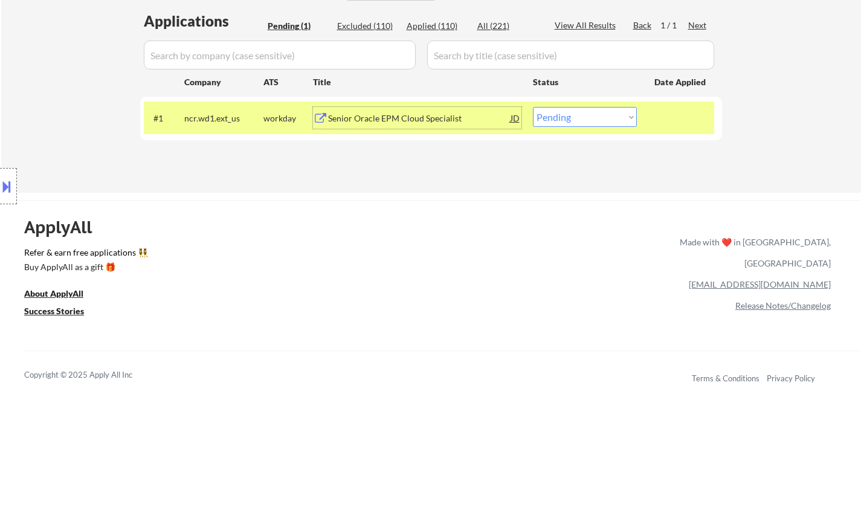
click at [580, 123] on select "Choose an option... Pending Applied Excluded (Questions) Excluded (Expired) Exc…" at bounding box center [585, 117] width 104 height 20
select select ""excluded__bad_match_""
click at [533, 107] on select "Choose an option... Pending Applied Excluded (Questions) Excluded (Expired) Exc…" at bounding box center [585, 117] width 104 height 20
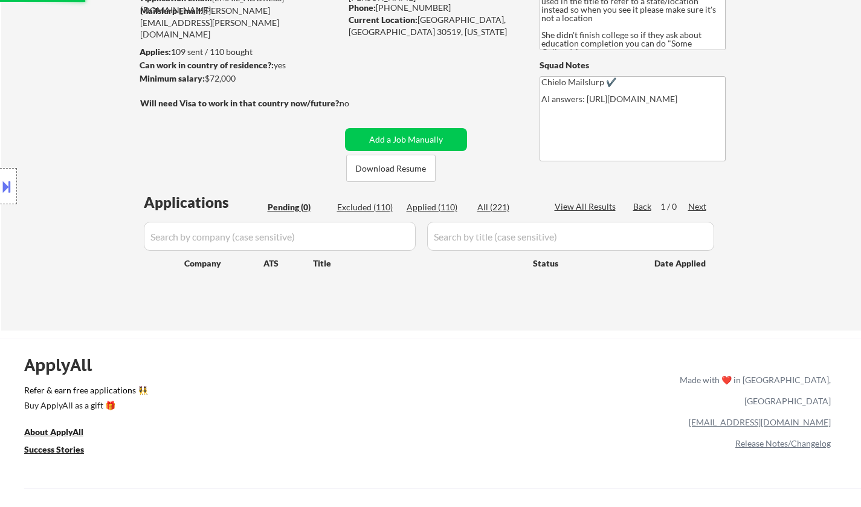
scroll to position [0, 0]
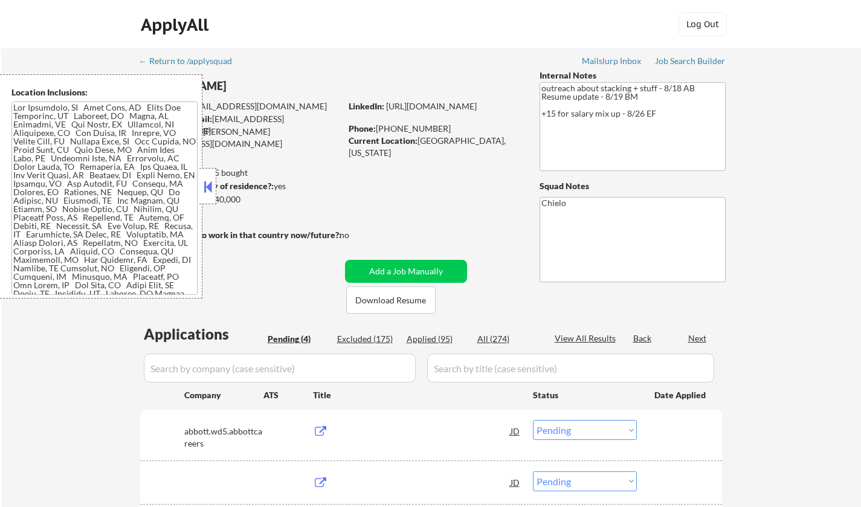
select select ""pending""
click at [204, 189] on button at bounding box center [207, 187] width 13 height 18
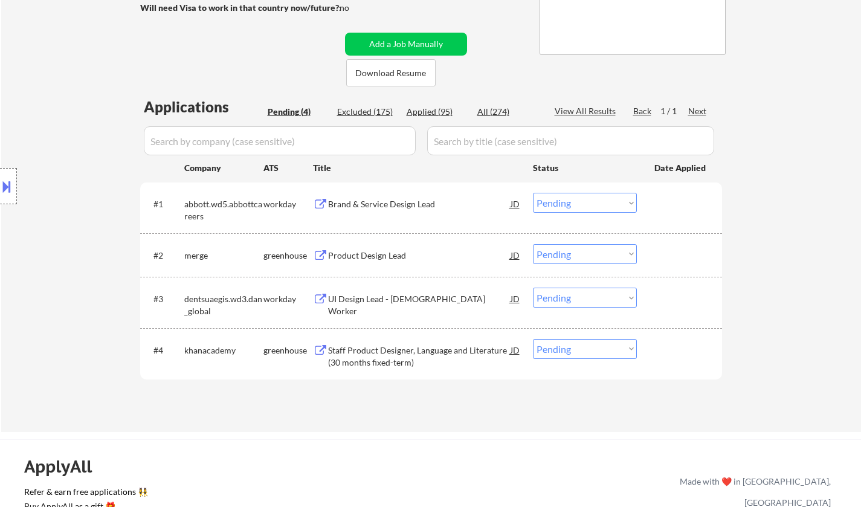
scroll to position [242, 0]
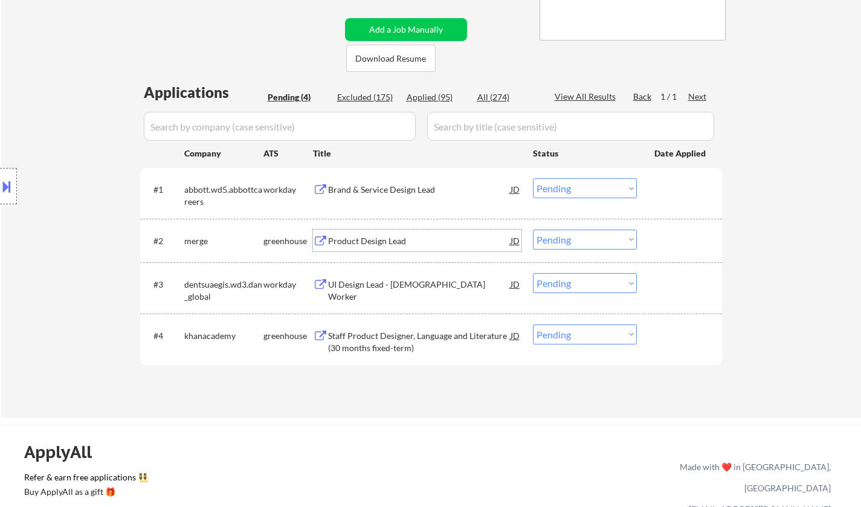
click at [369, 238] on div "Product Design Lead" at bounding box center [419, 241] width 183 height 12
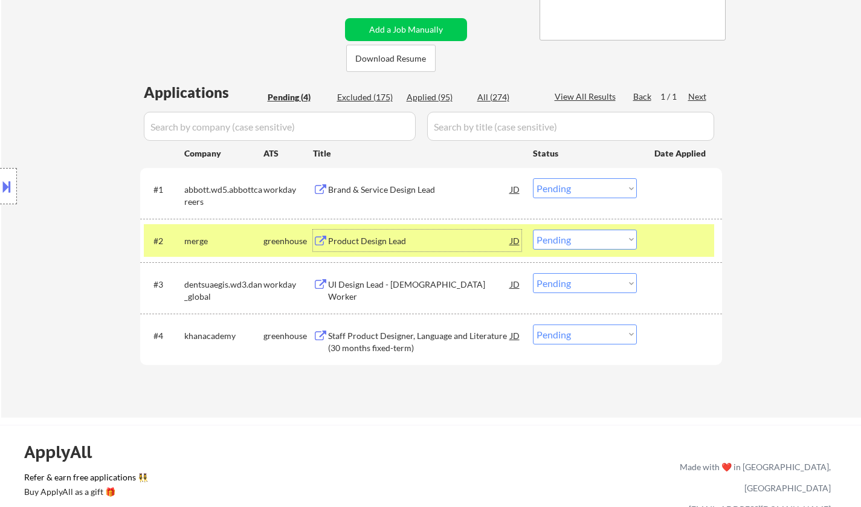
click at [574, 235] on select "Choose an option... Pending Applied Excluded (Questions) Excluded (Expired) Exc…" at bounding box center [585, 240] width 104 height 20
click at [533, 230] on select "Choose an option... Pending Applied Excluded (Questions) Excluded (Expired) Exc…" at bounding box center [585, 240] width 104 height 20
select select ""pending""
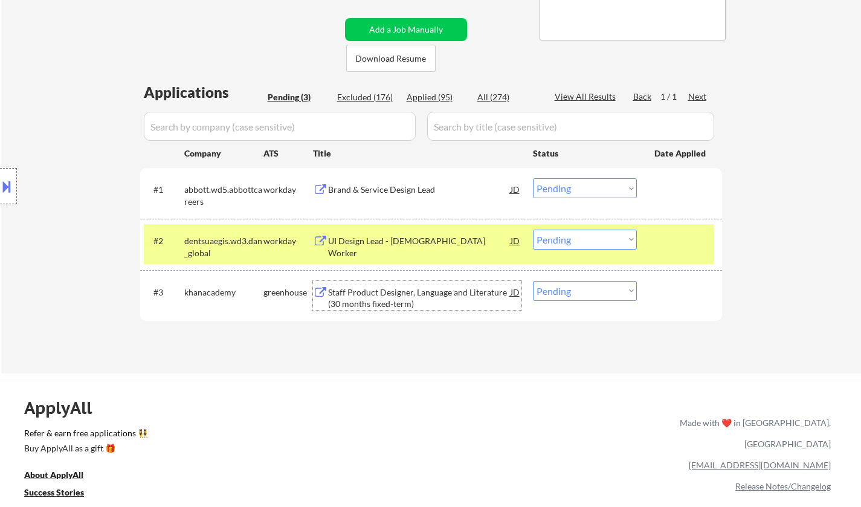
click at [407, 294] on div "Staff Product Designer, Language and Literature (30 months fixed-term)" at bounding box center [419, 299] width 183 height 24
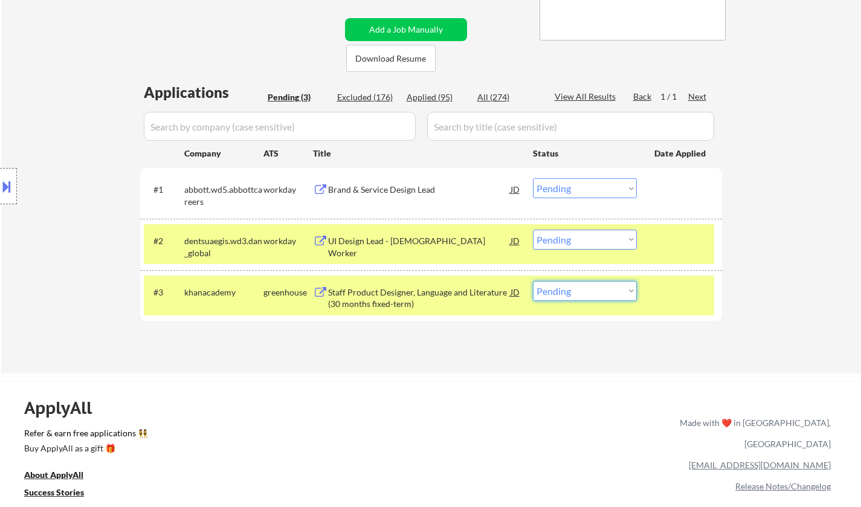
click at [597, 293] on select "Choose an option... Pending Applied Excluded (Questions) Excluded (Expired) Exc…" at bounding box center [585, 291] width 104 height 20
select select ""excluded__salary_""
click at [533, 281] on select "Choose an option... Pending Applied Excluded (Questions) Excluded (Expired) Exc…" at bounding box center [585, 291] width 104 height 20
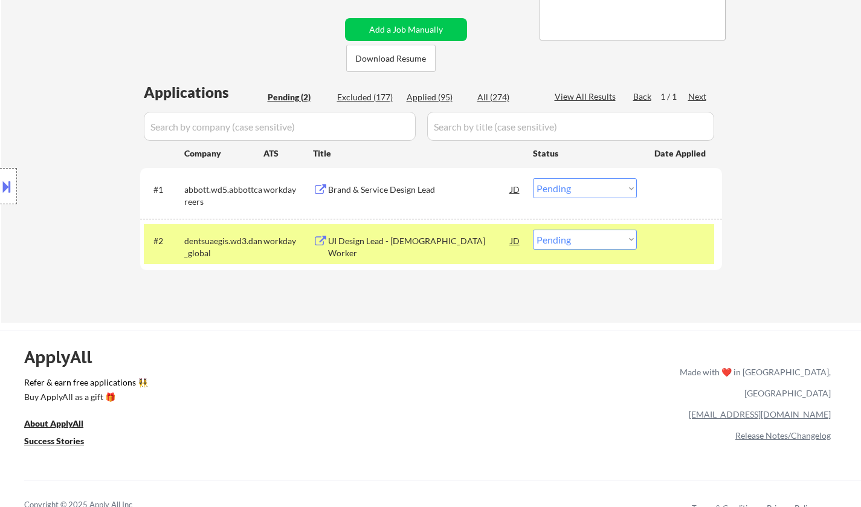
click at [388, 194] on div "Brand & Service Design Lead" at bounding box center [419, 190] width 183 height 12
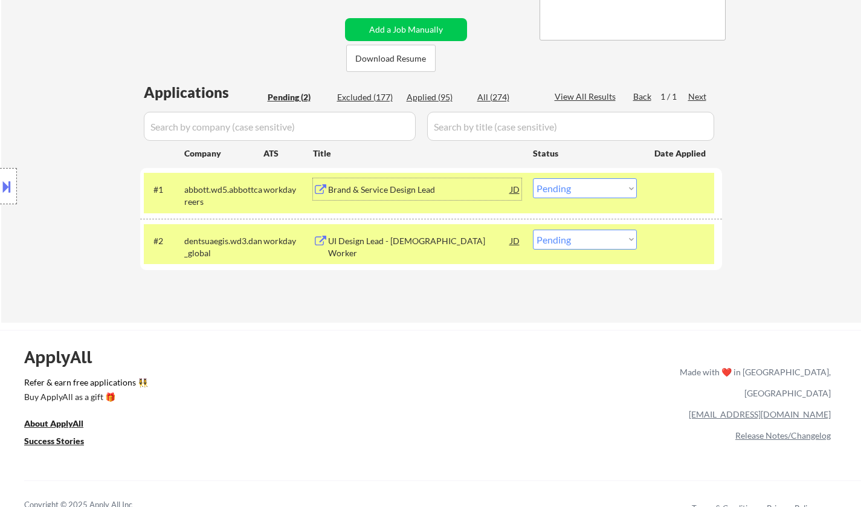
click at [594, 193] on select "Choose an option... Pending Applied Excluded (Questions) Excluded (Expired) Exc…" at bounding box center [585, 188] width 104 height 20
click at [533, 178] on select "Choose an option... Pending Applied Excluded (Questions) Excluded (Expired) Exc…" at bounding box center [585, 188] width 104 height 20
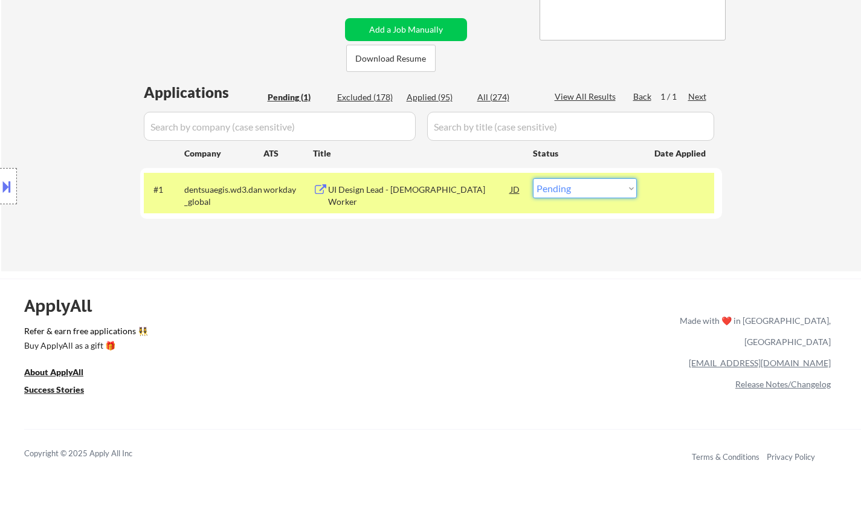
click at [600, 194] on select "Choose an option... Pending Applied Excluded (Questions) Excluded (Expired) Exc…" at bounding box center [585, 188] width 104 height 20
select select ""excluded__other_""
click at [533, 178] on select "Choose an option... Pending Applied Excluded (Questions) Excluded (Expired) Exc…" at bounding box center [585, 188] width 104 height 20
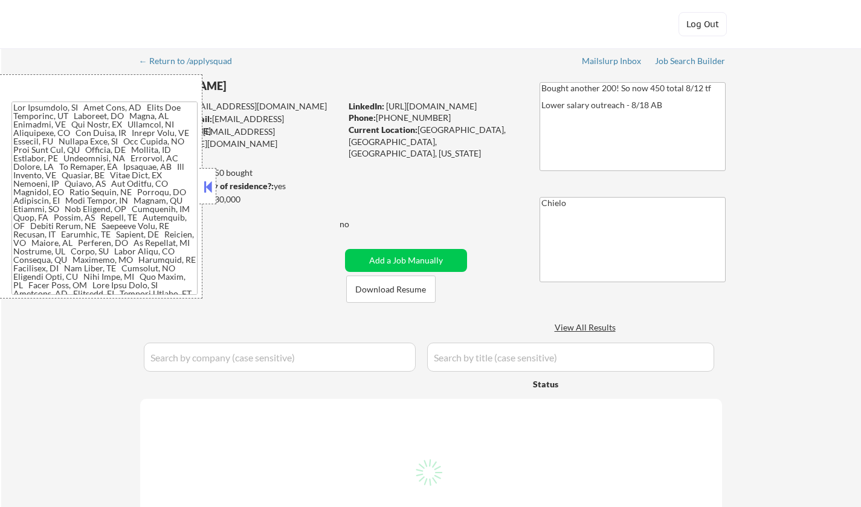
select select ""applied""
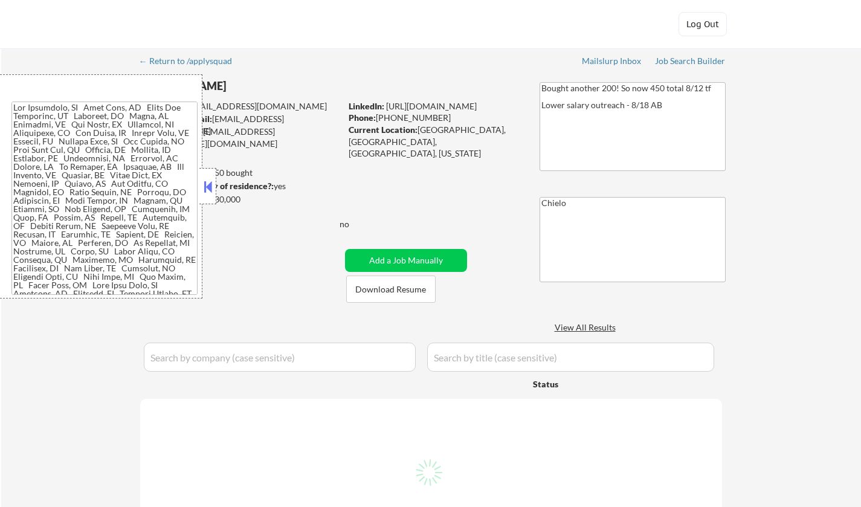
select select ""applied""
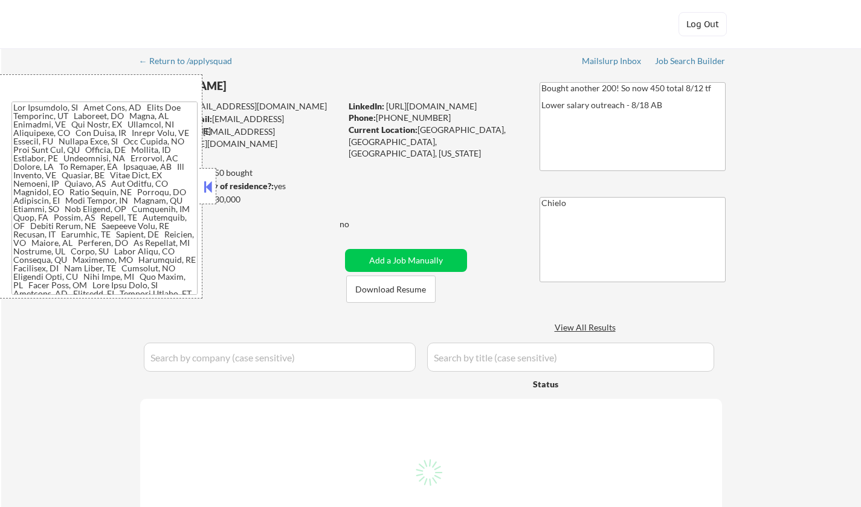
select select ""applied""
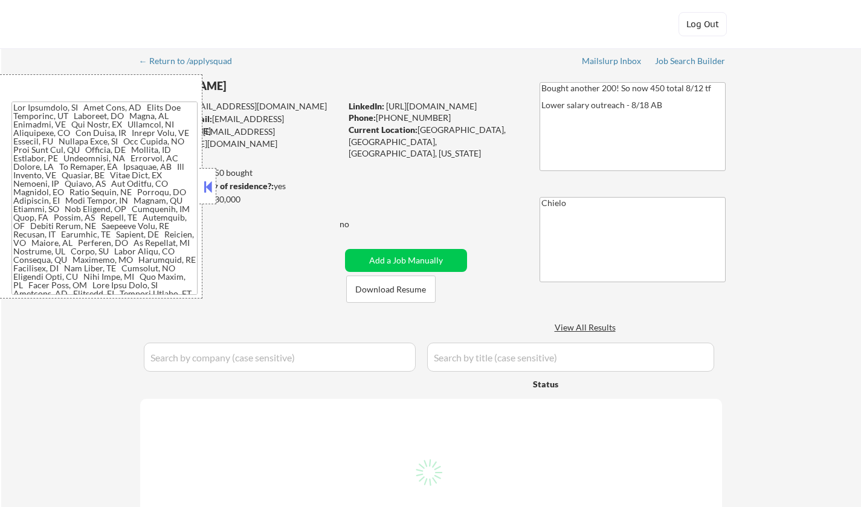
select select ""applied""
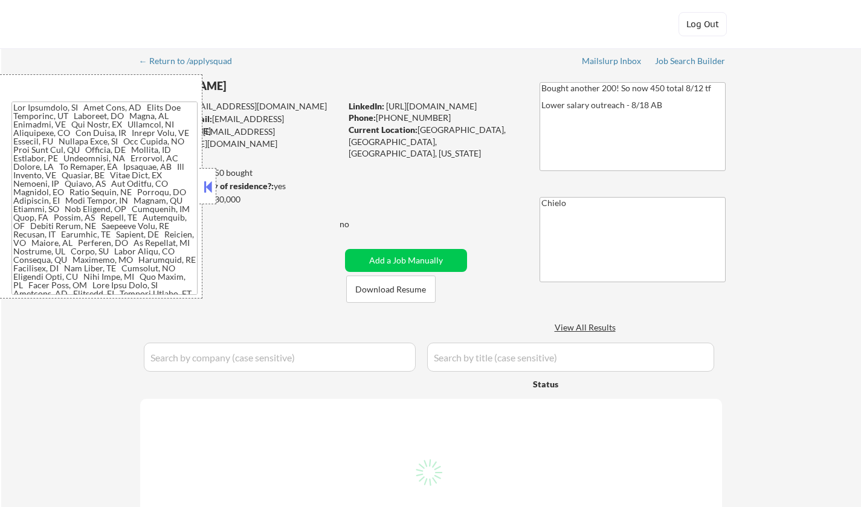
select select ""applied""
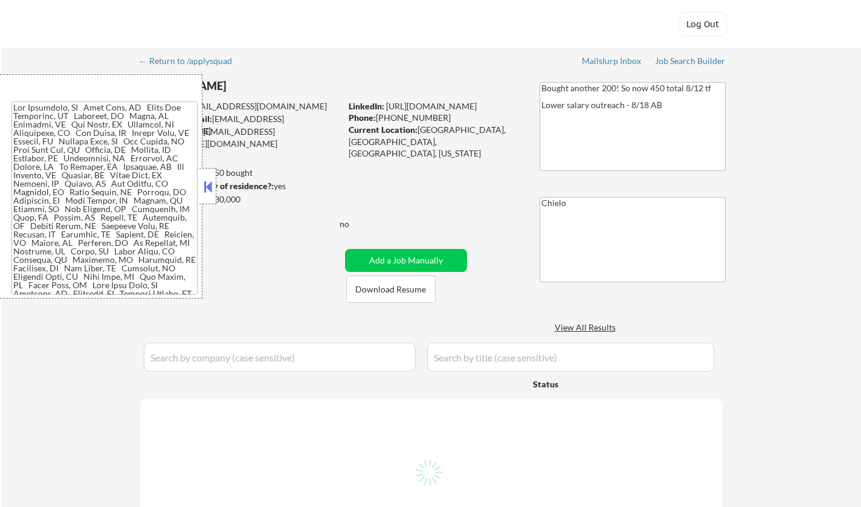
select select ""applied""
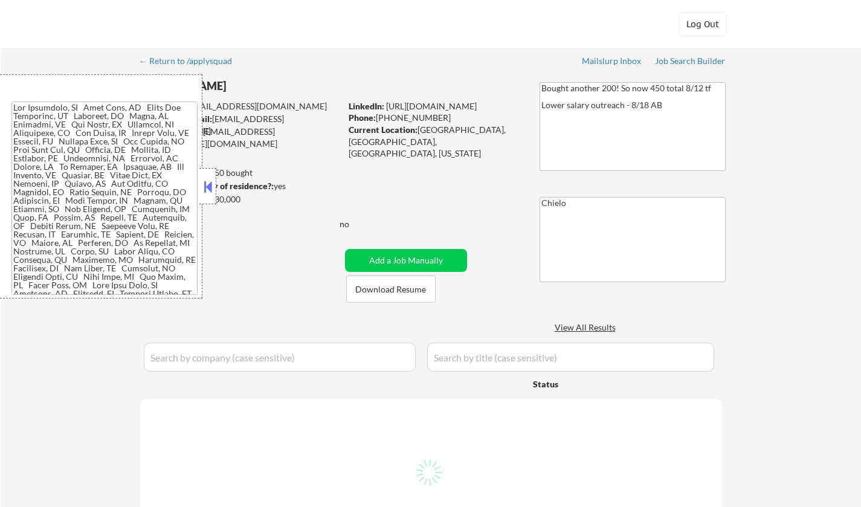
select select ""applied""
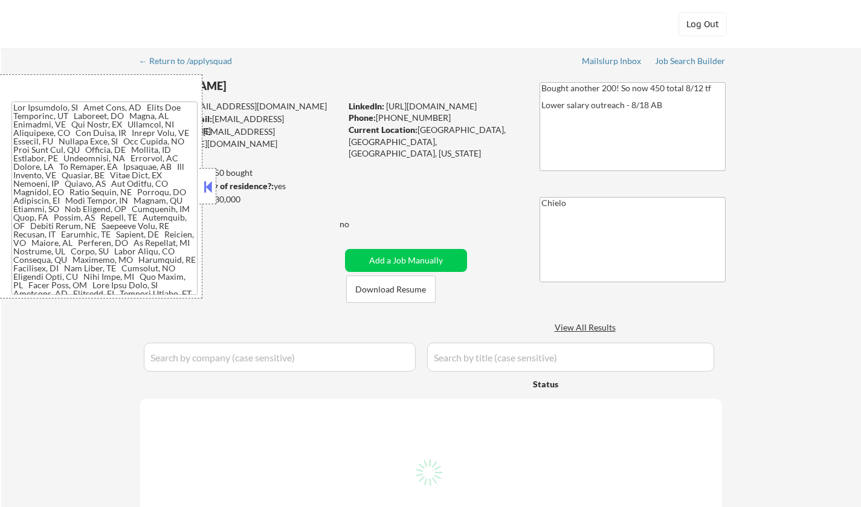
select select ""applied""
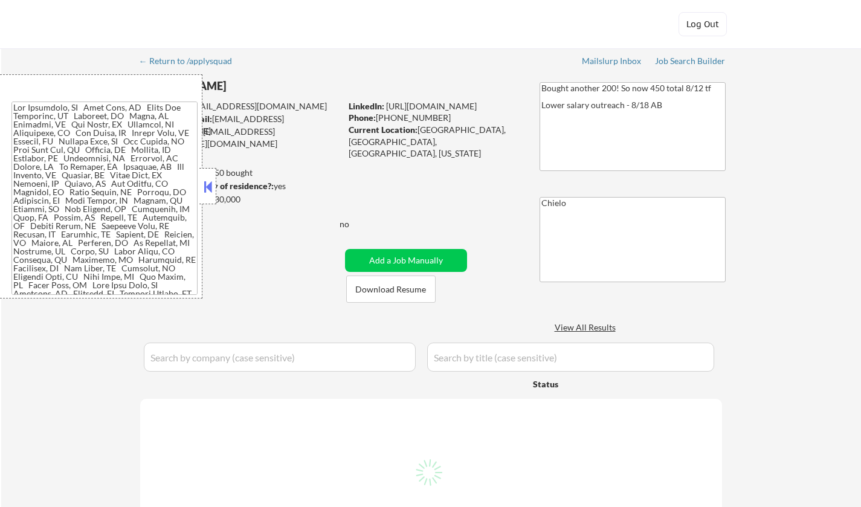
select select ""applied""
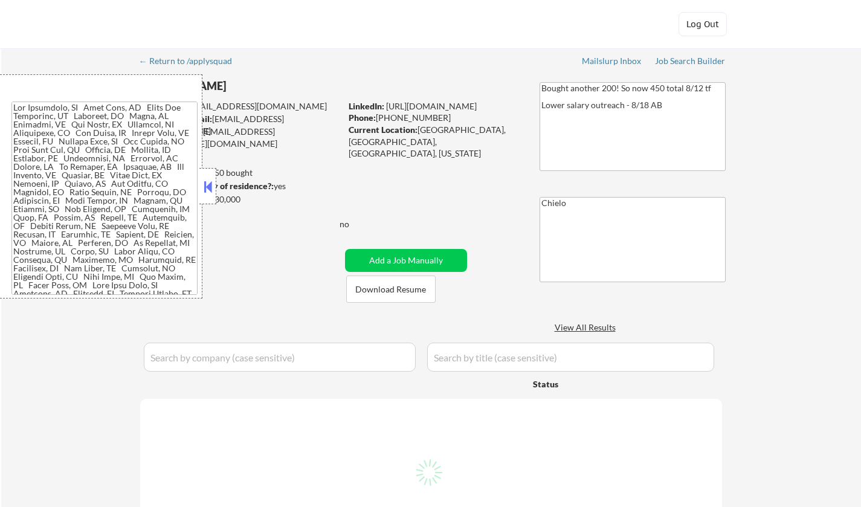
select select ""applied""
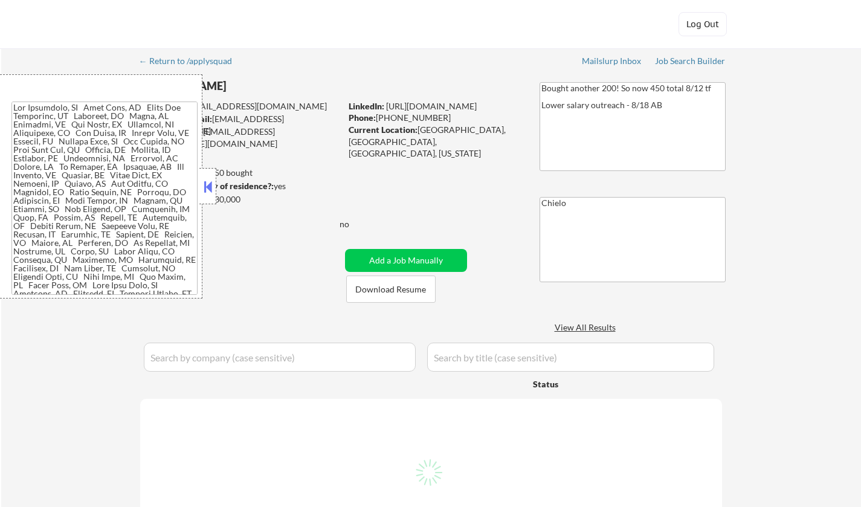
select select ""applied""
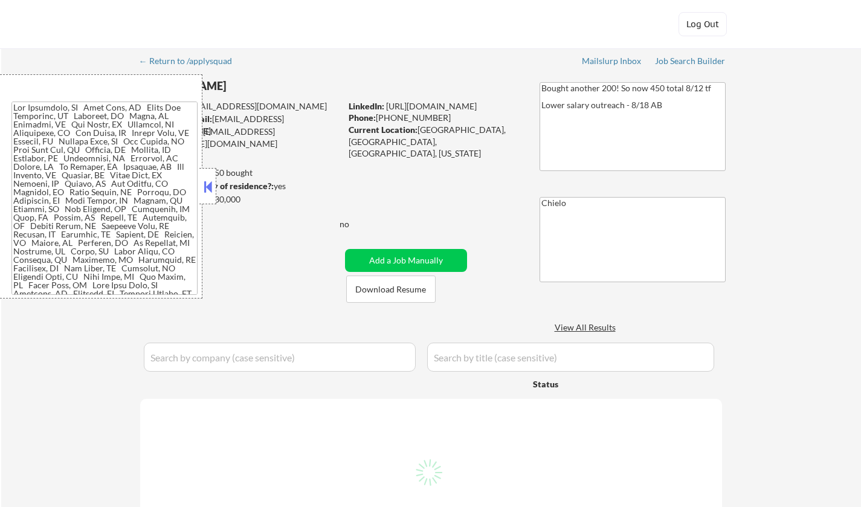
select select ""applied""
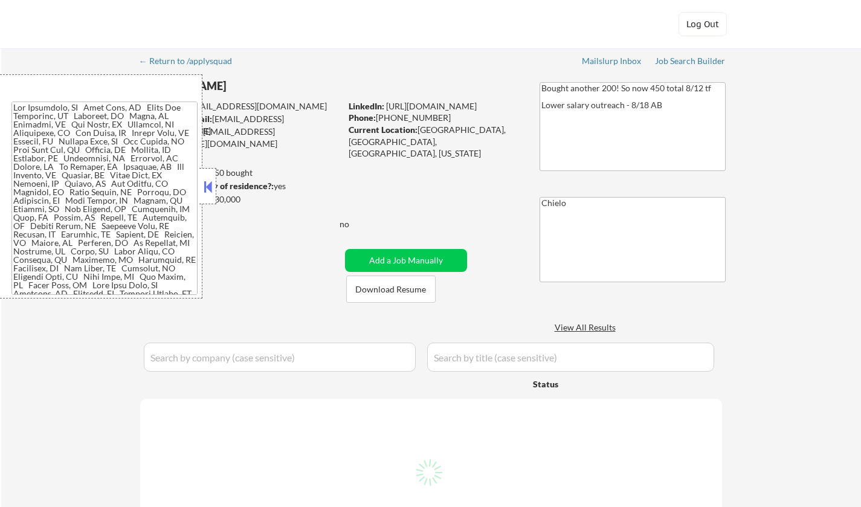
select select ""applied""
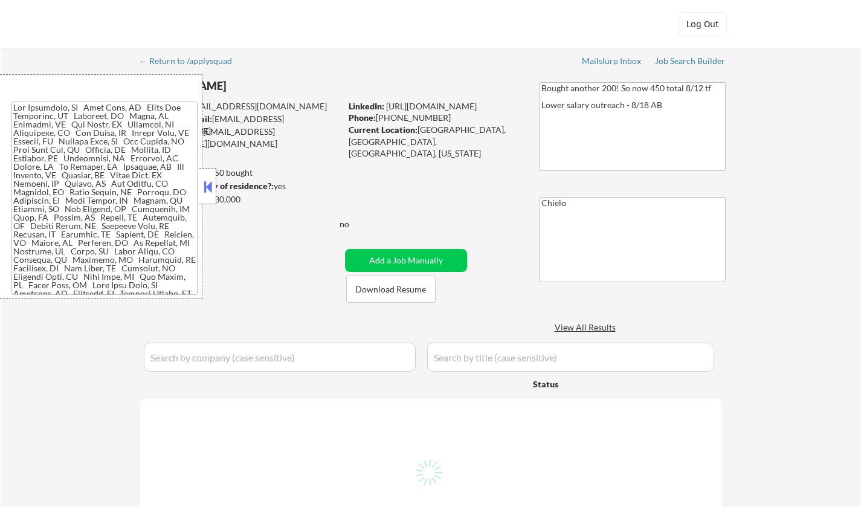
select select ""applied""
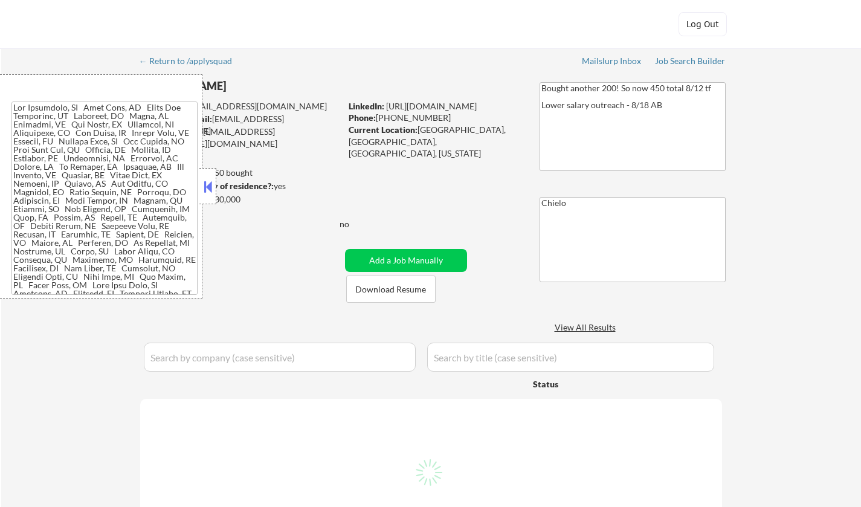
select select ""applied""
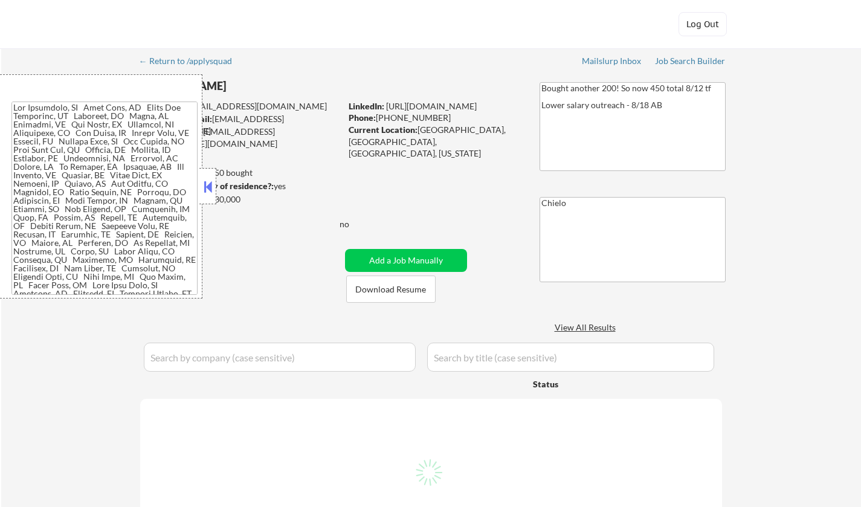
select select ""applied""
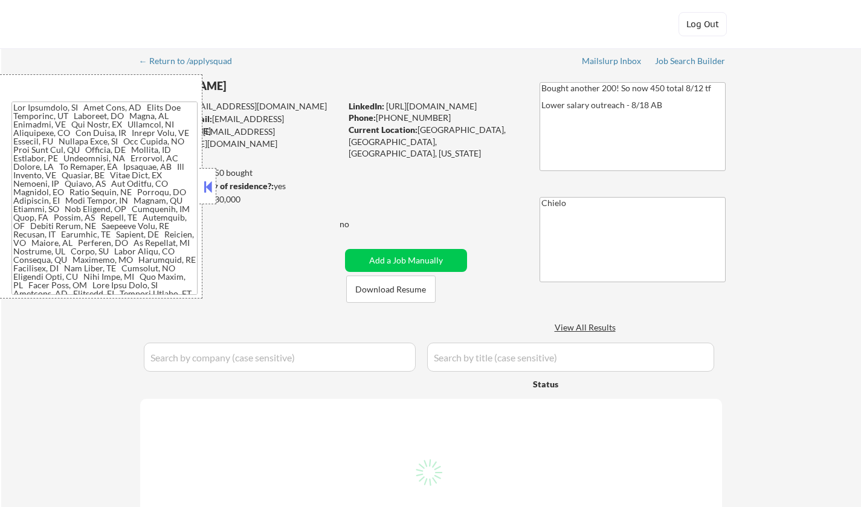
select select ""applied""
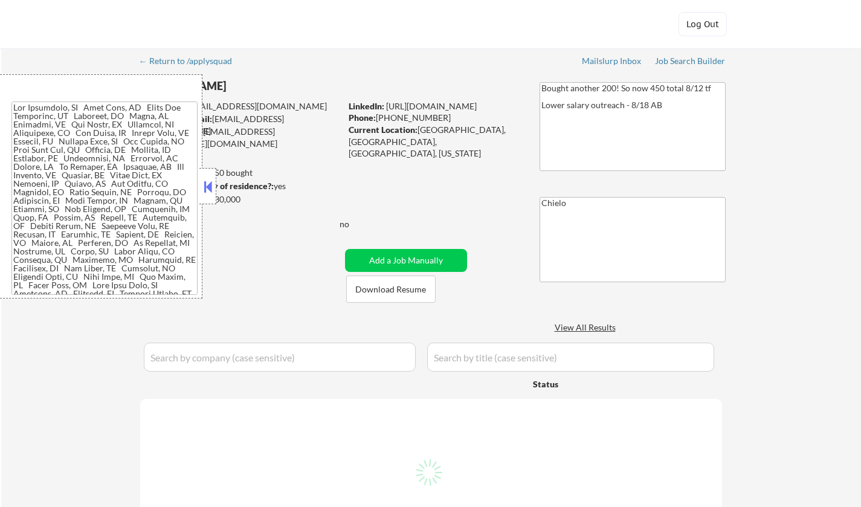
select select ""applied""
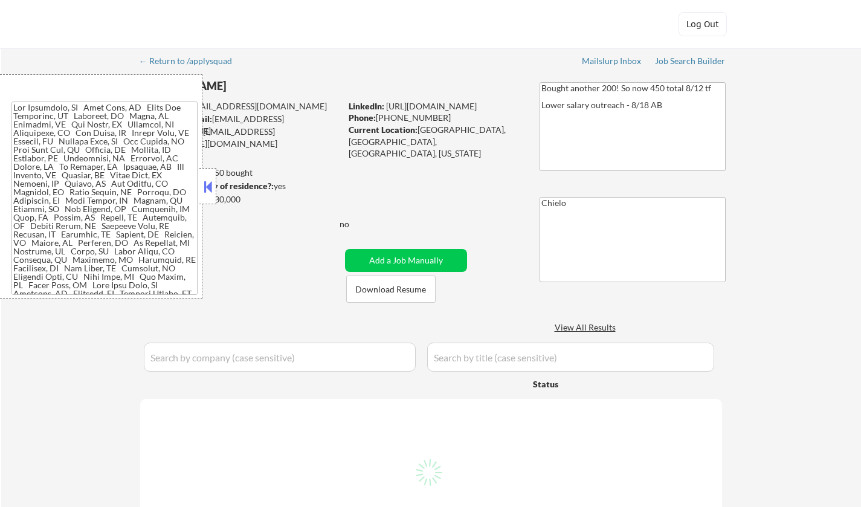
select select ""applied""
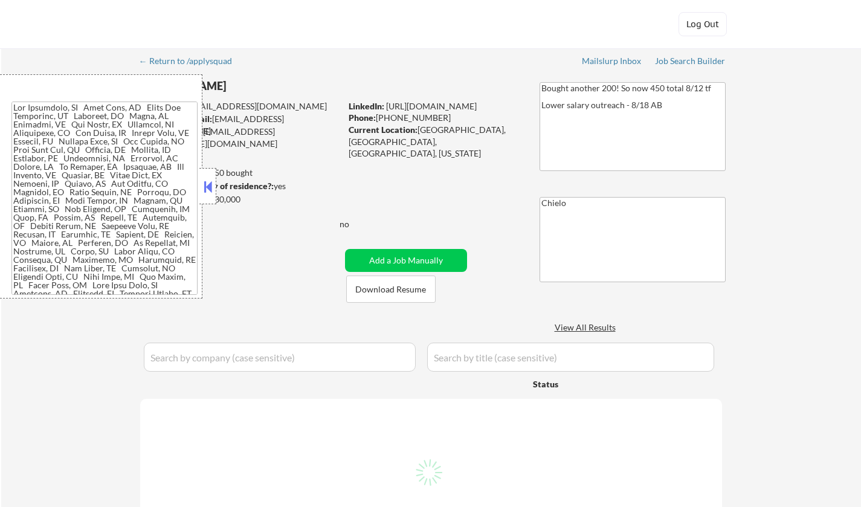
select select ""applied""
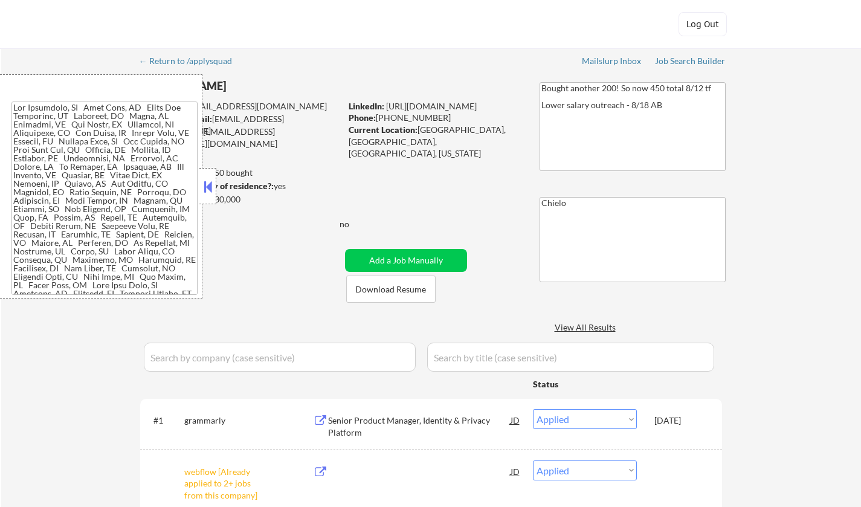
select select ""pending""
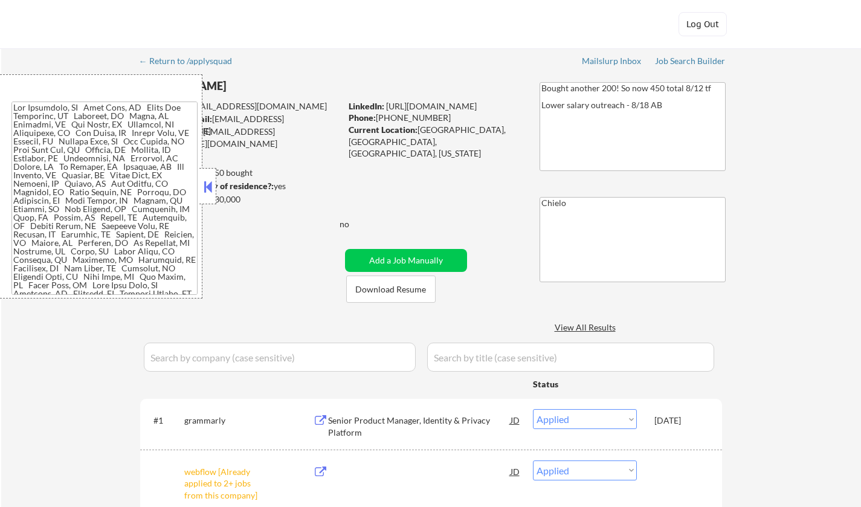
select select ""pending""
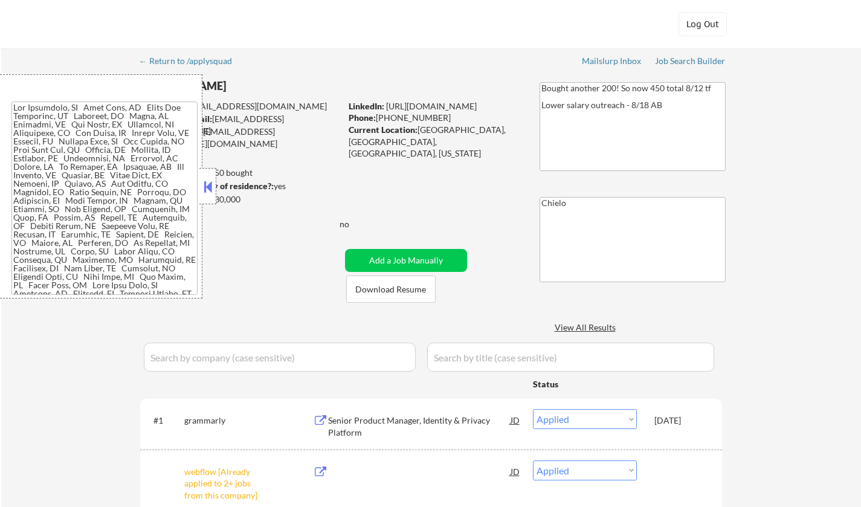
select select ""pending""
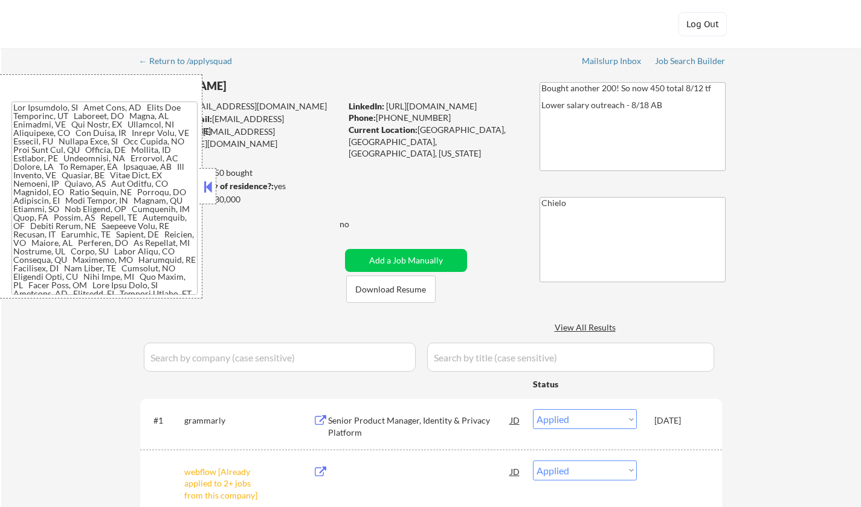
select select ""pending""
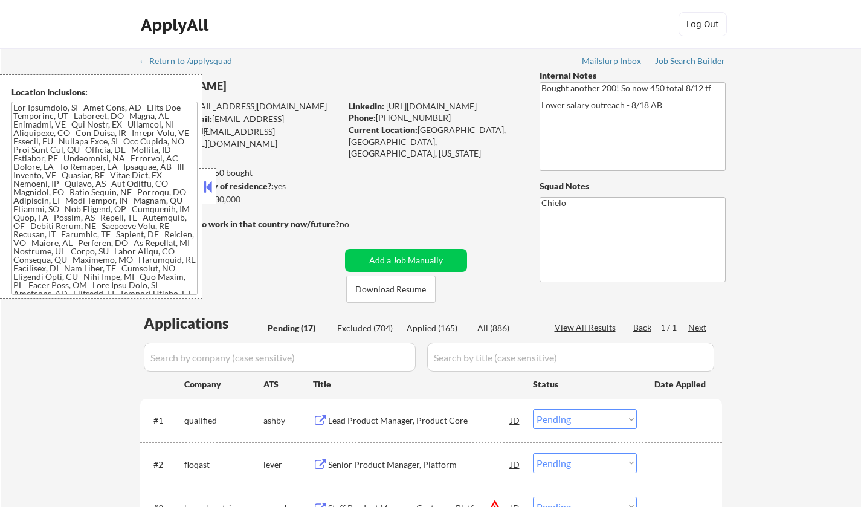
click at [214, 186] on button at bounding box center [207, 187] width 13 height 18
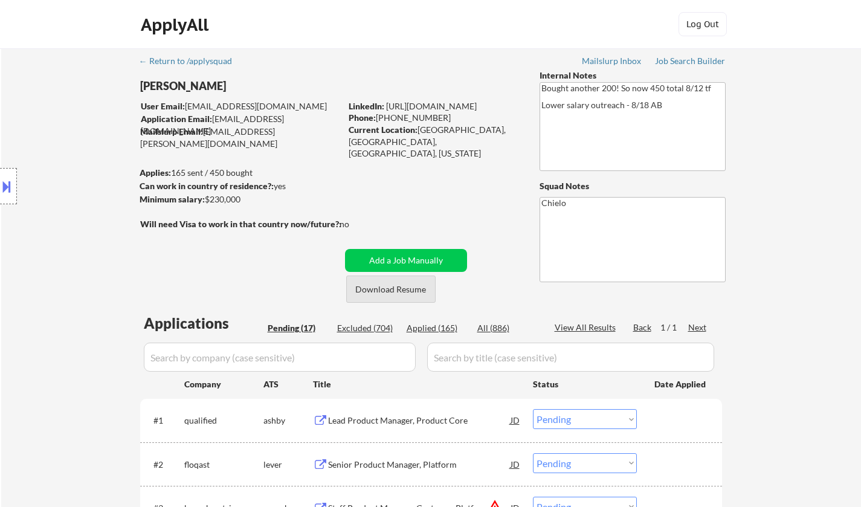
click at [378, 294] on button "Download Resume" at bounding box center [390, 289] width 89 height 27
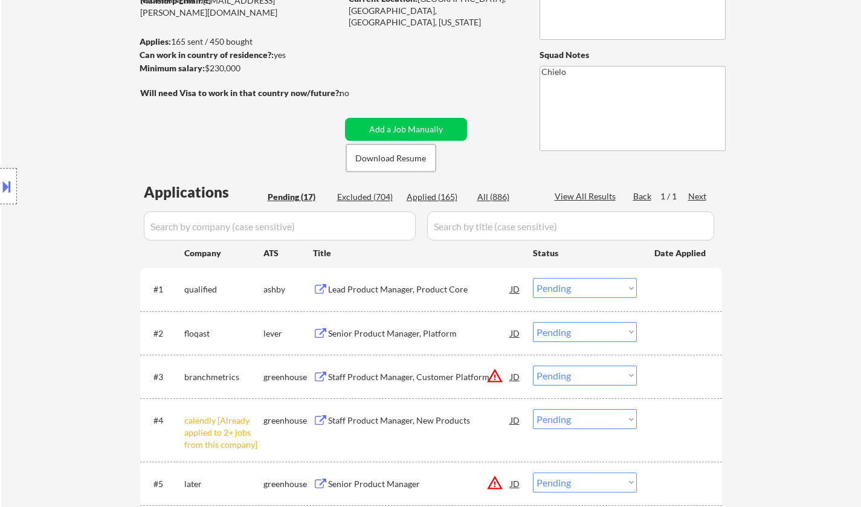
scroll to position [181, 0]
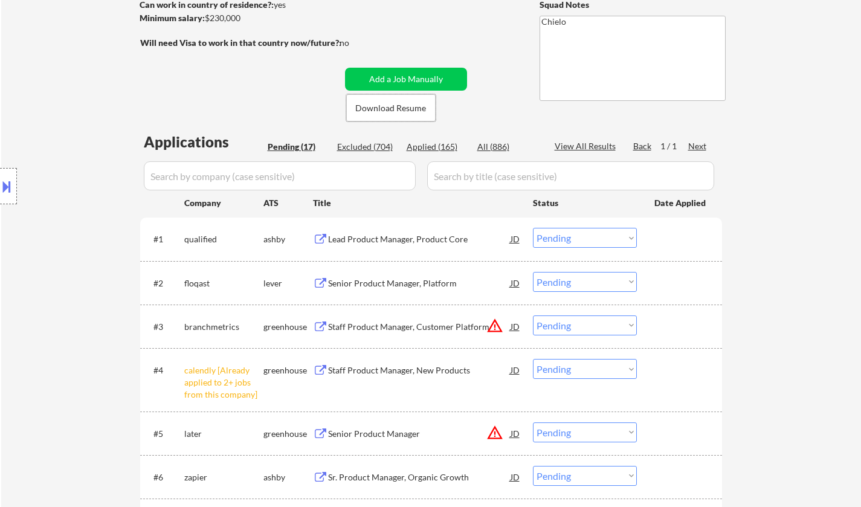
click at [376, 236] on div "Lead Product Manager, Product Core" at bounding box center [419, 239] width 183 height 12
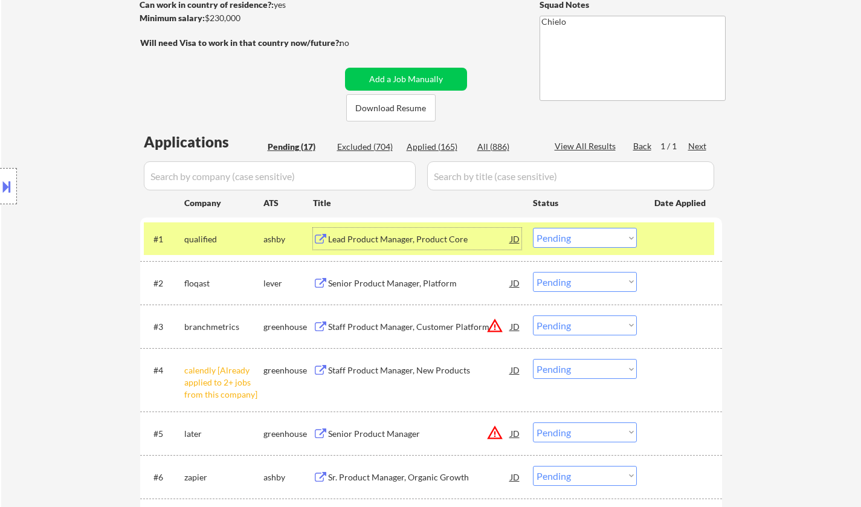
drag, startPoint x: 578, startPoint y: 238, endPoint x: 585, endPoint y: 245, distance: 9.9
click at [578, 238] on select "Choose an option... Pending Applied Excluded (Questions) Excluded (Expired) Exc…" at bounding box center [585, 238] width 104 height 20
click at [533, 228] on select "Choose an option... Pending Applied Excluded (Questions) Excluded (Expired) Exc…" at bounding box center [585, 238] width 104 height 20
select select ""pending""
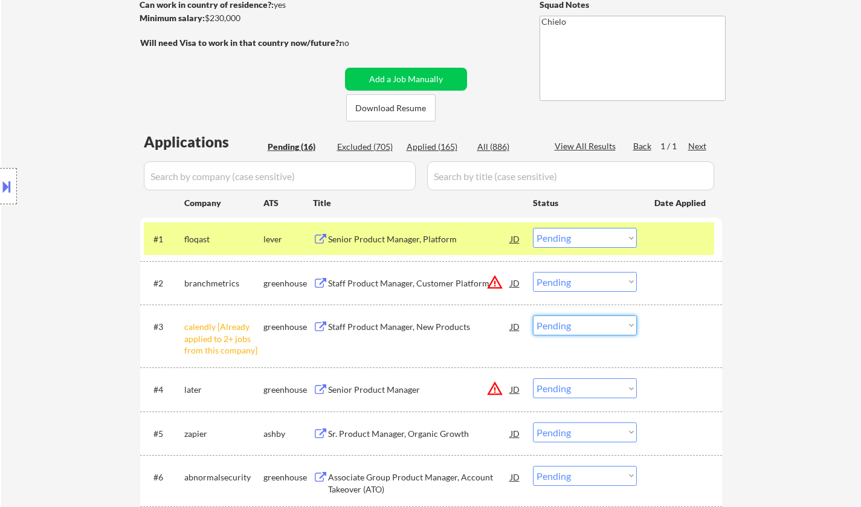
click at [586, 329] on select "Choose an option... Pending Applied Excluded (Questions) Excluded (Expired) Exc…" at bounding box center [585, 326] width 104 height 20
click at [533, 316] on select "Choose an option... Pending Applied Excluded (Questions) Excluded (Expired) Exc…" at bounding box center [585, 326] width 104 height 20
select select ""pending""
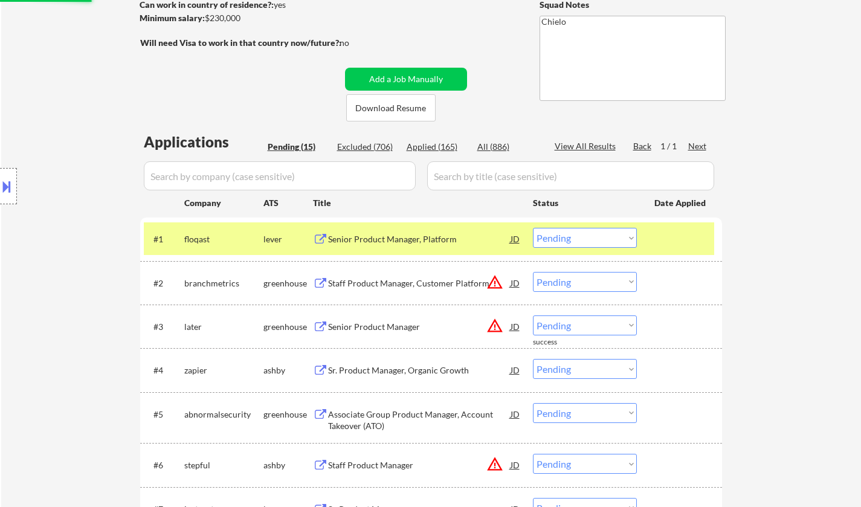
click at [1, 178] on button at bounding box center [6, 187] width 13 height 20
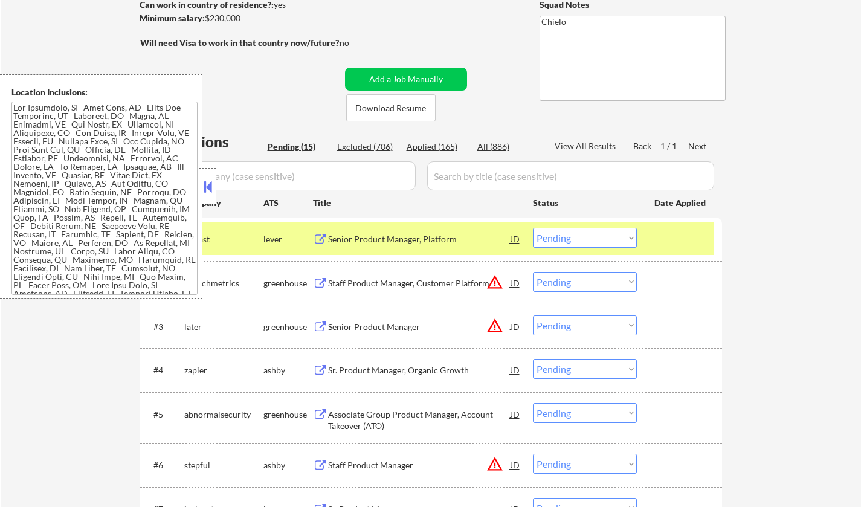
click at [207, 184] on button at bounding box center [207, 187] width 13 height 18
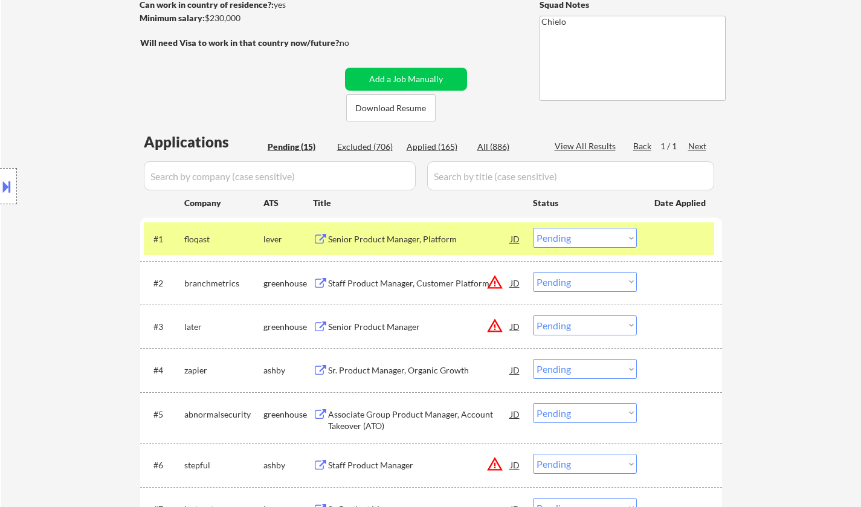
click at [511, 282] on div "JD" at bounding box center [516, 283] width 12 height 22
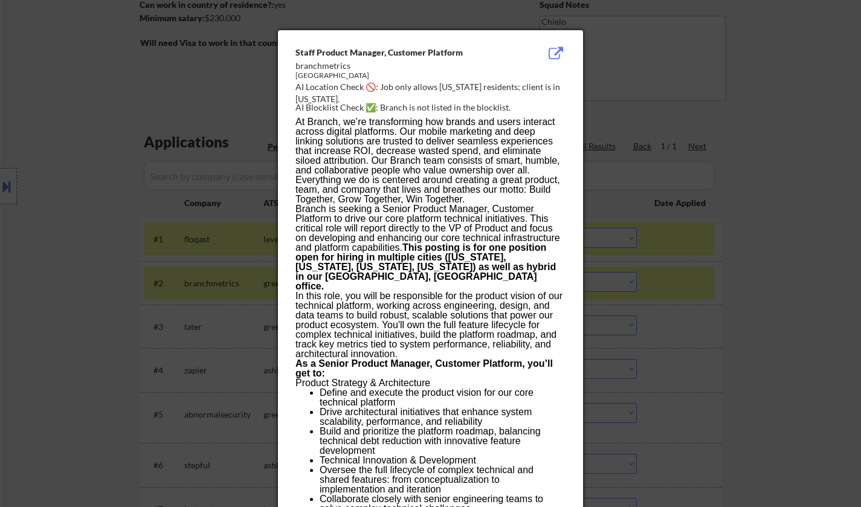
click at [727, 299] on div at bounding box center [430, 253] width 861 height 507
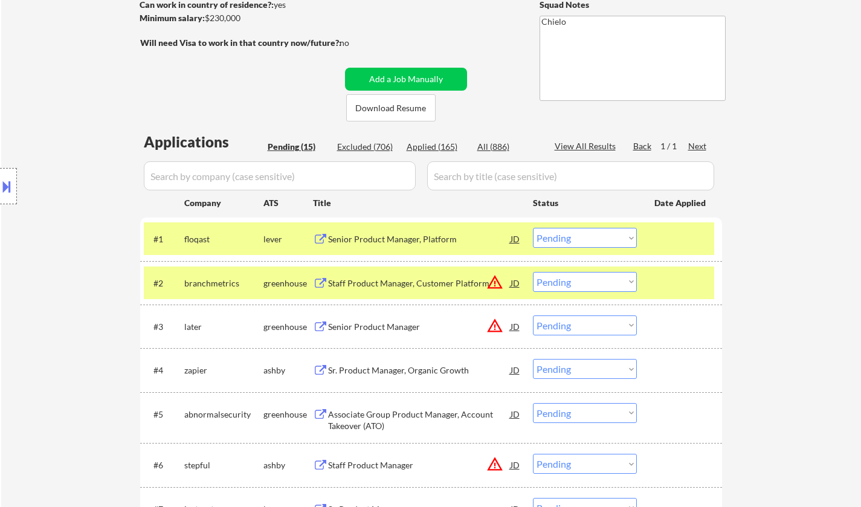
drag, startPoint x: 604, startPoint y: 273, endPoint x: 606, endPoint y: 288, distance: 15.2
click at [604, 274] on select "Choose an option... Pending Applied Excluded (Questions) Excluded (Expired) Exc…" at bounding box center [585, 282] width 104 height 20
click at [533, 272] on select "Choose an option... Pending Applied Excluded (Questions) Excluded (Expired) Exc…" at bounding box center [585, 282] width 104 height 20
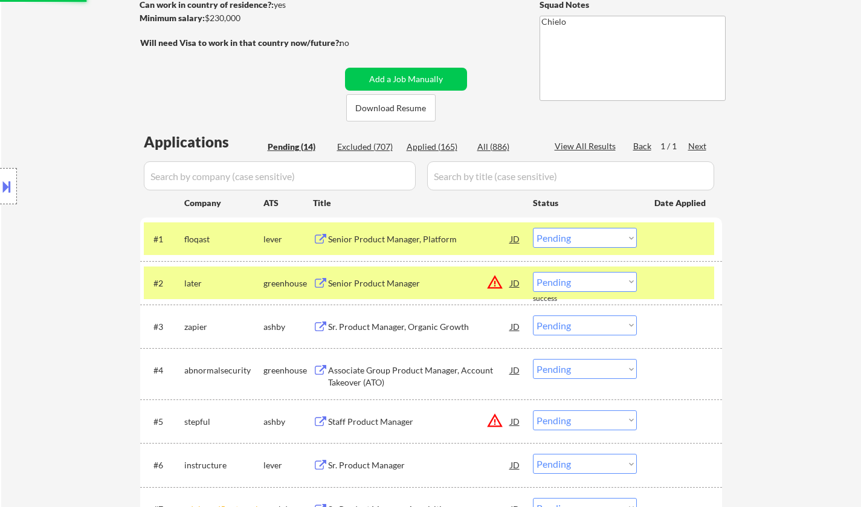
click at [517, 283] on div "JD" at bounding box center [516, 283] width 12 height 22
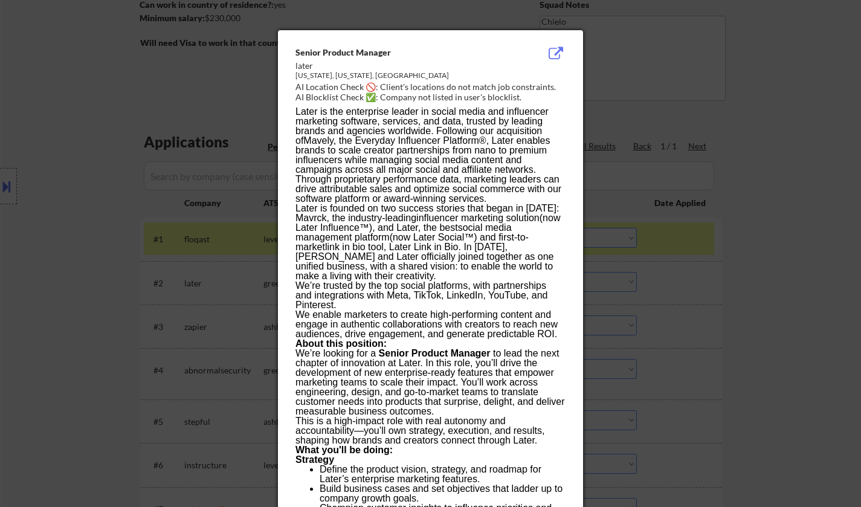
click at [704, 314] on div at bounding box center [430, 253] width 861 height 507
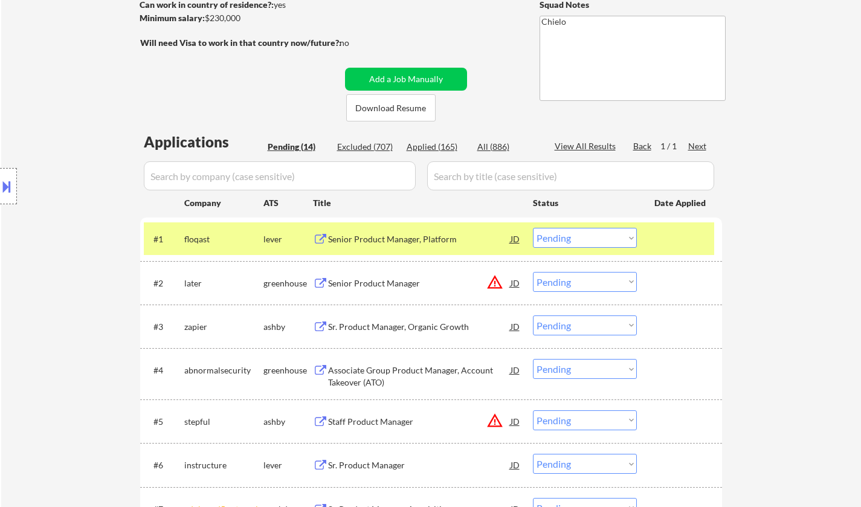
click at [609, 282] on select "Choose an option... Pending Applied Excluded (Questions) Excluded (Expired) Exc…" at bounding box center [585, 282] width 104 height 20
click at [533, 272] on select "Choose an option... Pending Applied Excluded (Questions) Excluded (Expired) Exc…" at bounding box center [585, 282] width 104 height 20
select select ""pending""
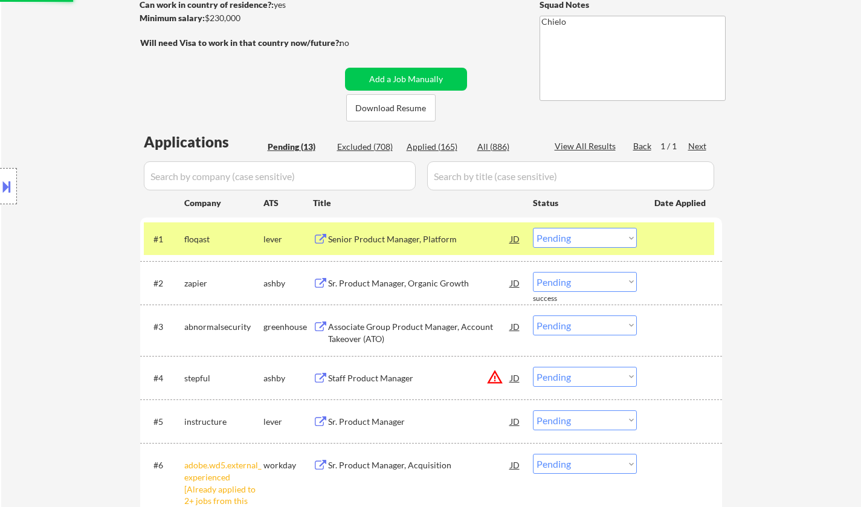
click at [436, 235] on div "Senior Product Manager, Platform" at bounding box center [419, 239] width 183 height 12
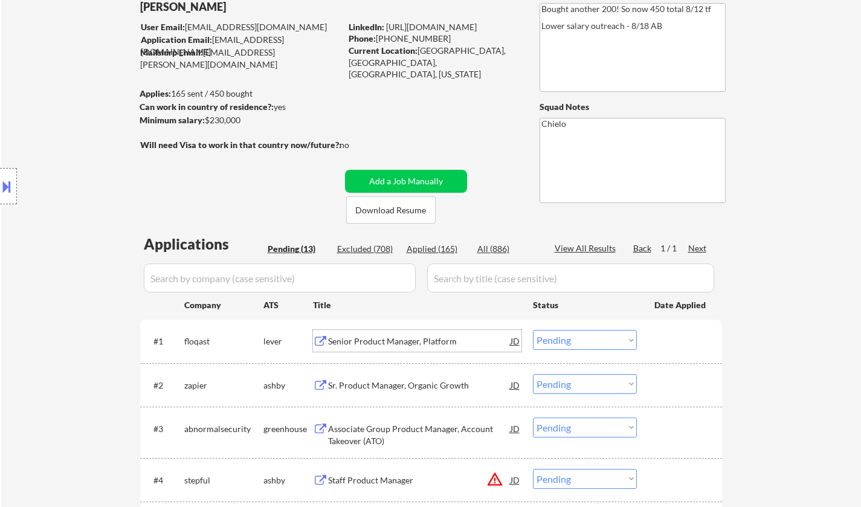
scroll to position [302, 0]
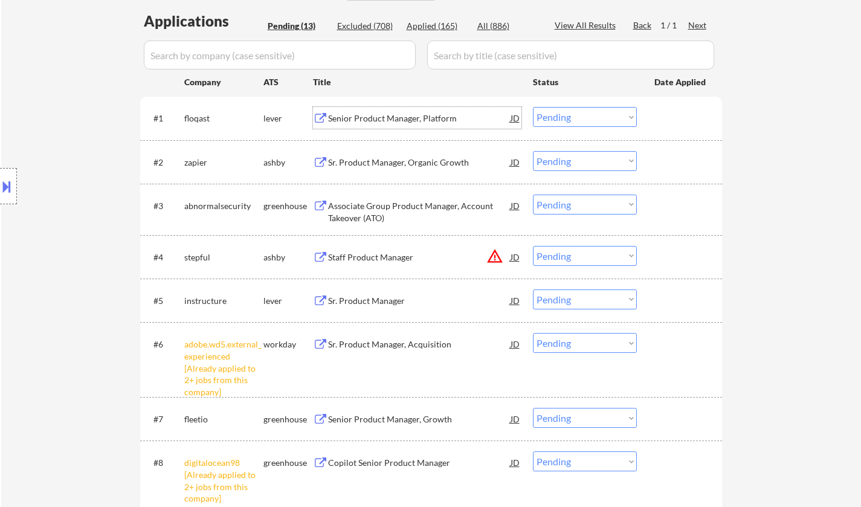
click at [595, 113] on select "Choose an option... Pending Applied Excluded (Questions) Excluded (Expired) Exc…" at bounding box center [585, 117] width 104 height 20
click at [533, 107] on select "Choose an option... Pending Applied Excluded (Questions) Excluded (Expired) Exc…" at bounding box center [585, 117] width 104 height 20
select select ""pending""
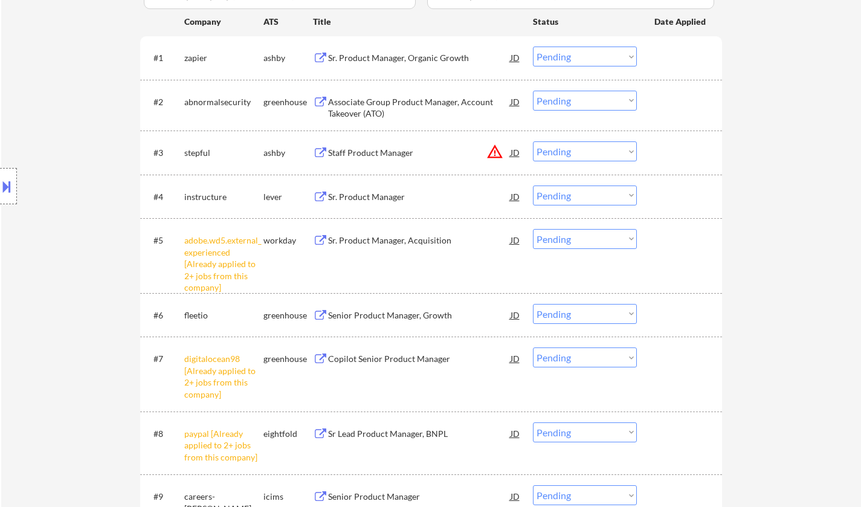
scroll to position [423, 0]
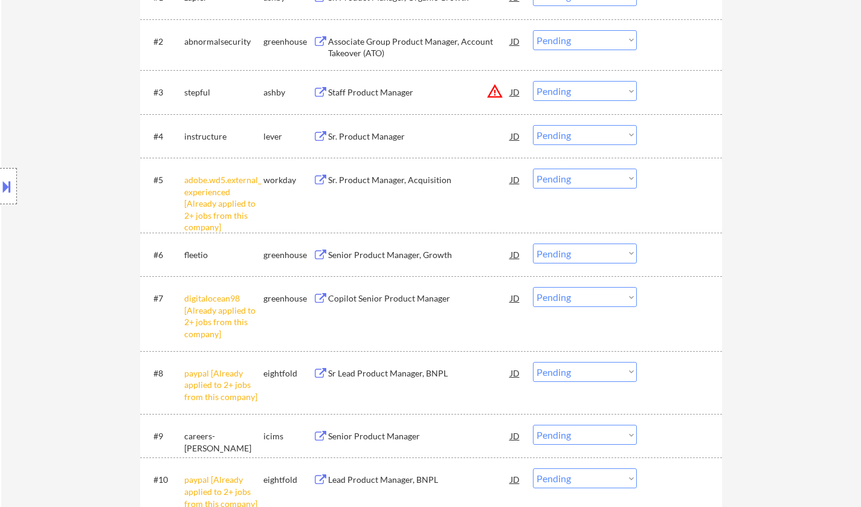
drag, startPoint x: 572, startPoint y: 178, endPoint x: 579, endPoint y: 183, distance: 8.2
click at [572, 178] on select "Choose an option... Pending Applied Excluded (Questions) Excluded (Expired) Exc…" at bounding box center [585, 179] width 104 height 20
click at [533, 169] on select "Choose an option... Pending Applied Excluded (Questions) Excluded (Expired) Exc…" at bounding box center [585, 179] width 104 height 20
select select ""pending""
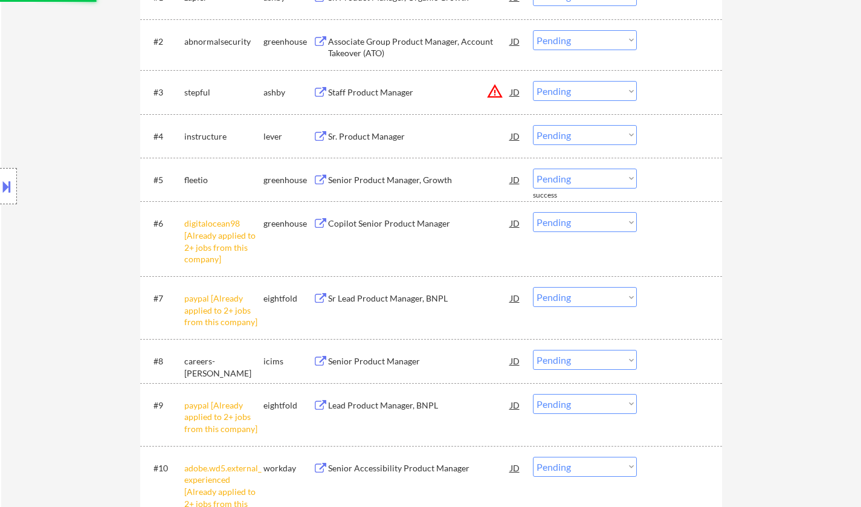
drag, startPoint x: 575, startPoint y: 217, endPoint x: 586, endPoint y: 230, distance: 16.7
click at [575, 216] on select "Choose an option... Pending Applied Excluded (Questions) Excluded (Expired) Exc…" at bounding box center [585, 222] width 104 height 20
click at [533, 212] on select "Choose an option... Pending Applied Excluded (Questions) Excluded (Expired) Exc…" at bounding box center [585, 222] width 104 height 20
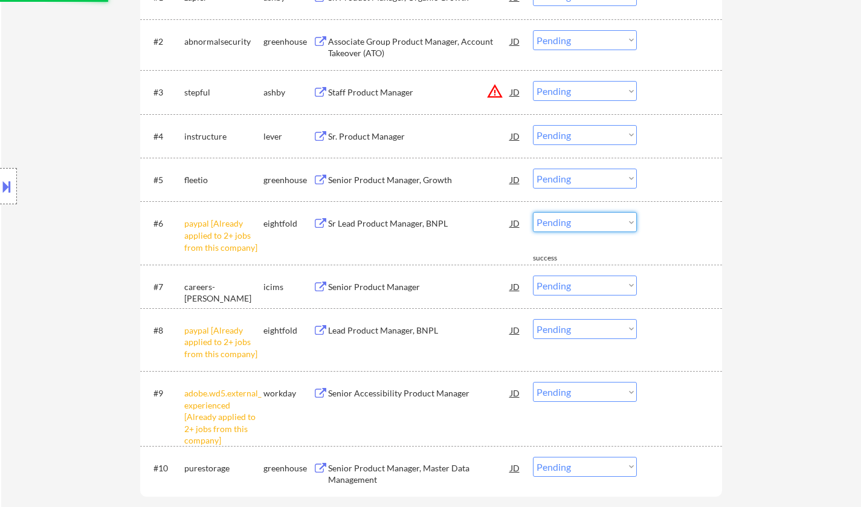
drag, startPoint x: 549, startPoint y: 219, endPoint x: 564, endPoint y: 228, distance: 16.8
click at [549, 219] on select "Choose an option... Pending Applied Excluded (Questions) Excluded (Expired) Exc…" at bounding box center [585, 222] width 104 height 20
click at [533, 212] on select "Choose an option... Pending Applied Excluded (Questions) Excluded (Expired) Exc…" at bounding box center [585, 222] width 104 height 20
select select ""pending""
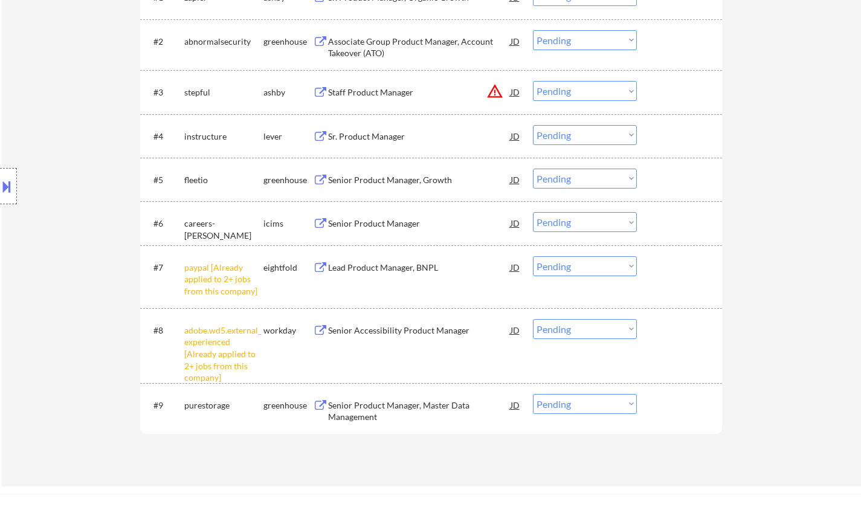
click at [584, 261] on select "Choose an option... Pending Applied Excluded (Questions) Excluded (Expired) Exc…" at bounding box center [585, 266] width 104 height 20
click at [533, 256] on select "Choose an option... Pending Applied Excluded (Questions) Excluded (Expired) Exc…" at bounding box center [585, 266] width 104 height 20
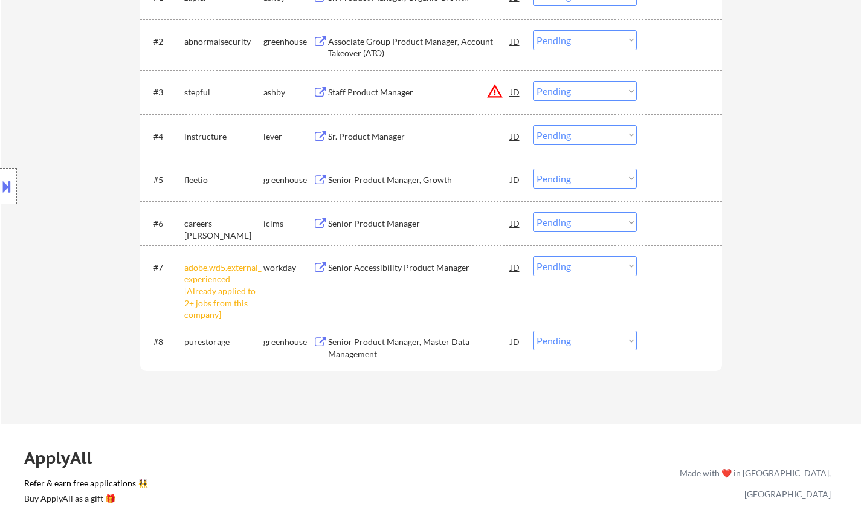
click at [568, 266] on select "Choose an option... Pending Applied Excluded (Questions) Excluded (Expired) Exc…" at bounding box center [585, 266] width 104 height 20
click at [533, 256] on select "Choose an option... Pending Applied Excluded (Questions) Excluded (Expired) Exc…" at bounding box center [585, 266] width 104 height 20
click at [517, 91] on div "JD" at bounding box center [516, 92] width 12 height 22
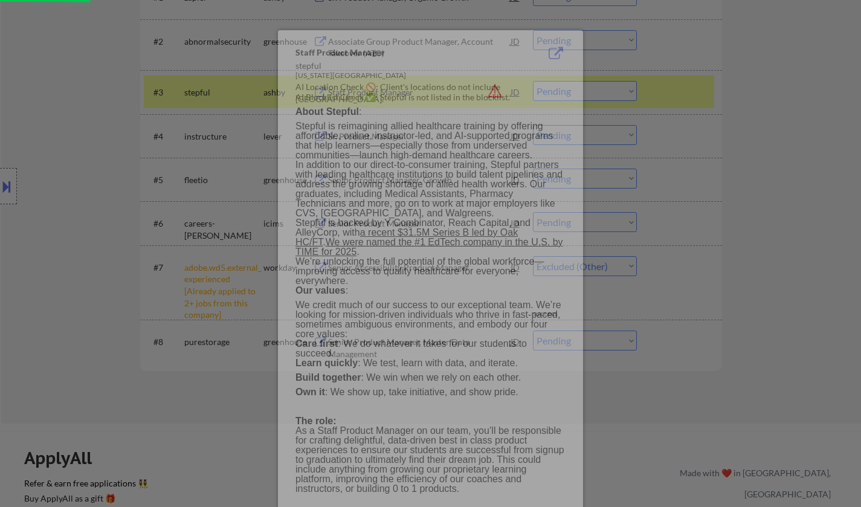
select select ""pending""
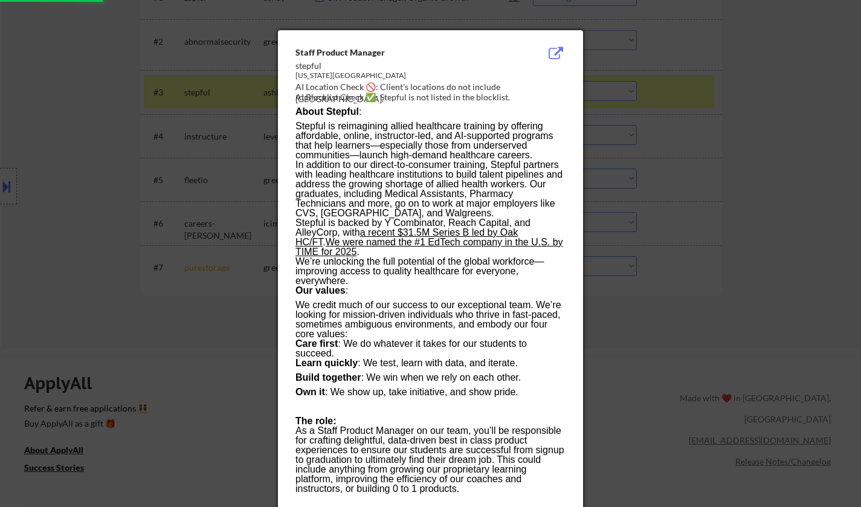
click at [684, 191] on div at bounding box center [430, 253] width 861 height 507
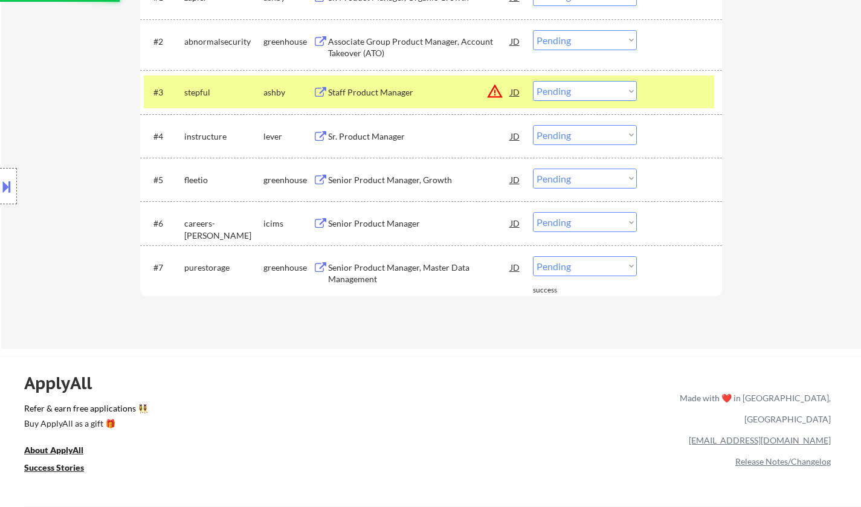
click at [593, 95] on select "Choose an option... Pending Applied Excluded (Questions) Excluded (Expired) Exc…" at bounding box center [585, 91] width 104 height 20
click at [533, 81] on select "Choose an option... Pending Applied Excluded (Questions) Excluded (Expired) Exc…" at bounding box center [585, 91] width 104 height 20
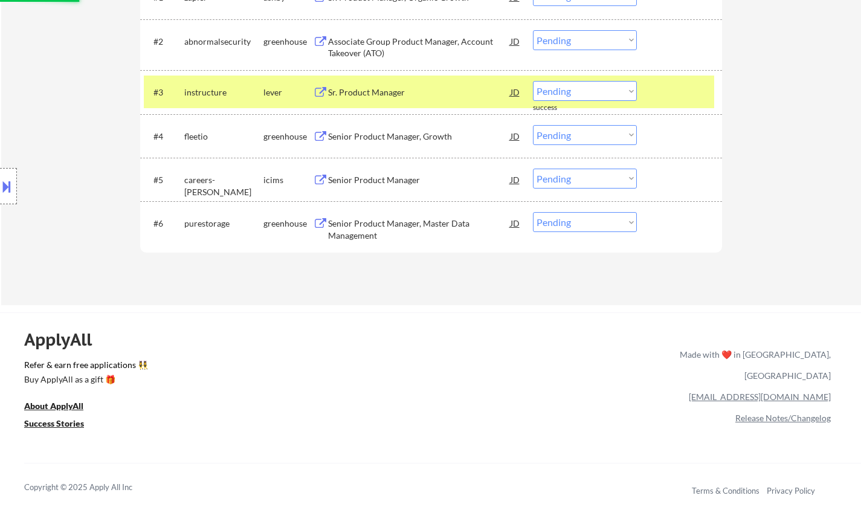
click at [384, 95] on div "Sr. Product Manager" at bounding box center [419, 92] width 183 height 12
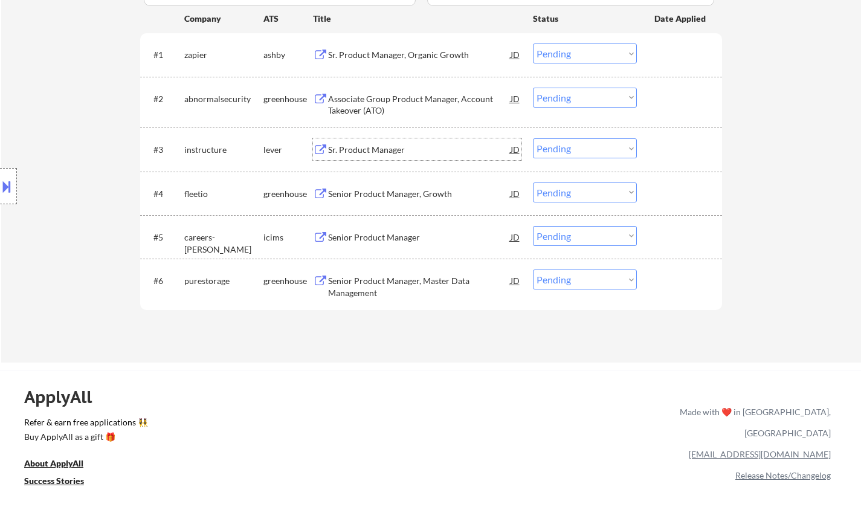
scroll to position [298, 0]
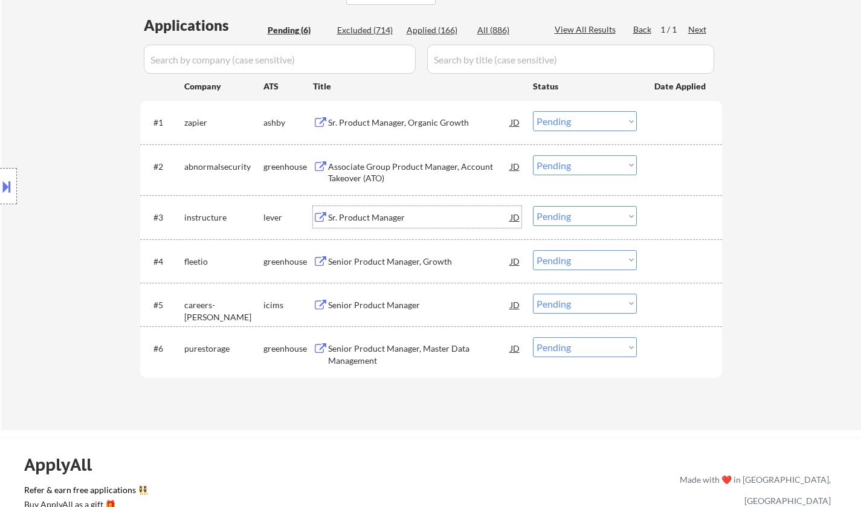
drag, startPoint x: 588, startPoint y: 216, endPoint x: 595, endPoint y: 225, distance: 11.1
click at [589, 217] on select "Choose an option... Pending Applied Excluded (Questions) Excluded (Expired) Exc…" at bounding box center [585, 216] width 104 height 20
click at [533, 206] on select "Choose an option... Pending Applied Excluded (Questions) Excluded (Expired) Exc…" at bounding box center [585, 216] width 104 height 20
select select ""pending""
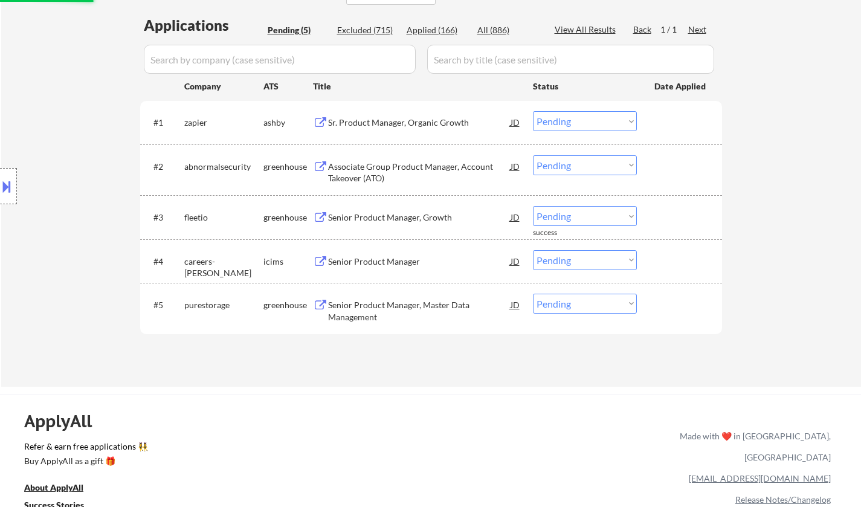
click at [384, 128] on div "Sr. Product Manager, Organic Growth" at bounding box center [419, 123] width 183 height 12
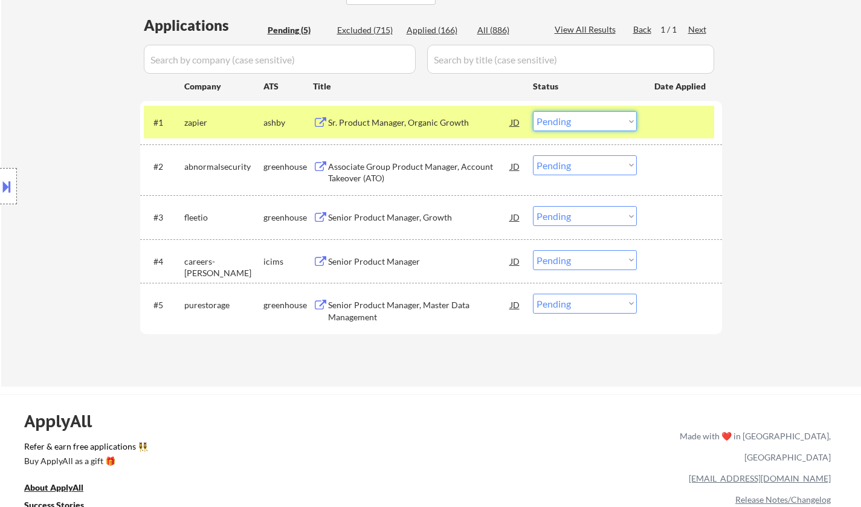
drag, startPoint x: 587, startPoint y: 115, endPoint x: 592, endPoint y: 125, distance: 10.8
click at [587, 115] on select "Choose an option... Pending Applied Excluded (Questions) Excluded (Expired) Exc…" at bounding box center [585, 121] width 104 height 20
click at [533, 111] on select "Choose an option... Pending Applied Excluded (Questions) Excluded (Expired) Exc…" at bounding box center [585, 121] width 104 height 20
select select ""pending""
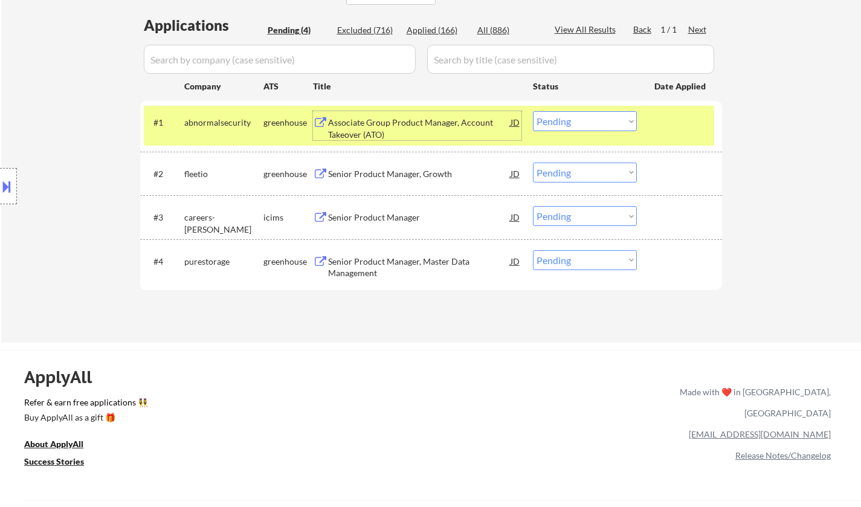
click at [396, 121] on div "Associate Group Product Manager, Account Takeover (ATO)" at bounding box center [419, 129] width 183 height 24
